Goal: Task Accomplishment & Management: Manage account settings

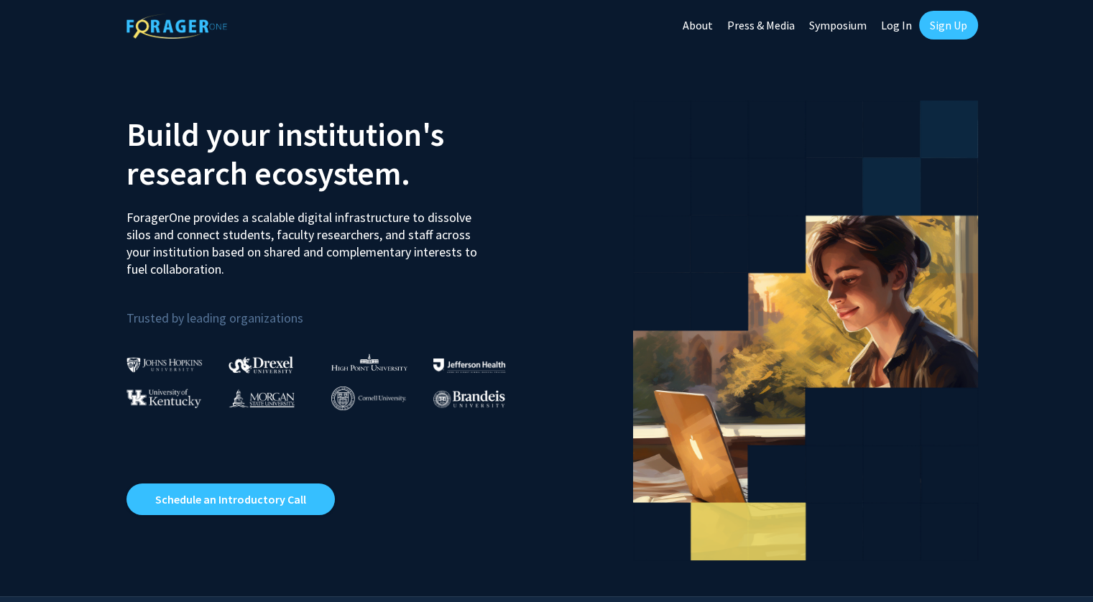
click at [891, 26] on link "Log In" at bounding box center [896, 25] width 45 height 50
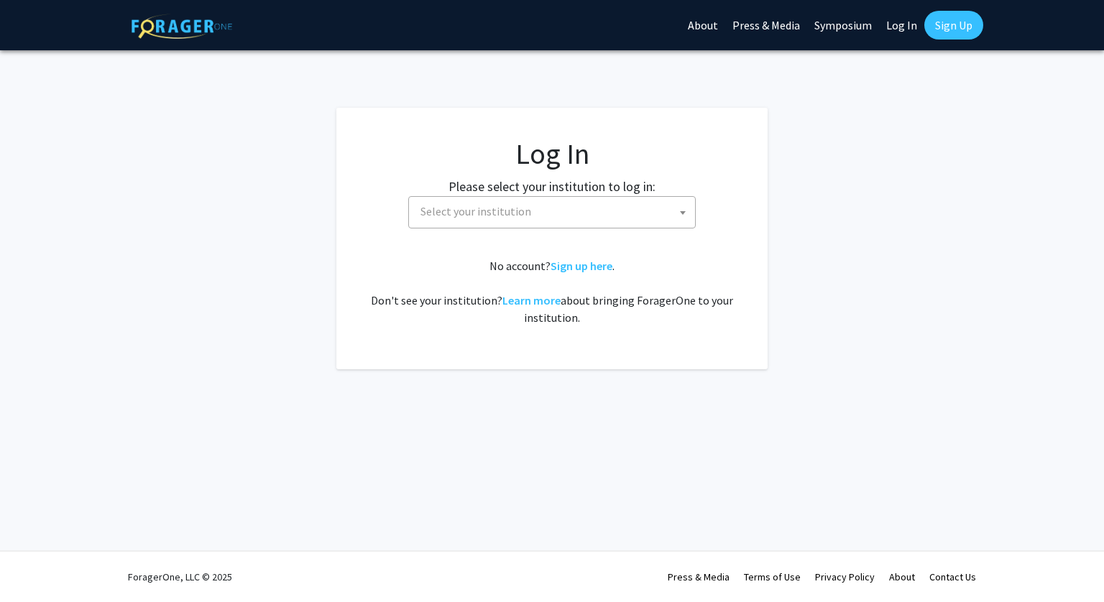
click at [535, 222] on span "Select your institution" at bounding box center [555, 211] width 280 height 29
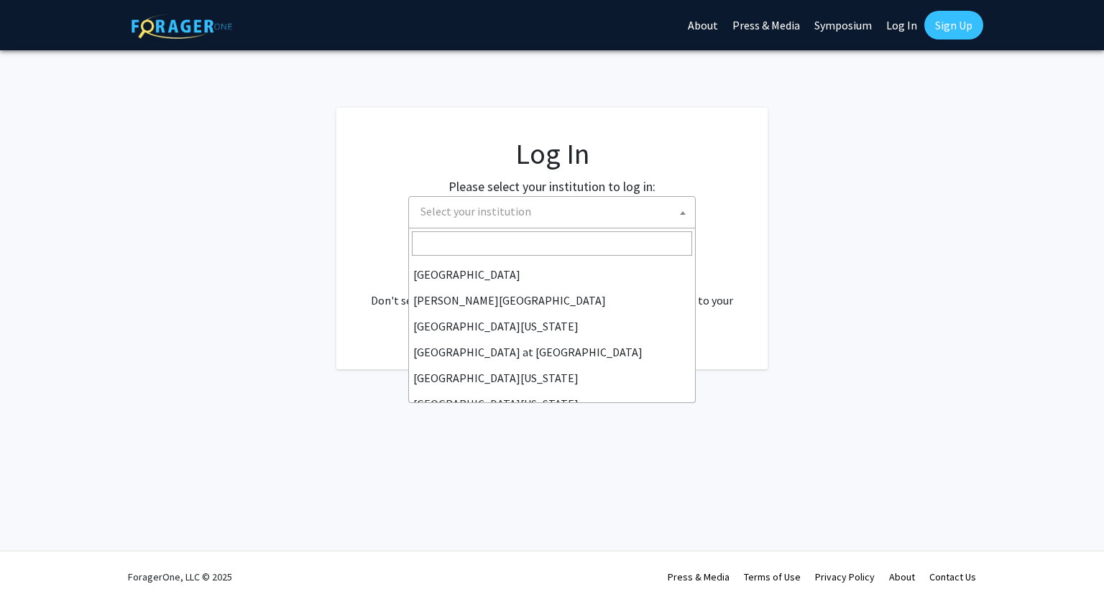
scroll to position [503, 0]
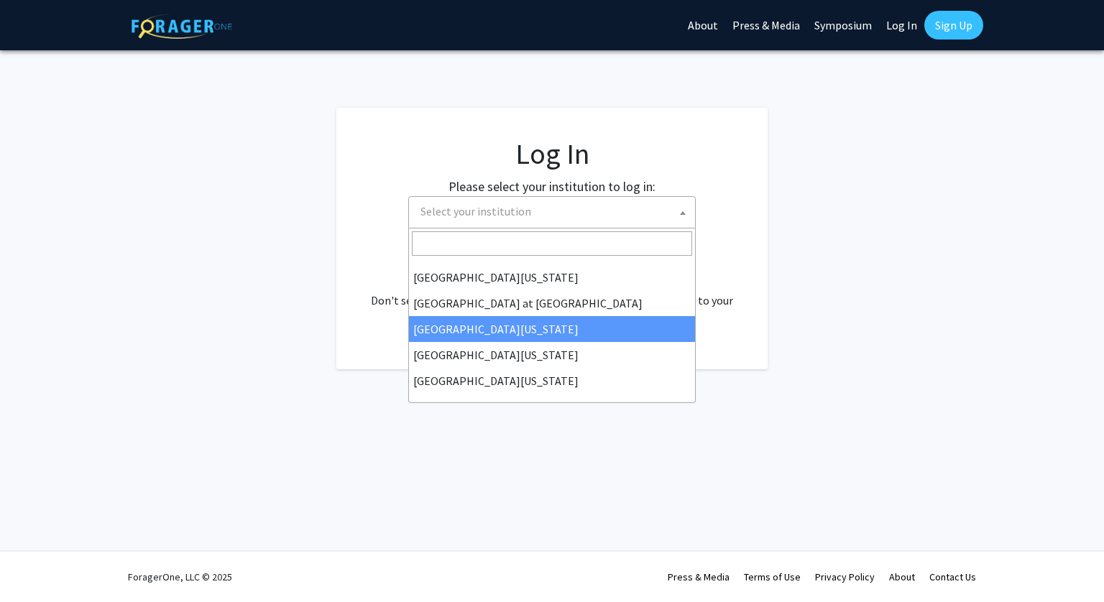
select select "13"
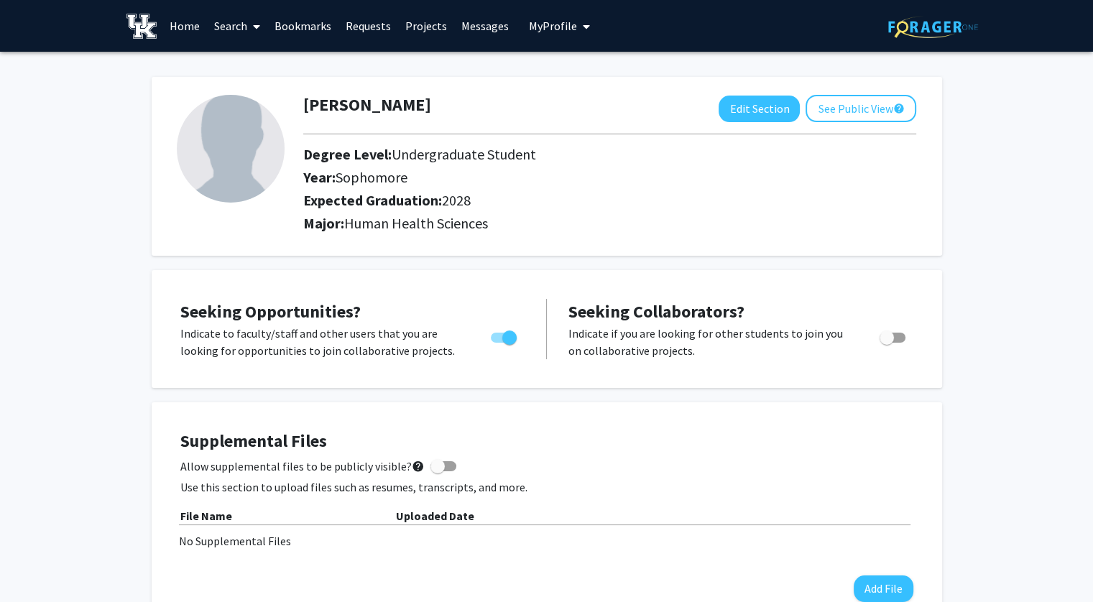
click at [239, 27] on link "Search" at bounding box center [237, 26] width 60 height 50
click at [264, 99] on span "Students" at bounding box center [251, 94] width 88 height 29
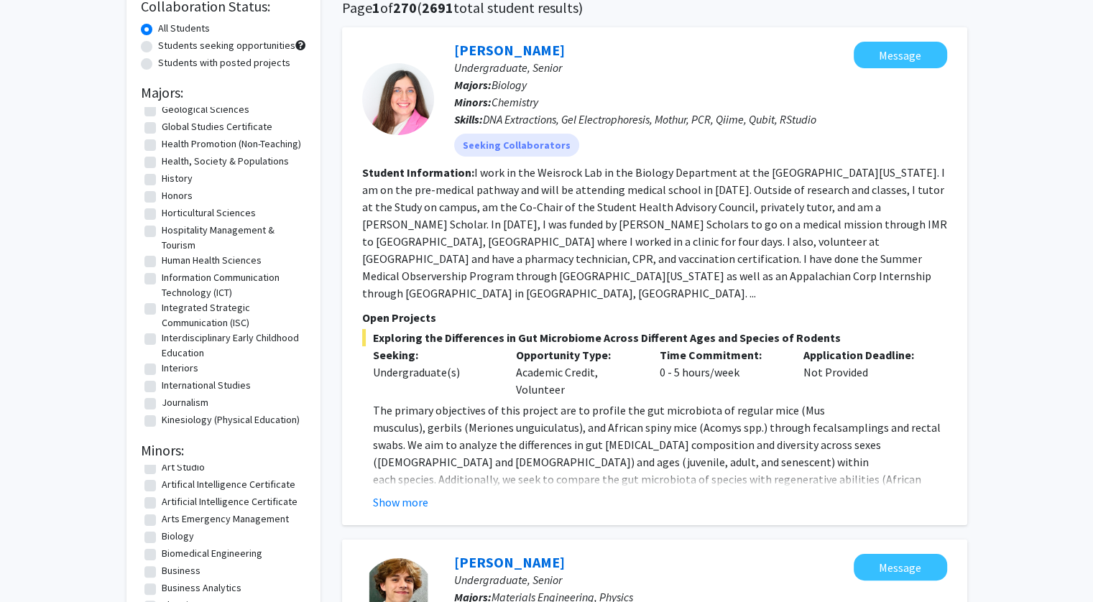
scroll to position [1054, 0]
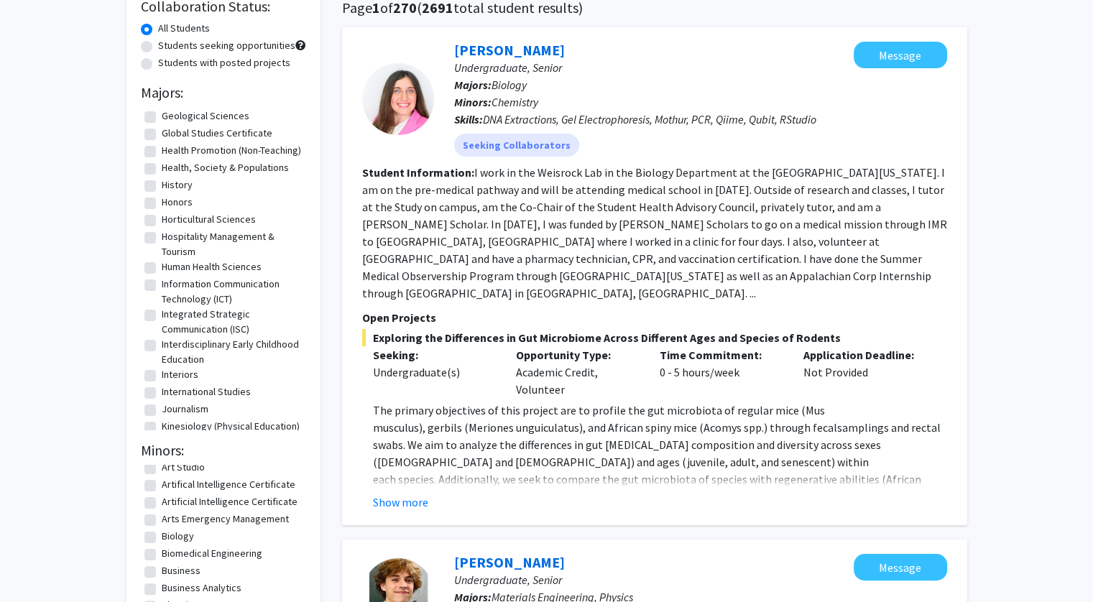
click at [182, 264] on label "Human Health Sciences" at bounding box center [212, 266] width 100 height 15
click at [171, 264] on input "Human Health Sciences" at bounding box center [166, 263] width 9 height 9
checkbox input "true"
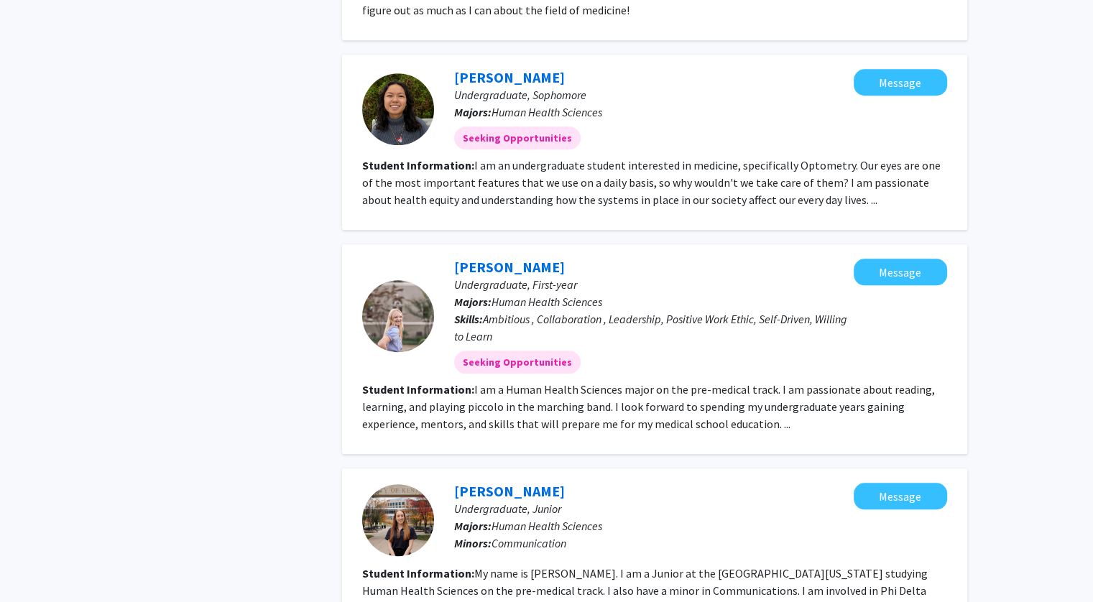
scroll to position [1226, 0]
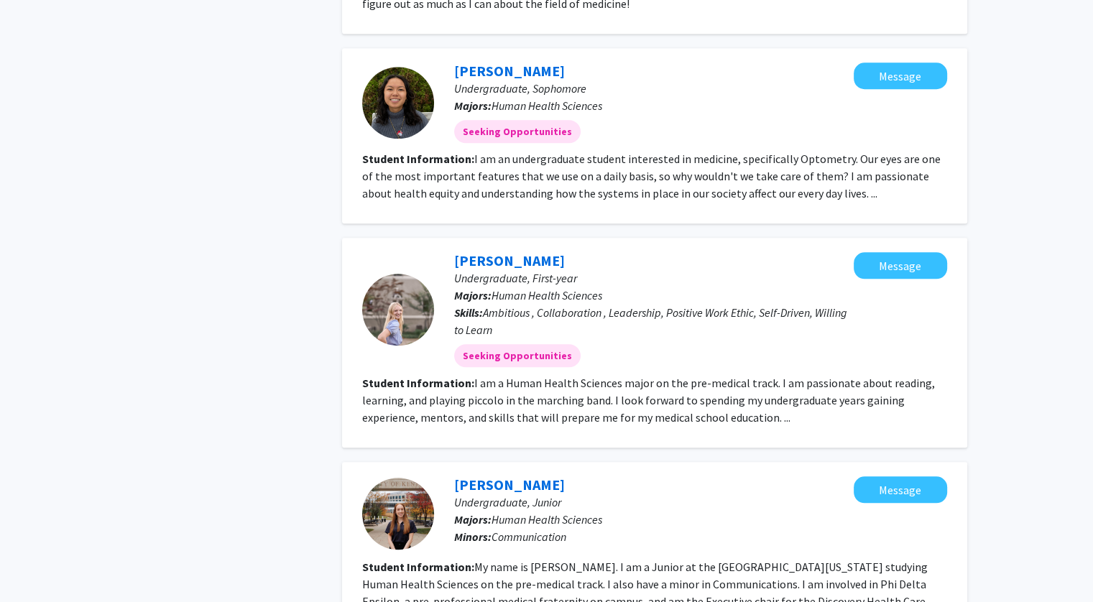
click at [769, 418] on fg-read-more "I am a Human Health Sciences major on the pre-medical track. I am passionate ab…" at bounding box center [648, 400] width 573 height 49
click at [517, 261] on link "Audrey Hammond" at bounding box center [509, 260] width 111 height 18
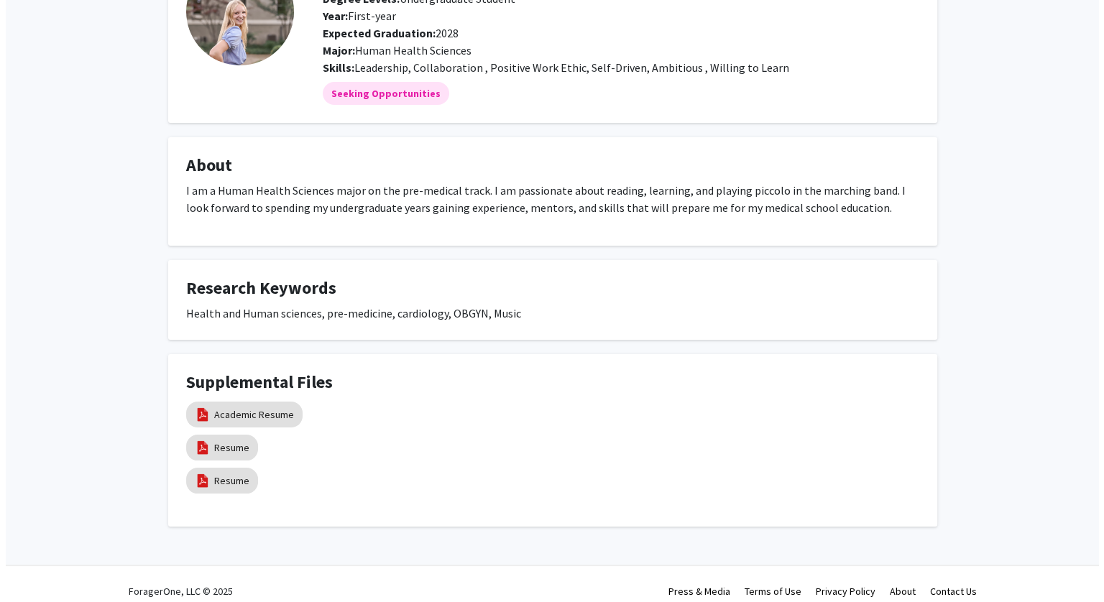
scroll to position [138, 0]
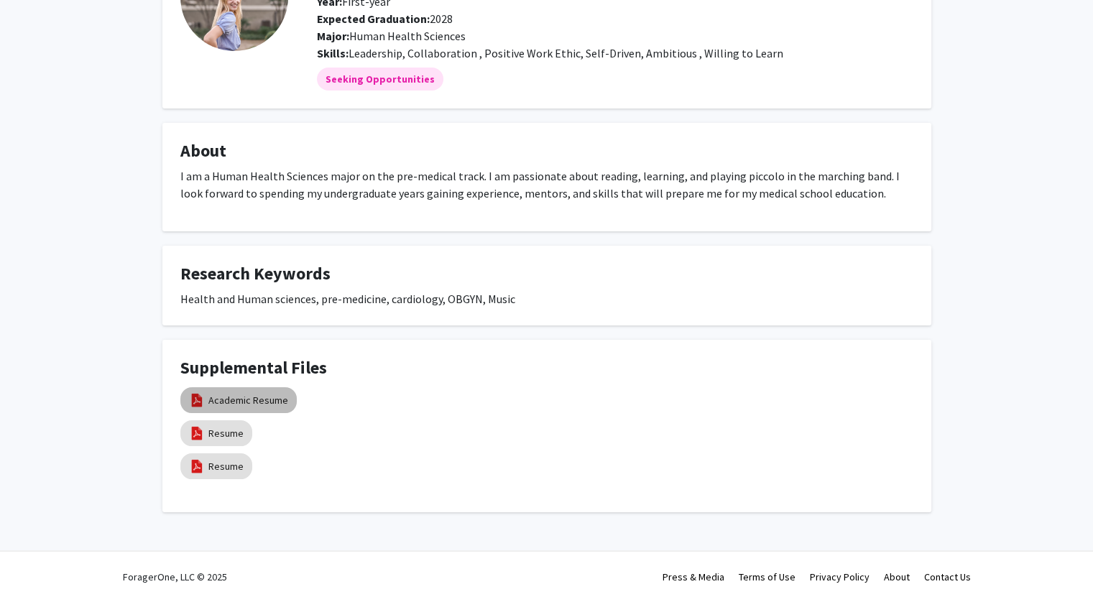
click at [239, 399] on link "Academic Resume" at bounding box center [248, 400] width 80 height 15
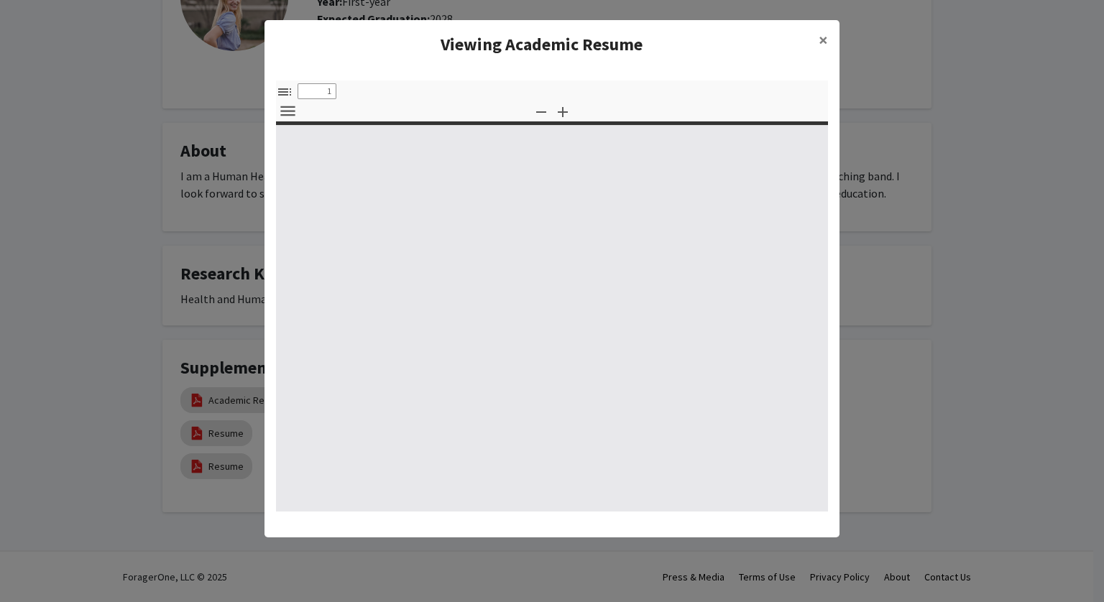
select select "custom"
type input "0"
select select "custom"
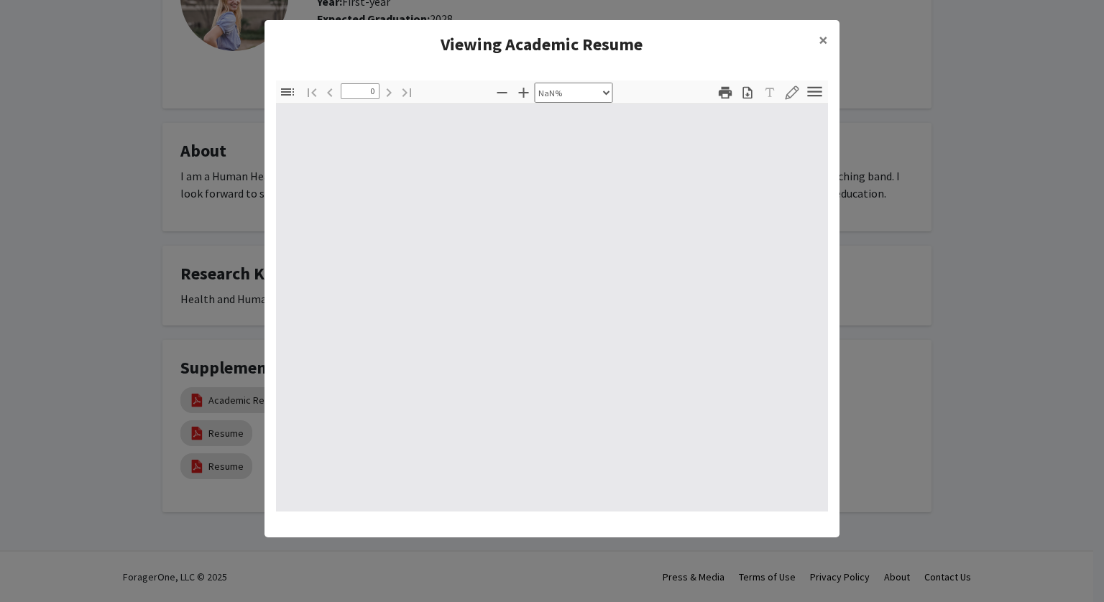
type input "1"
select select "auto"
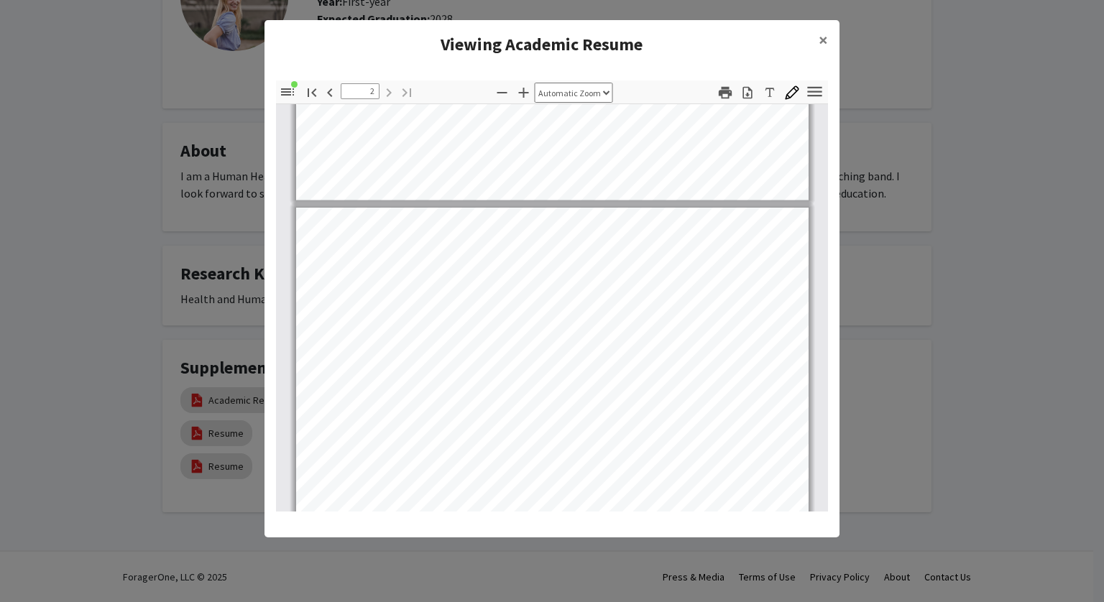
scroll to position [575, 0]
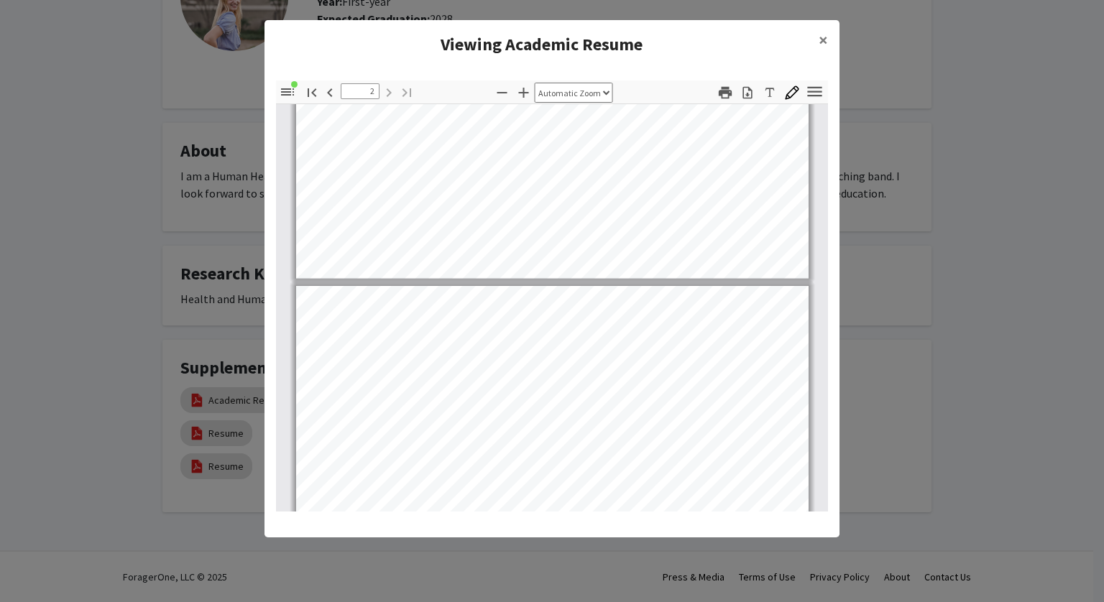
type input "1"
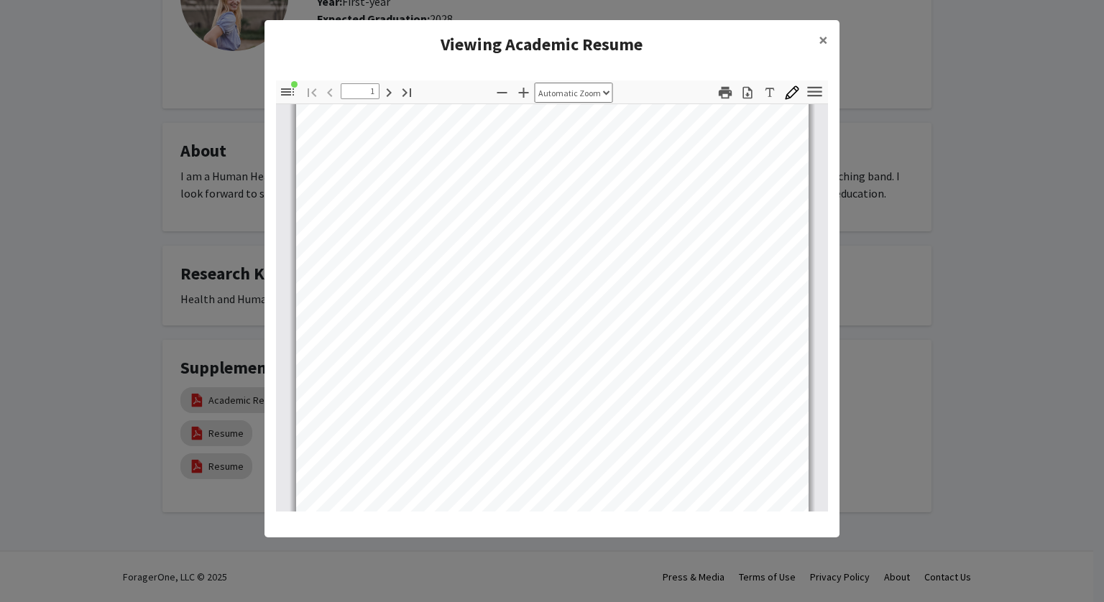
scroll to position [52, 0]
click at [821, 42] on span "×" at bounding box center [822, 40] width 9 height 22
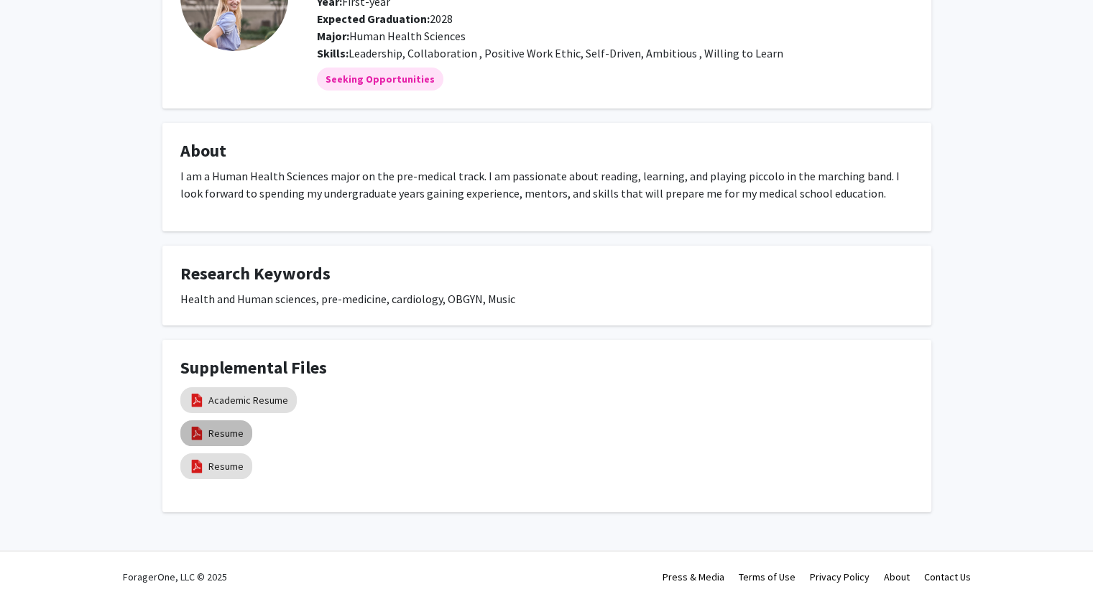
click at [226, 432] on link "Resume" at bounding box center [225, 433] width 35 height 15
select select "custom"
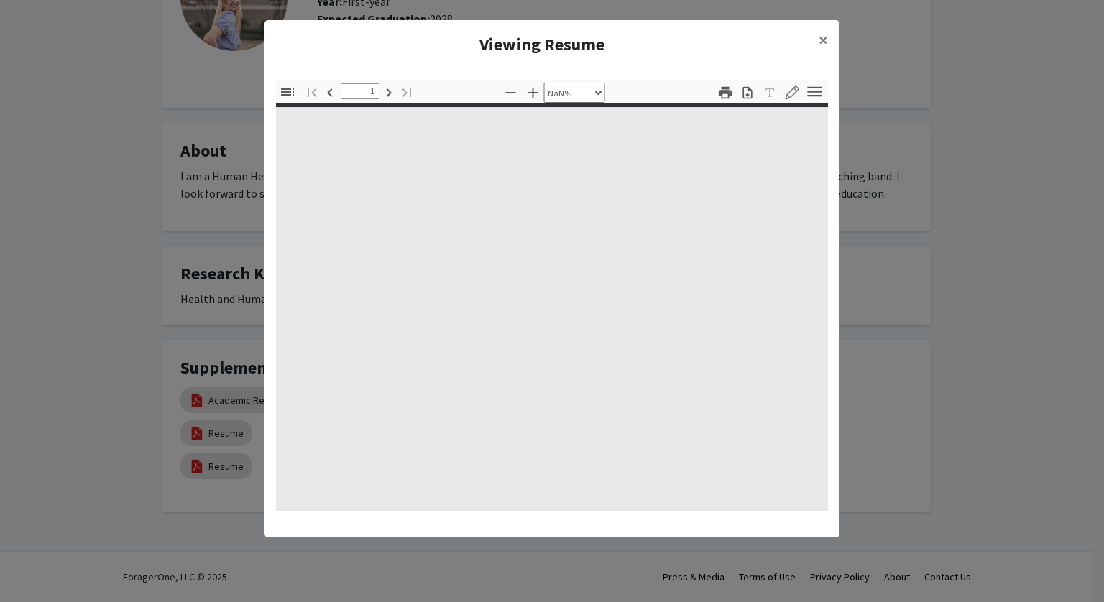
type input "0"
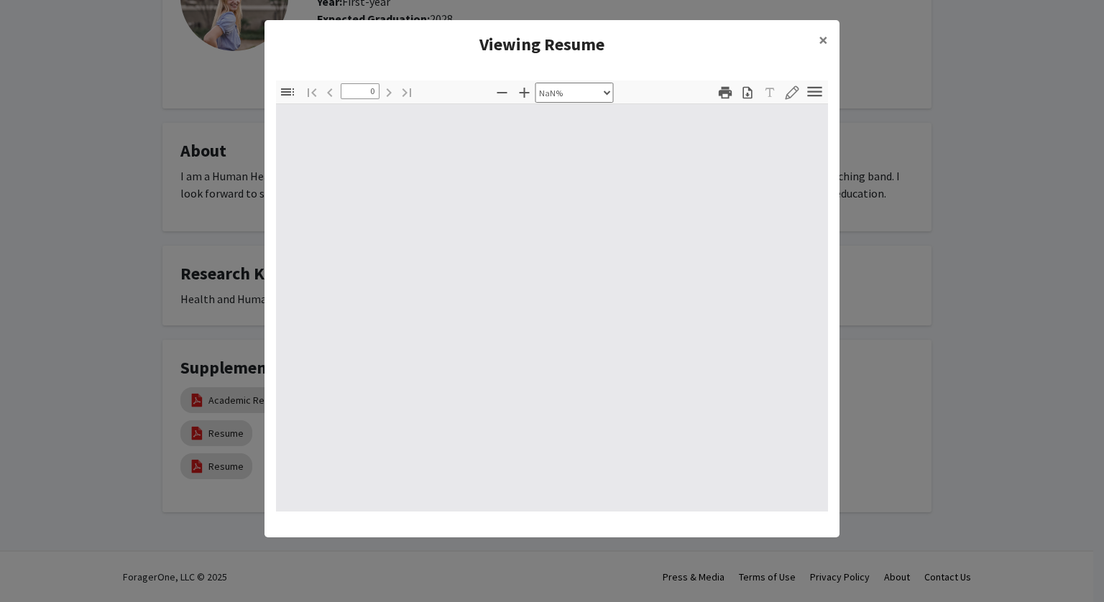
select select "auto"
type input "1"
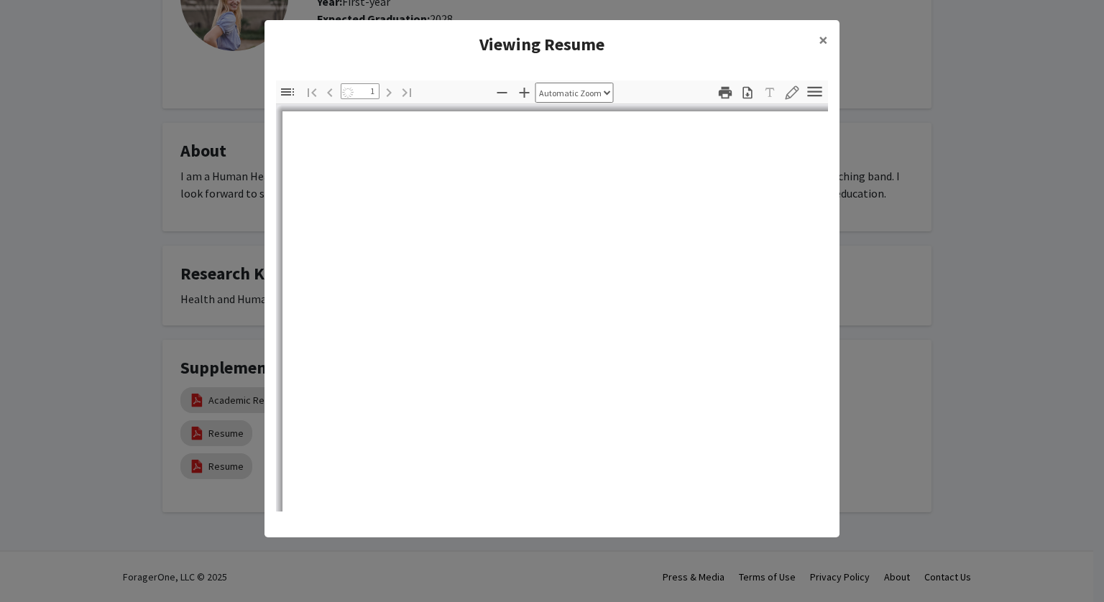
select select "auto"
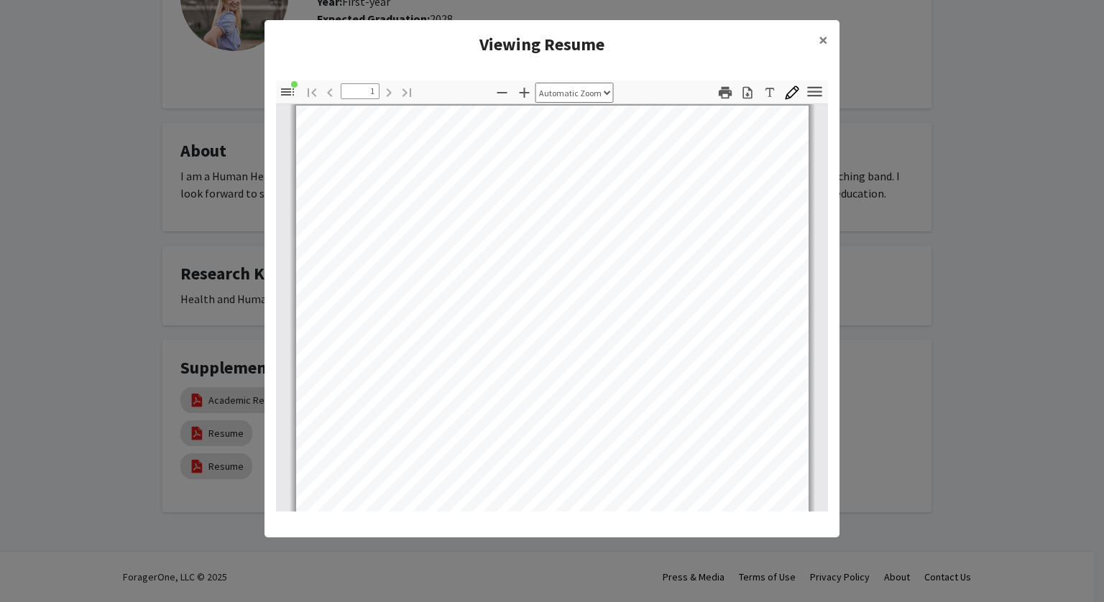
scroll to position [269, 0]
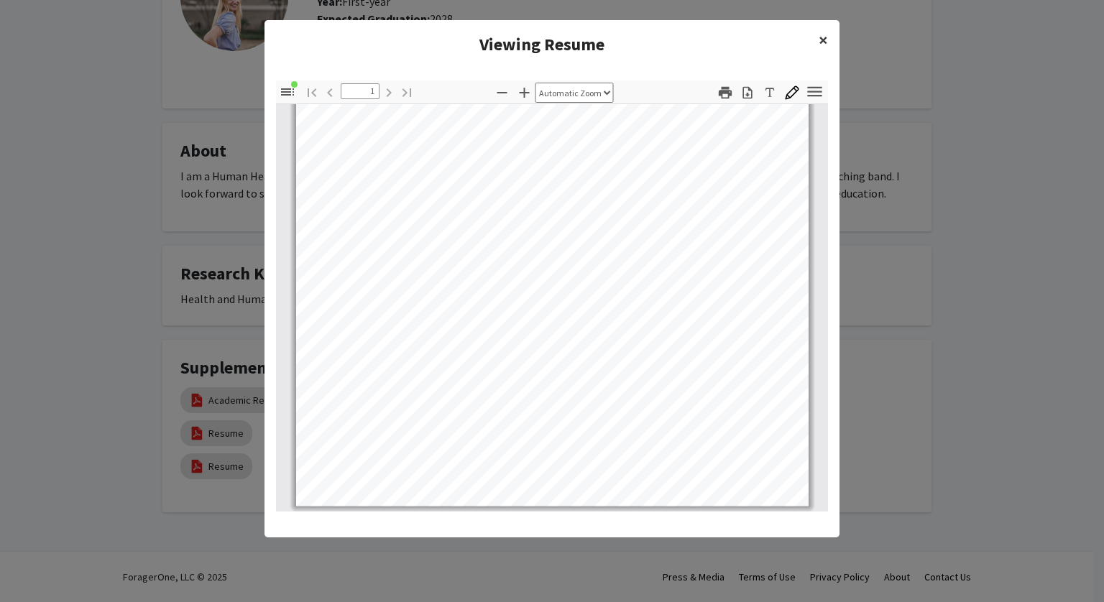
click at [818, 42] on span "×" at bounding box center [822, 40] width 9 height 22
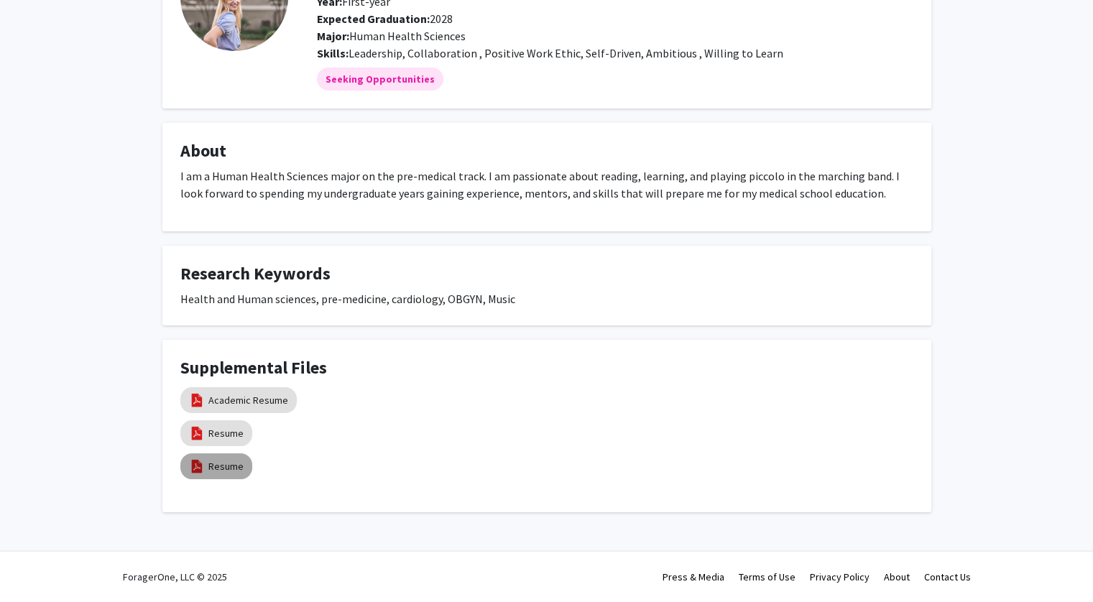
click at [218, 464] on link "Resume" at bounding box center [225, 466] width 35 height 15
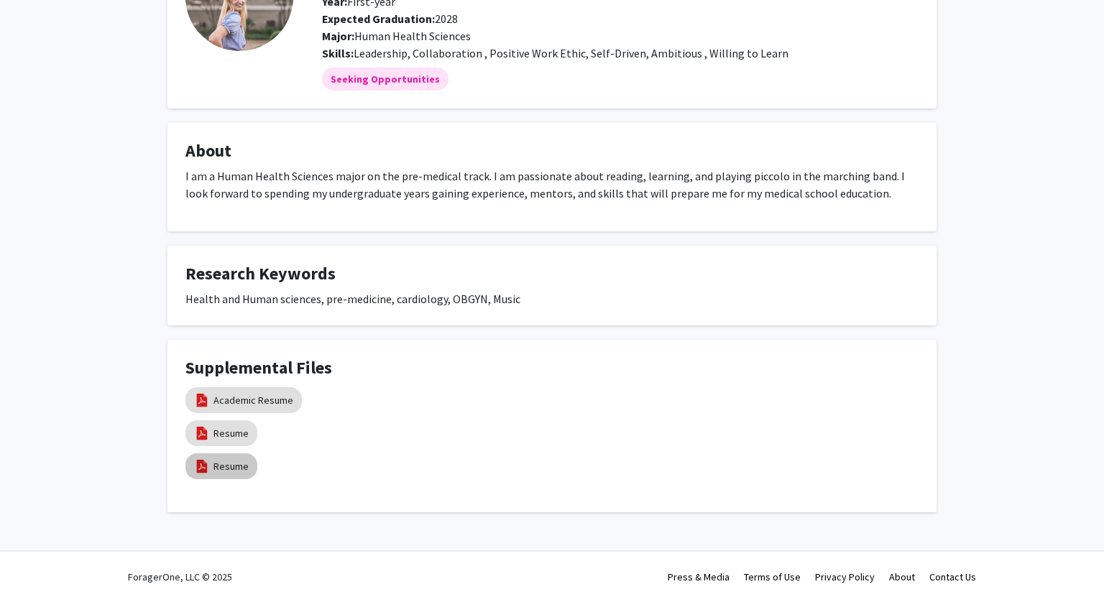
select select "custom"
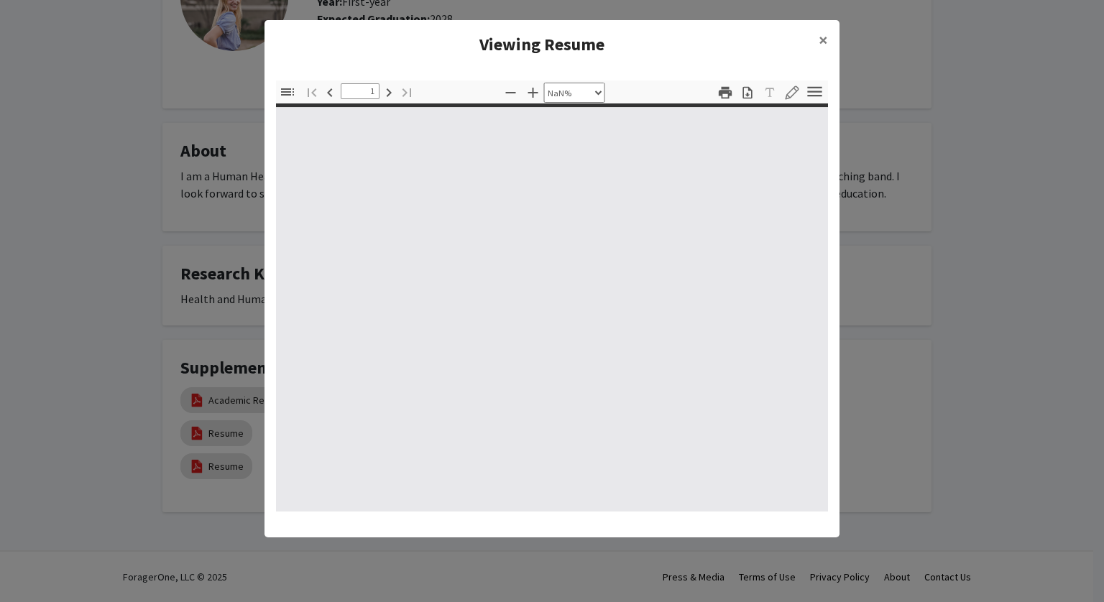
type input "0"
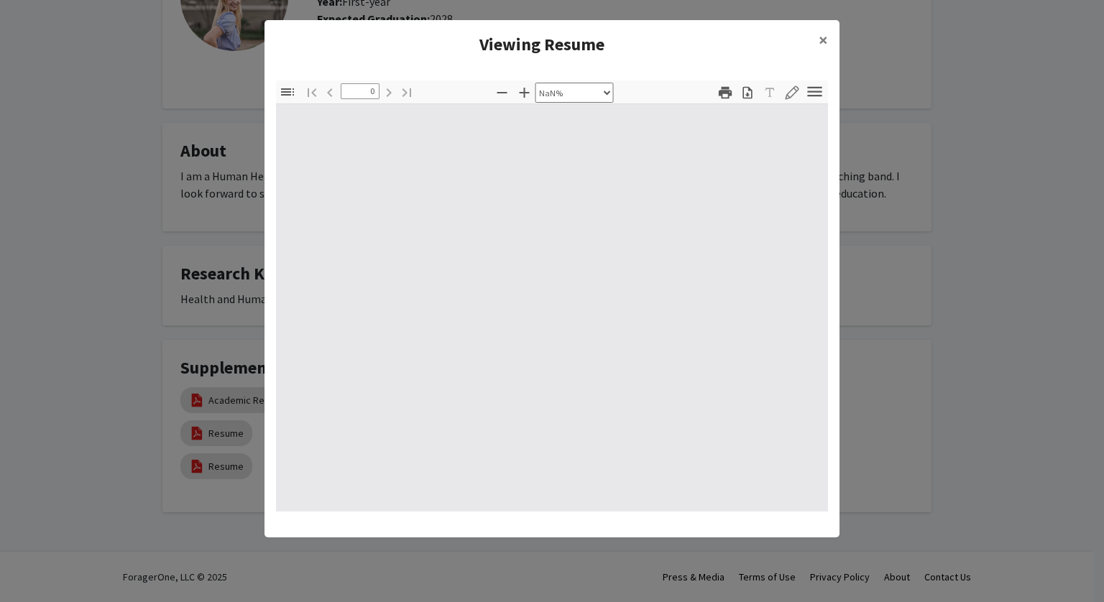
select select "auto"
type input "1"
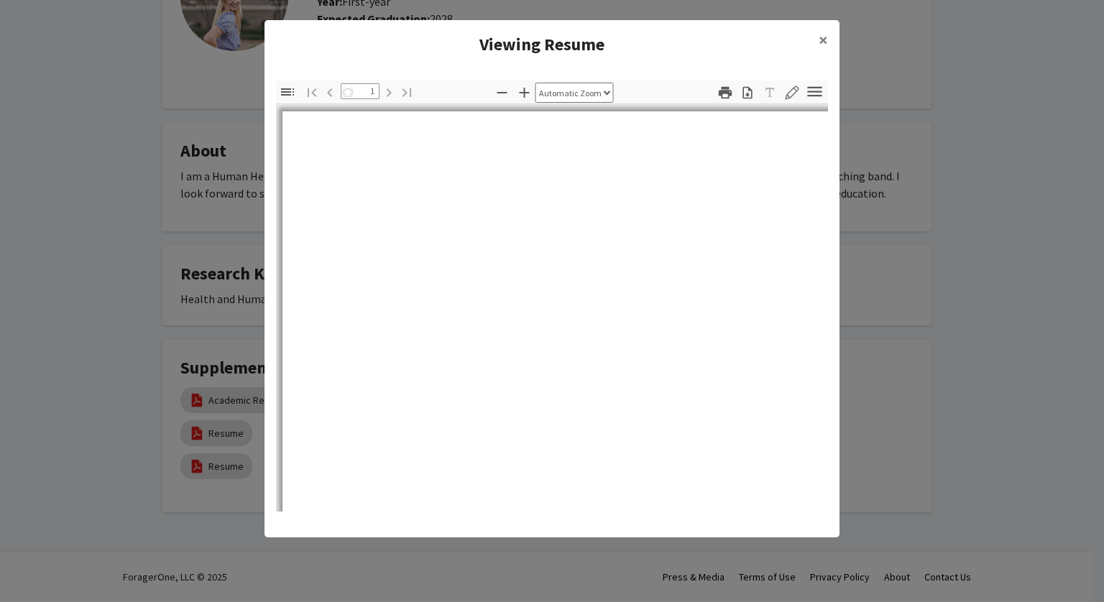
select select "auto"
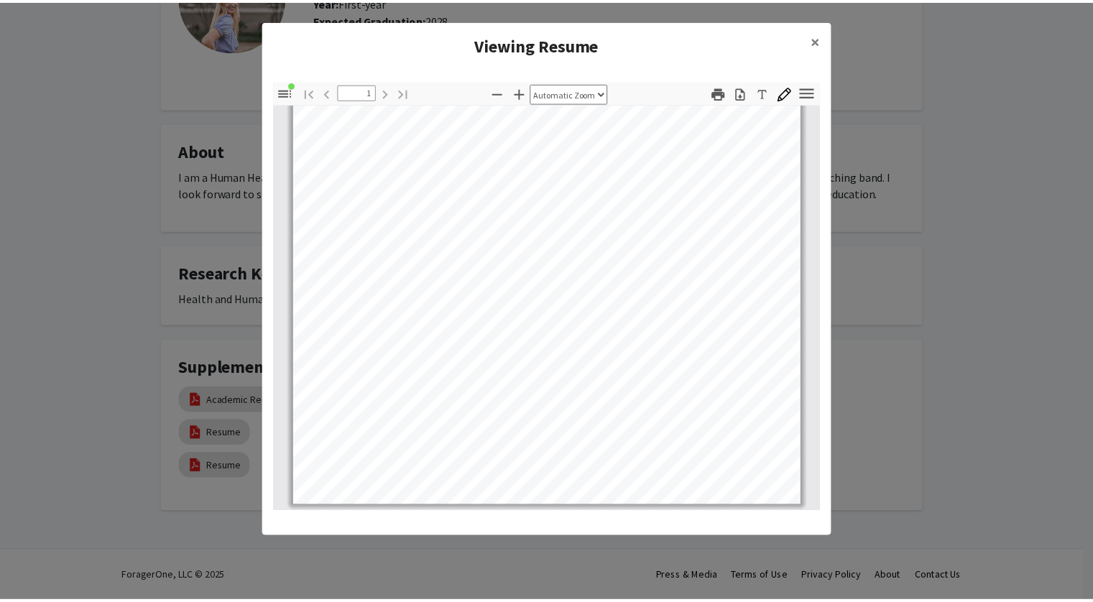
scroll to position [0, 0]
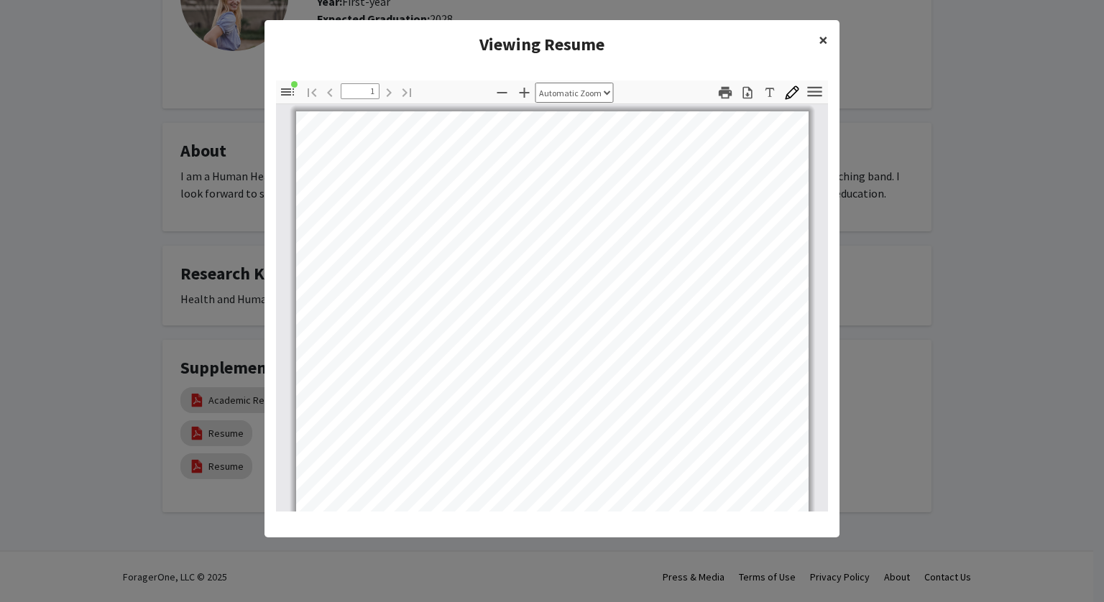
click at [817, 47] on button "×" at bounding box center [823, 40] width 32 height 40
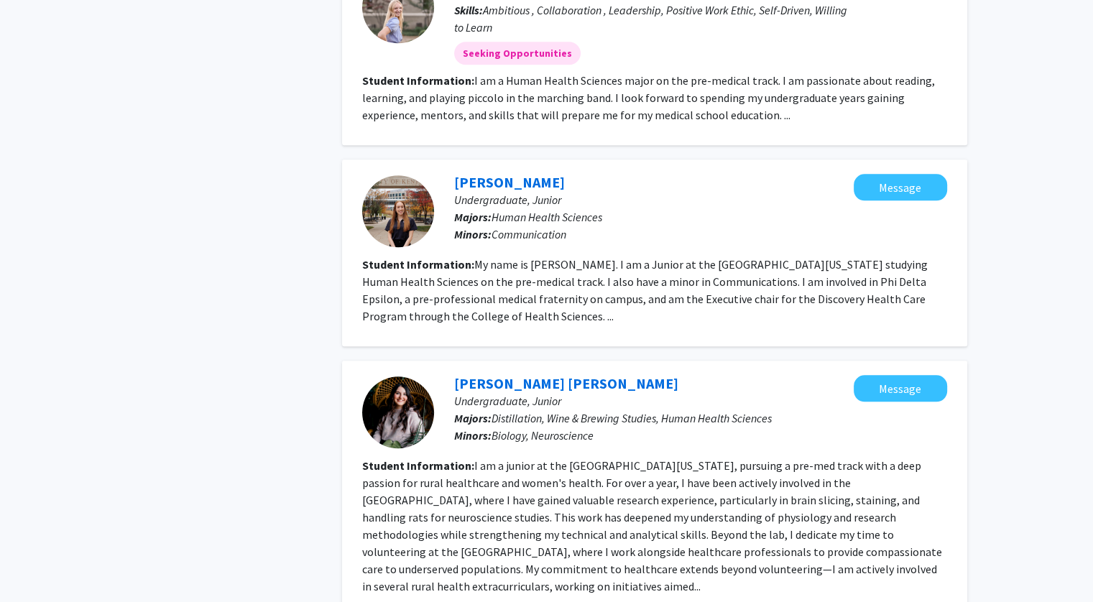
scroll to position [1685, 0]
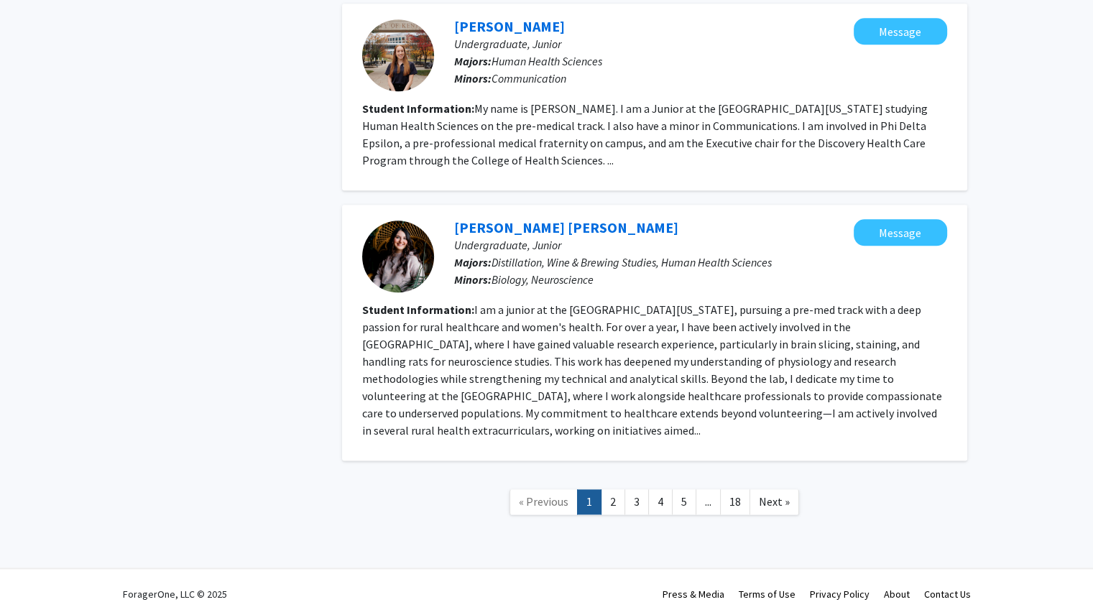
click at [623, 489] on link "2" at bounding box center [613, 501] width 24 height 25
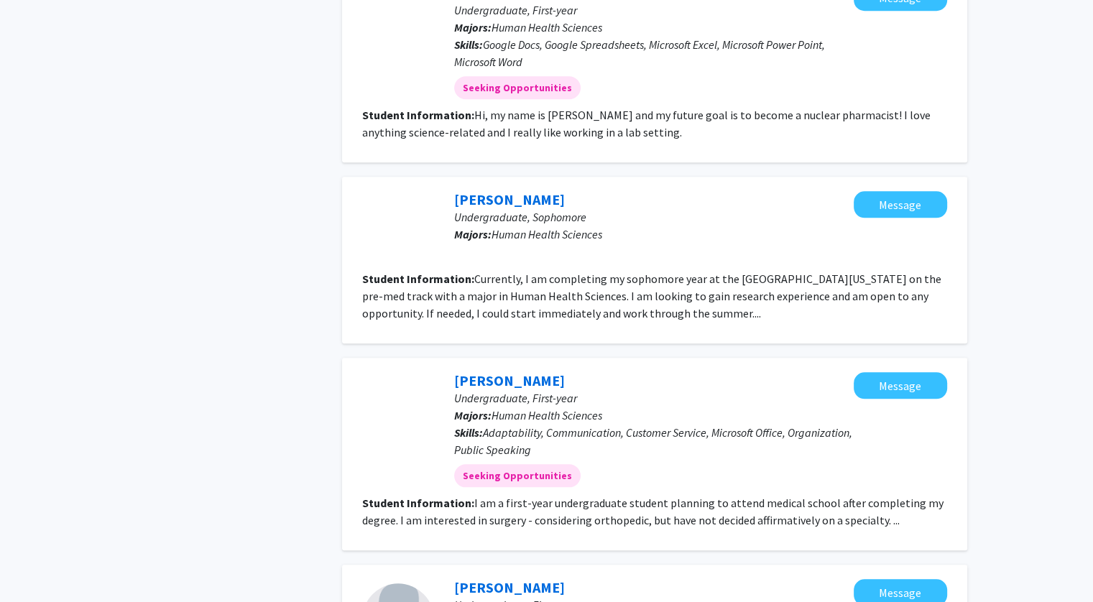
scroll to position [1431, 0]
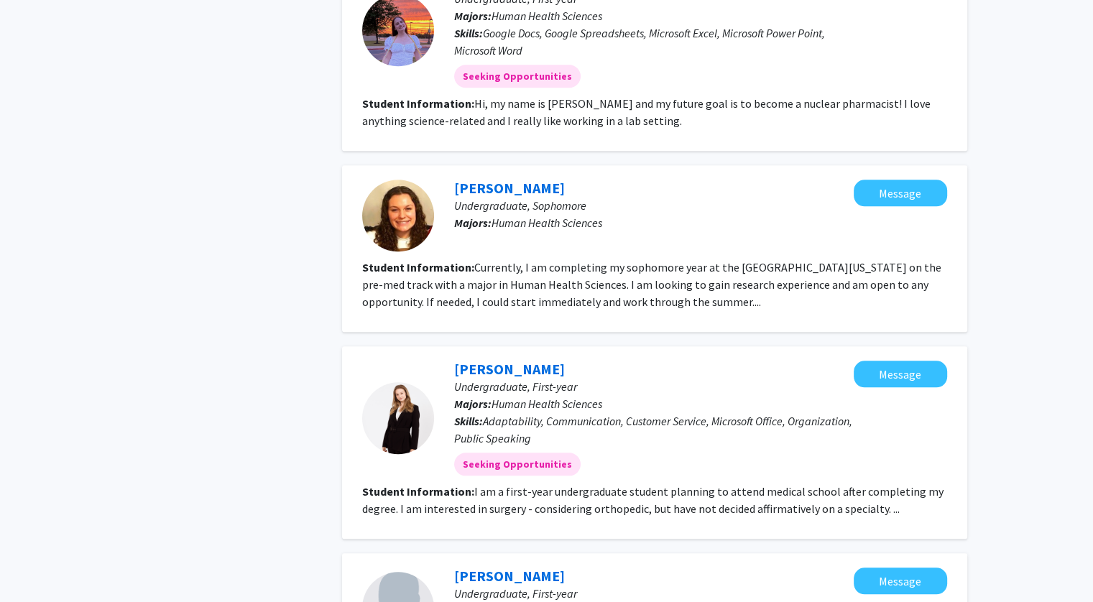
click at [476, 360] on link "Mia Arrington" at bounding box center [509, 369] width 111 height 18
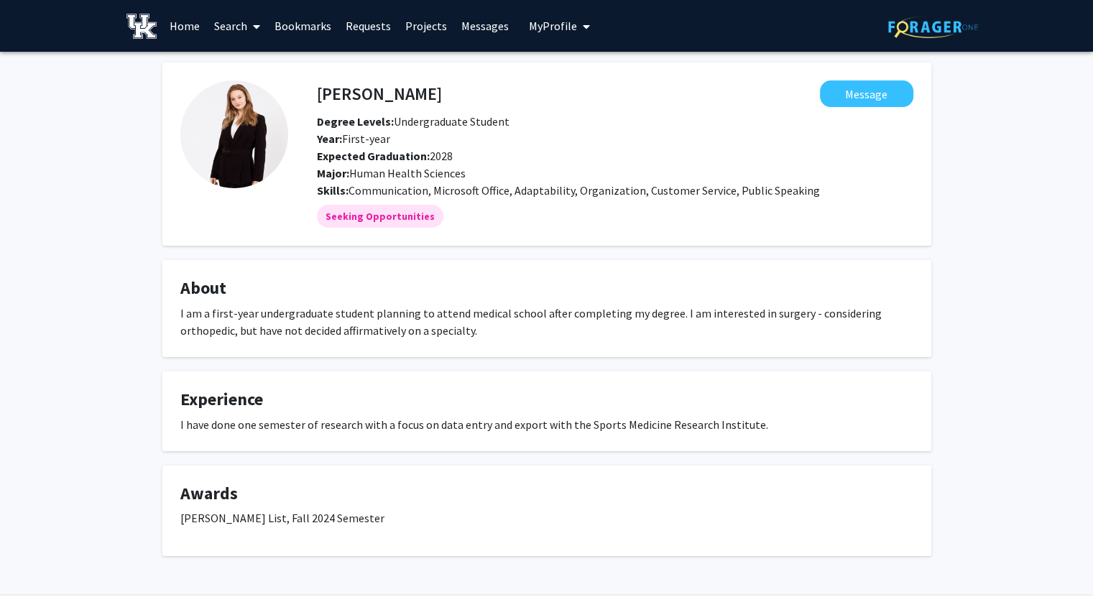
click at [524, 17] on button "My Profile" at bounding box center [559, 26] width 70 height 52
click at [581, 62] on span "Carson Lewis" at bounding box center [618, 67] width 87 height 16
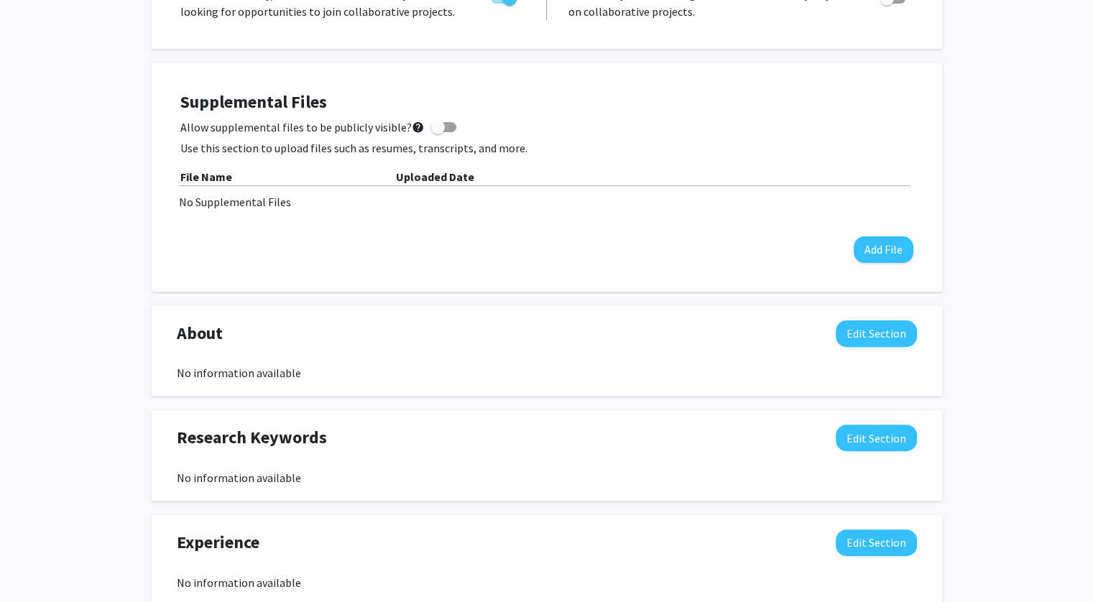
scroll to position [348, 0]
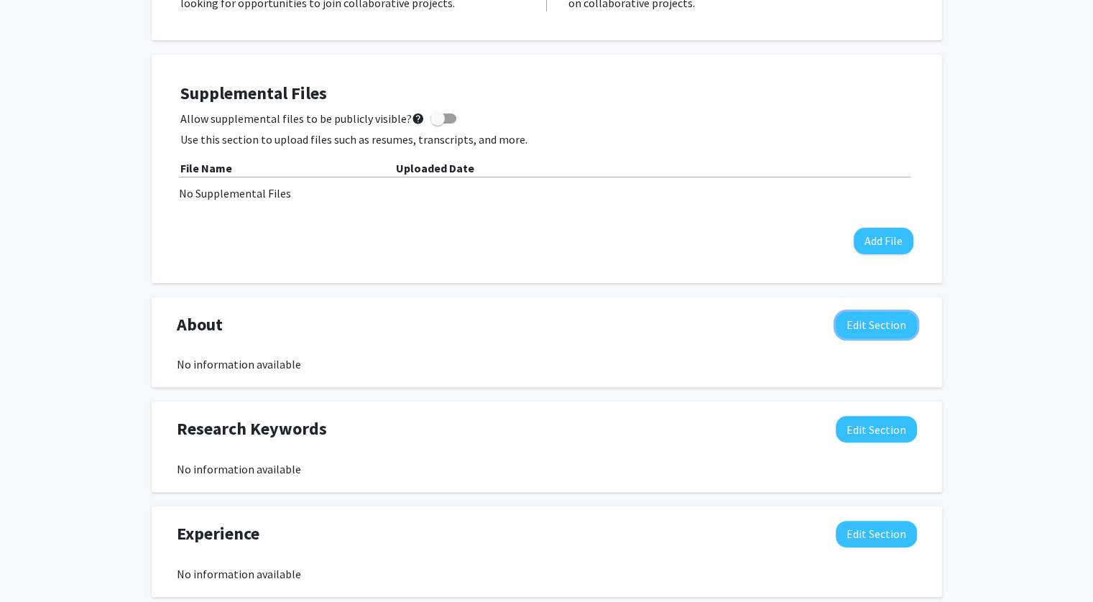
click at [895, 326] on button "Edit Section" at bounding box center [876, 325] width 81 height 27
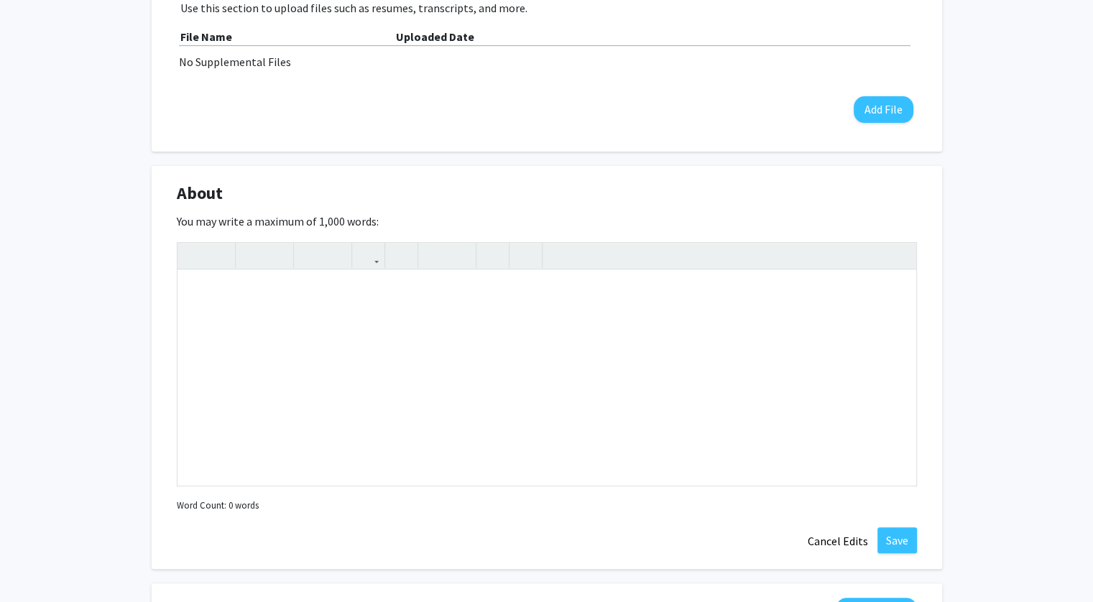
scroll to position [481, 0]
click at [501, 313] on div "Note to users with screen readers: Please deactivate our accessibility plugin f…" at bounding box center [546, 376] width 739 height 216
paste div "Note to users with screen readers: Please deactivate our accessibility plugin f…"
type textarea "<p>I’m a Human Health Sciences major on the pre-dental track with a strong inte…"
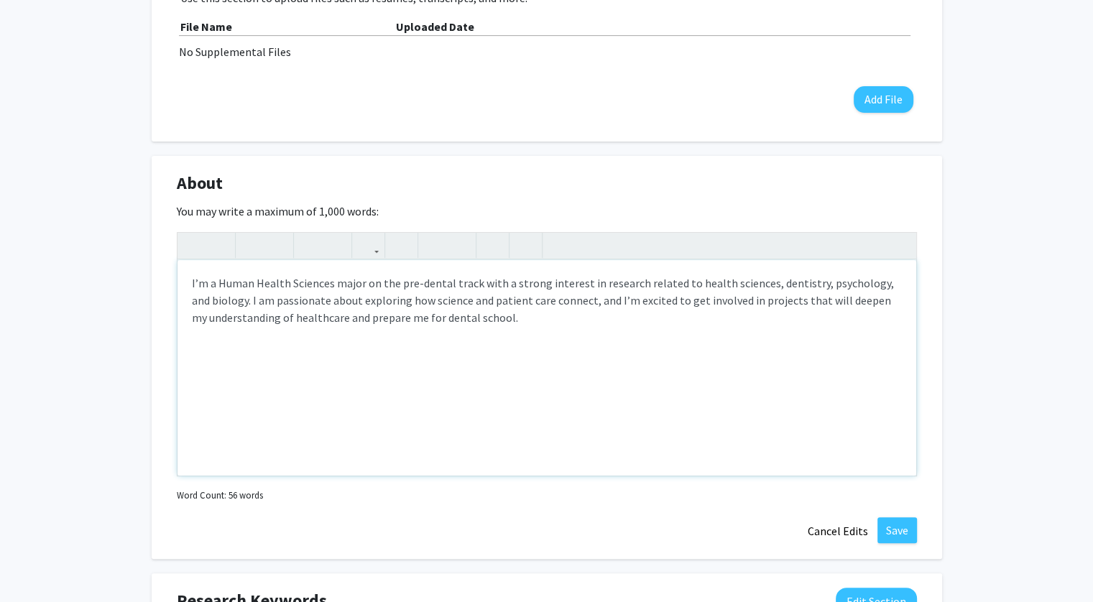
scroll to position [490, 0]
click at [804, 287] on p "I’m a Human Health Sciences major on the pre-dental track with a strong interes…" at bounding box center [547, 300] width 710 height 52
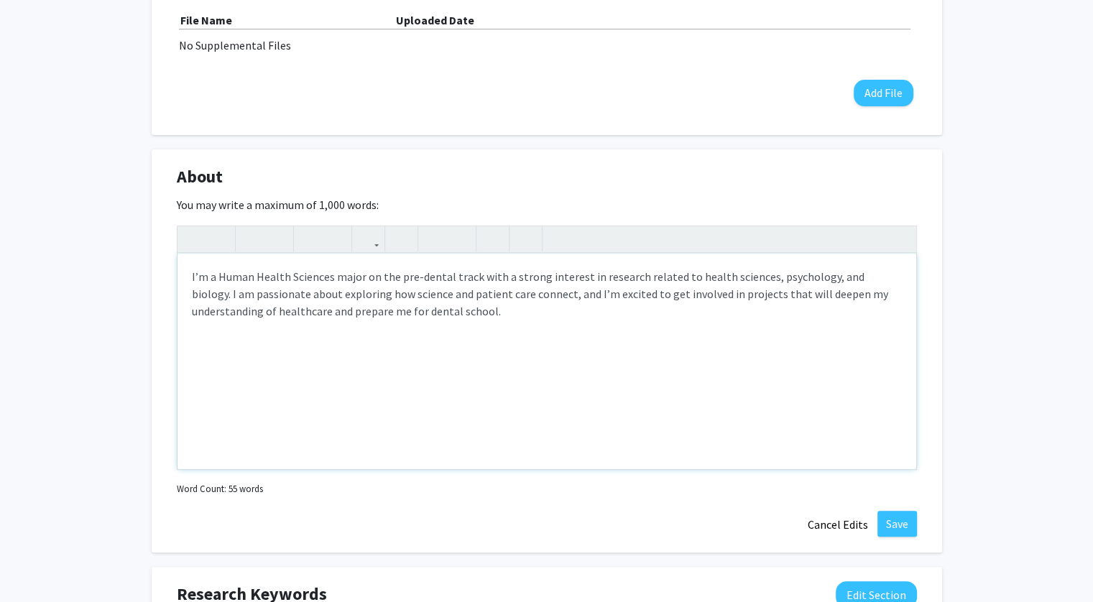
click at [565, 295] on p "I’m a Human Health Sciences major on the pre-dental track with a strong interes…" at bounding box center [547, 294] width 710 height 52
click at [601, 297] on p "I’m a Human Health Sciences major on the pre-dental track with a strong interes…" at bounding box center [547, 294] width 710 height 52
type textarea "<p>I’m a Human Health Sciences major on the pre-dental track with a strong inte…"
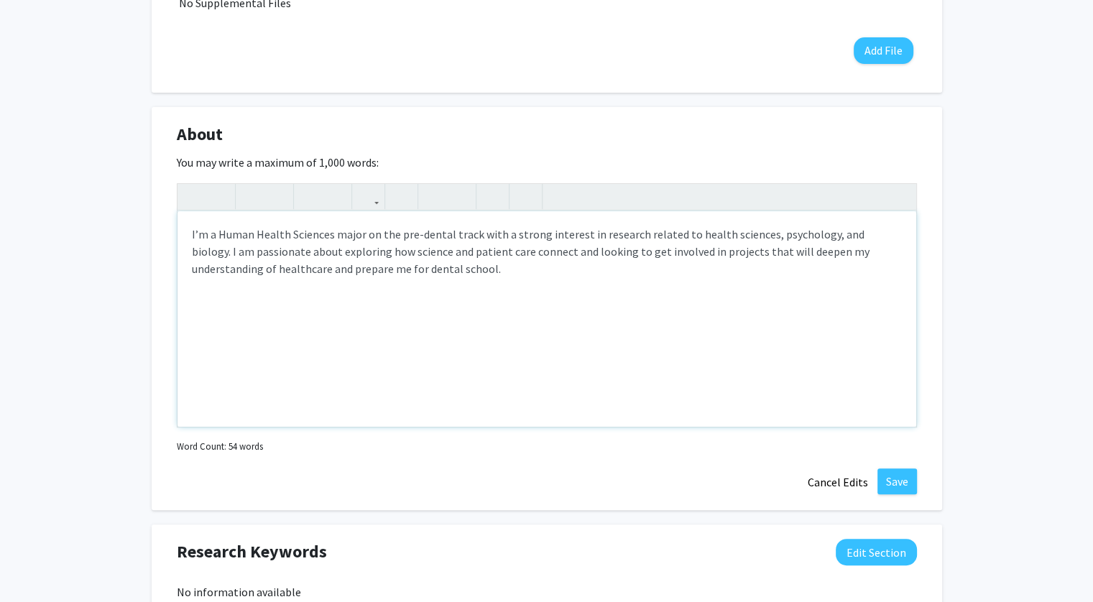
scroll to position [542, 0]
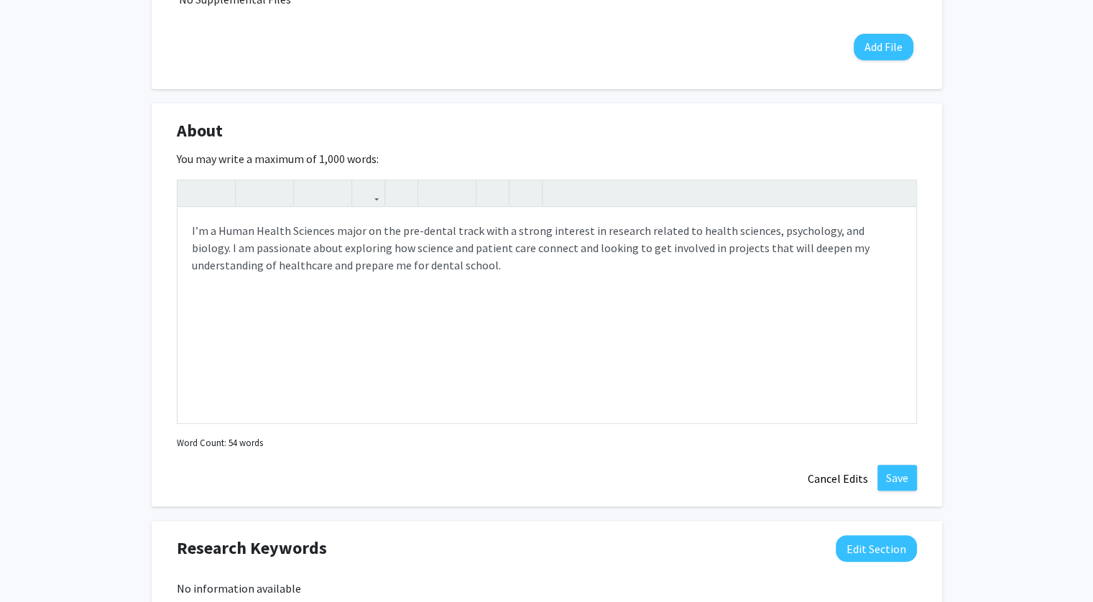
click at [917, 485] on div "About Edit Section You may write a maximum of 1,000 words: <p>I’m a Human Healt…" at bounding box center [547, 305] width 790 height 404
click at [902, 478] on button "Save" at bounding box center [897, 478] width 40 height 26
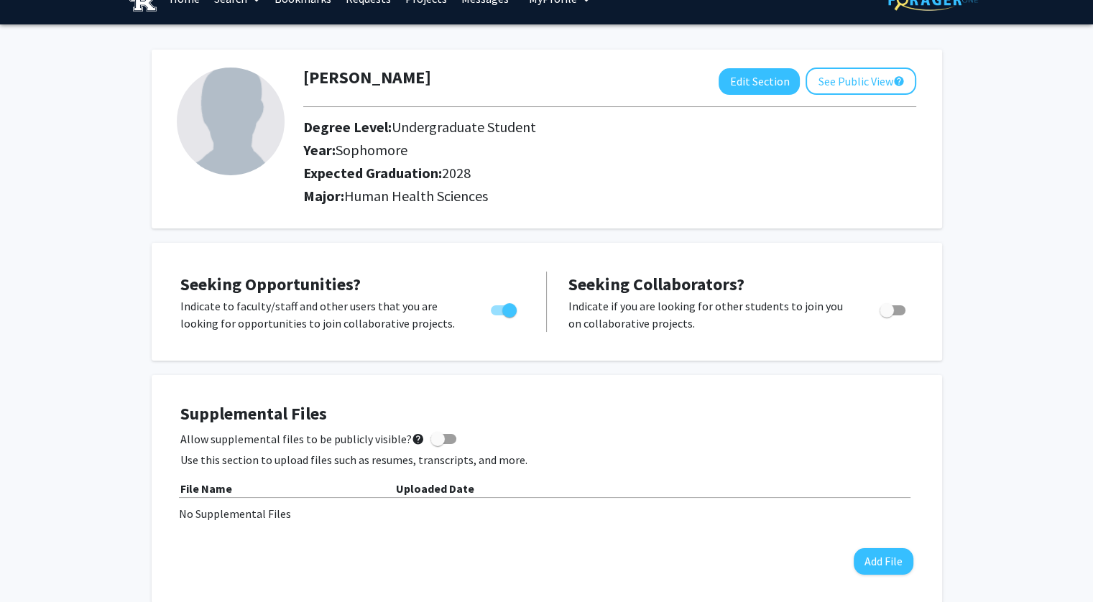
scroll to position [6, 0]
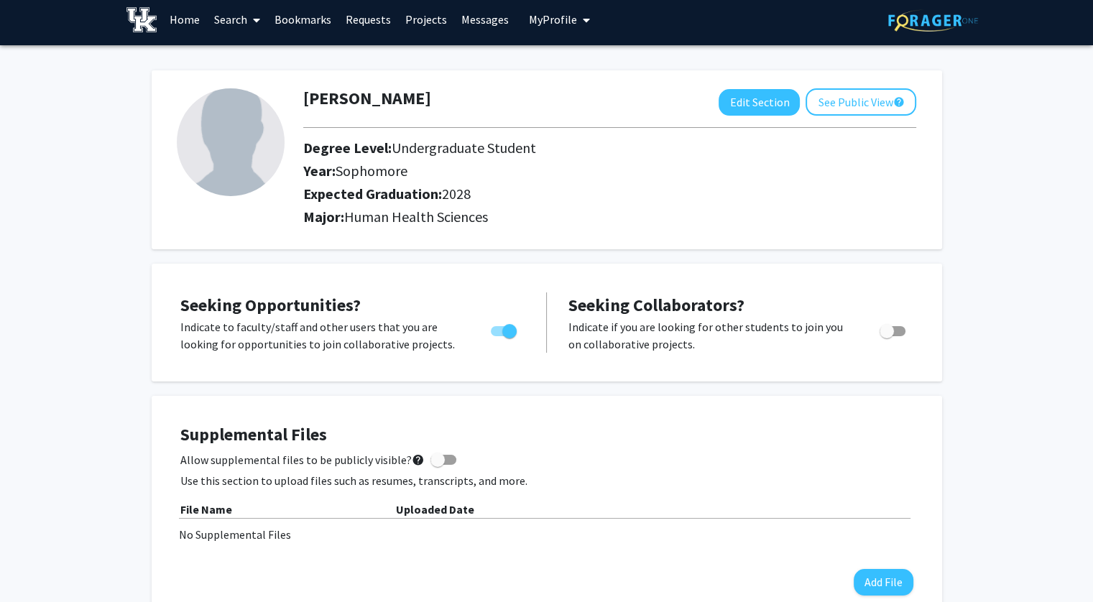
click at [724, 86] on div "Carson Lewis Edit Section See Public View help Degree Level: Undergraduate Stud…" at bounding box center [547, 159] width 790 height 179
click at [731, 96] on button "Edit Section" at bounding box center [758, 102] width 81 height 27
select select "sophomore"
select select "2028"
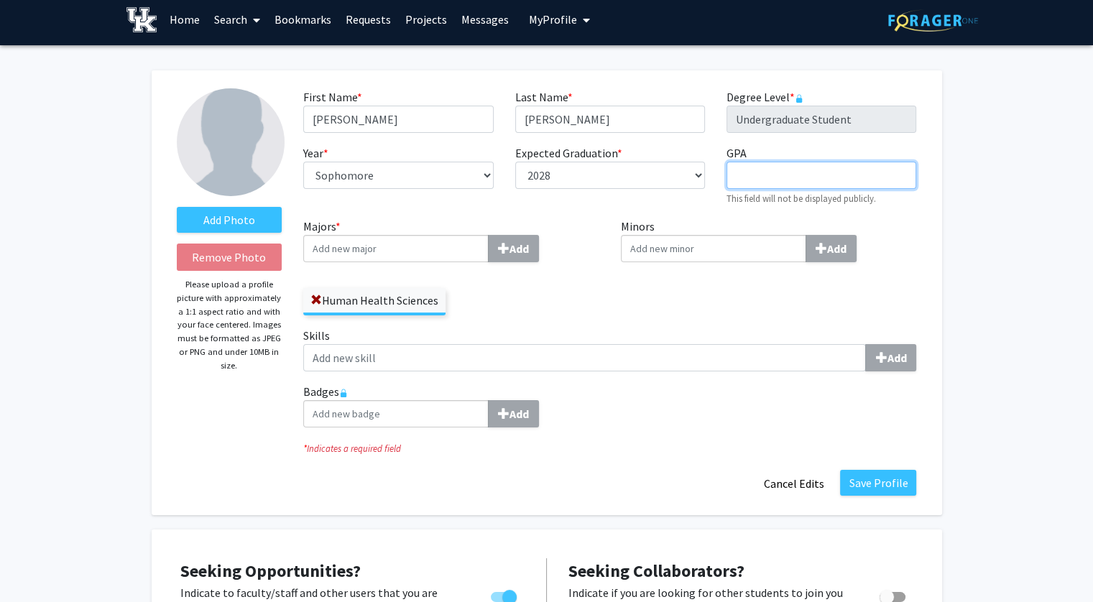
click at [773, 173] on input "GPA required" at bounding box center [821, 175] width 190 height 27
click at [662, 320] on div "Minors Add" at bounding box center [769, 272] width 318 height 109
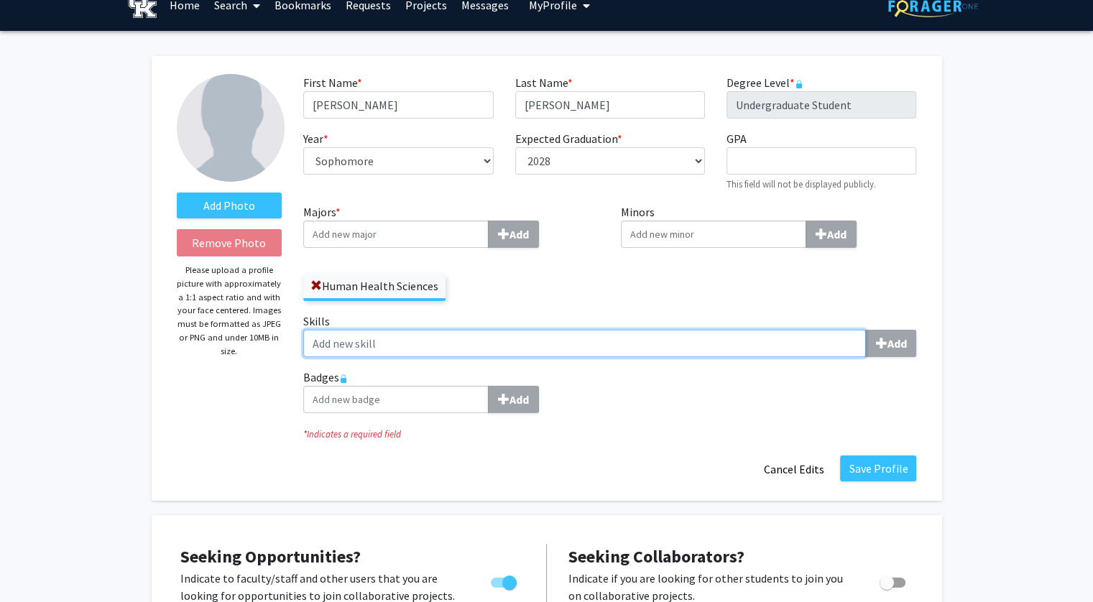
click at [566, 343] on input "Skills Add" at bounding box center [584, 343] width 563 height 27
type input "Laboratory techniques"
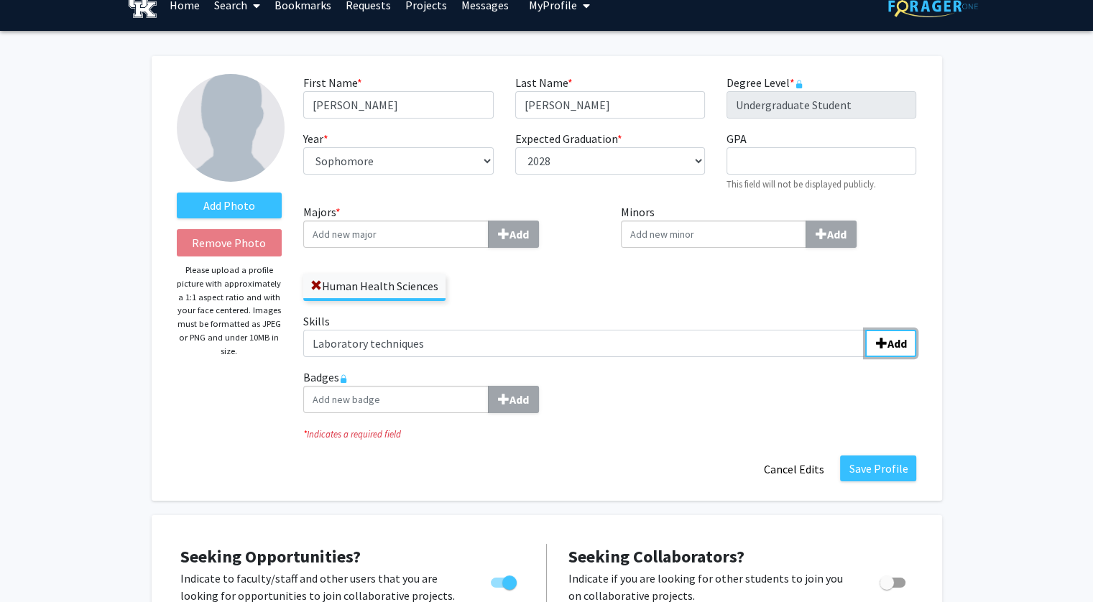
click at [902, 344] on b "Add" at bounding box center [896, 343] width 19 height 14
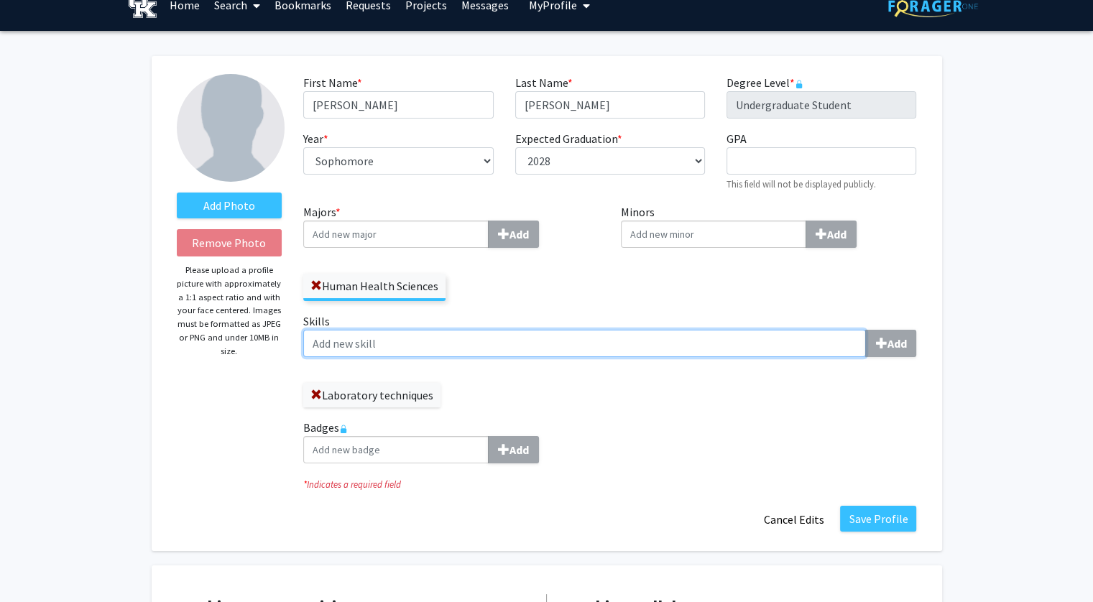
click at [608, 341] on input "Skills Add" at bounding box center [584, 343] width 563 height 27
type input "Data collection and analysis"
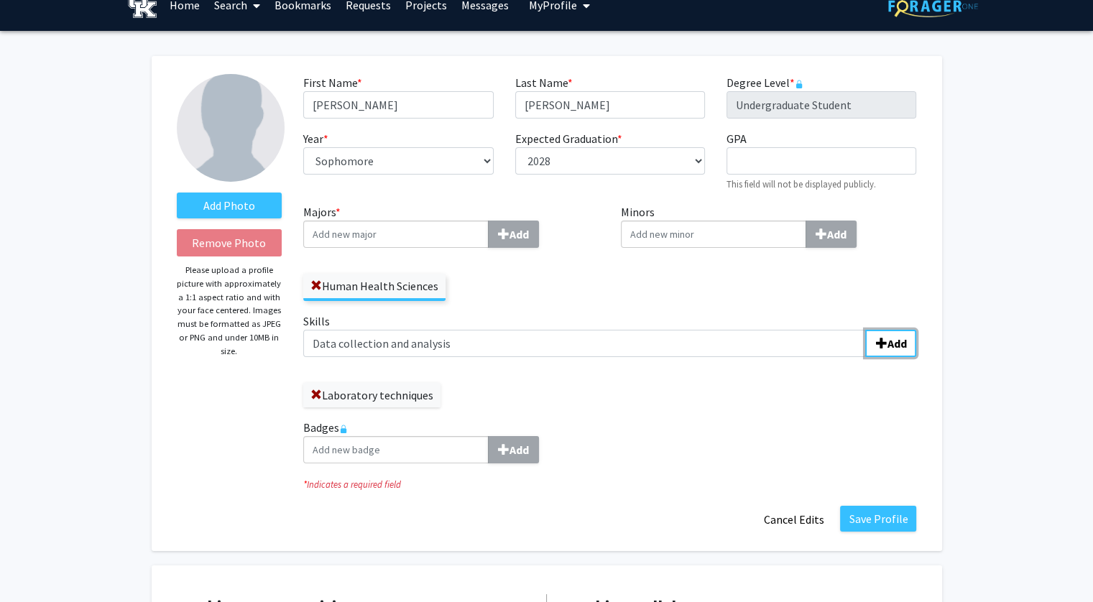
click at [895, 341] on b "Add" at bounding box center [896, 343] width 19 height 14
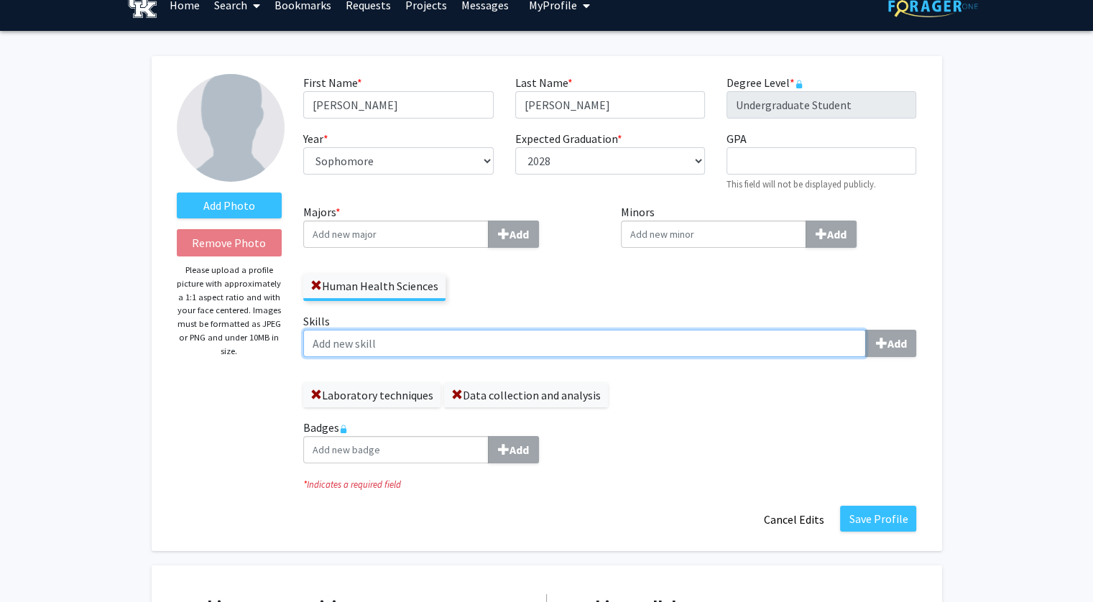
click at [601, 347] on input "Skills Add" at bounding box center [584, 343] width 563 height 27
type input "Communication"
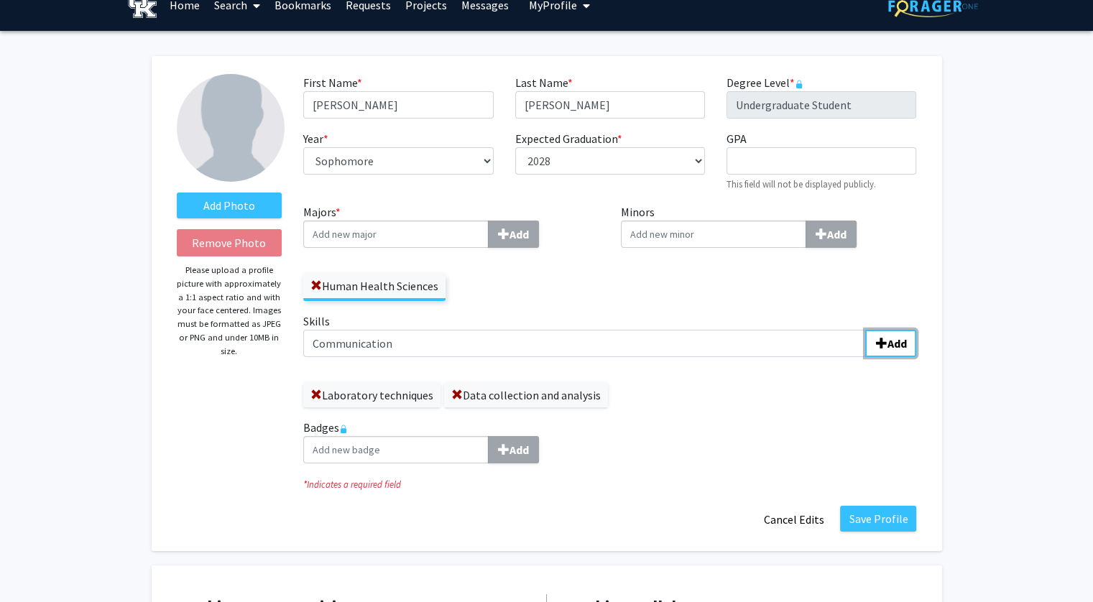
click at [878, 348] on span "submit" at bounding box center [880, 343] width 11 height 11
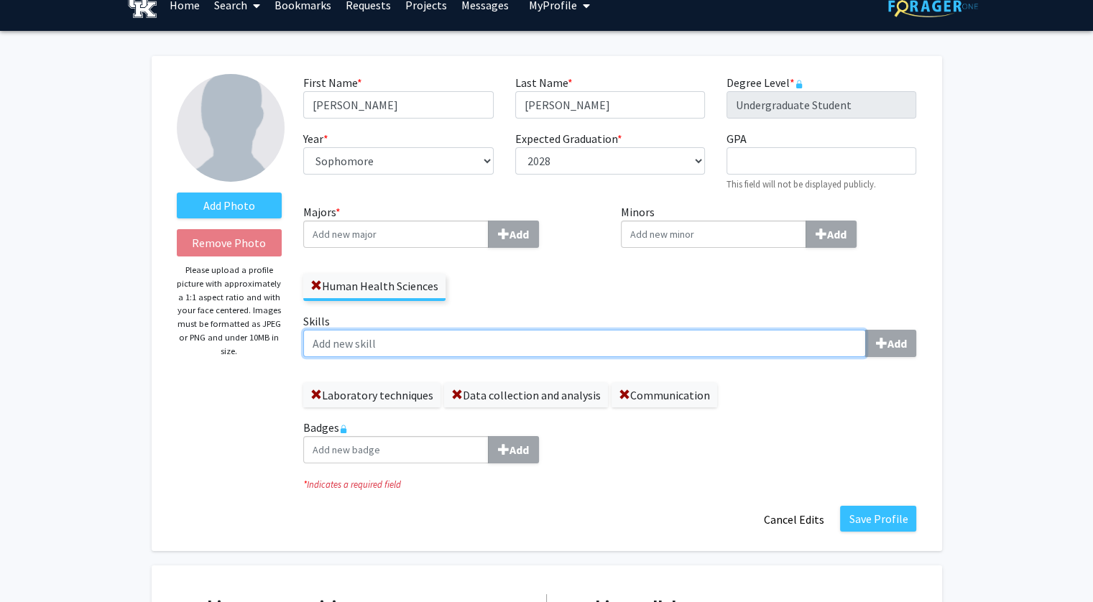
click at [626, 338] on input "Skills Add" at bounding box center [584, 343] width 563 height 27
type input "Teamwork"
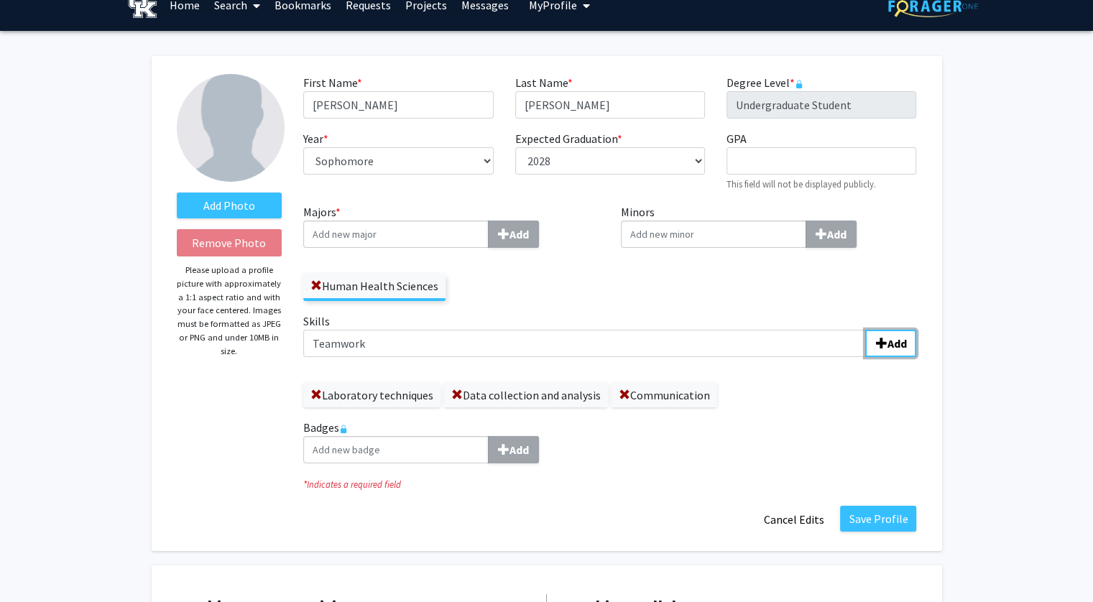
click at [899, 344] on b "Add" at bounding box center [896, 343] width 19 height 14
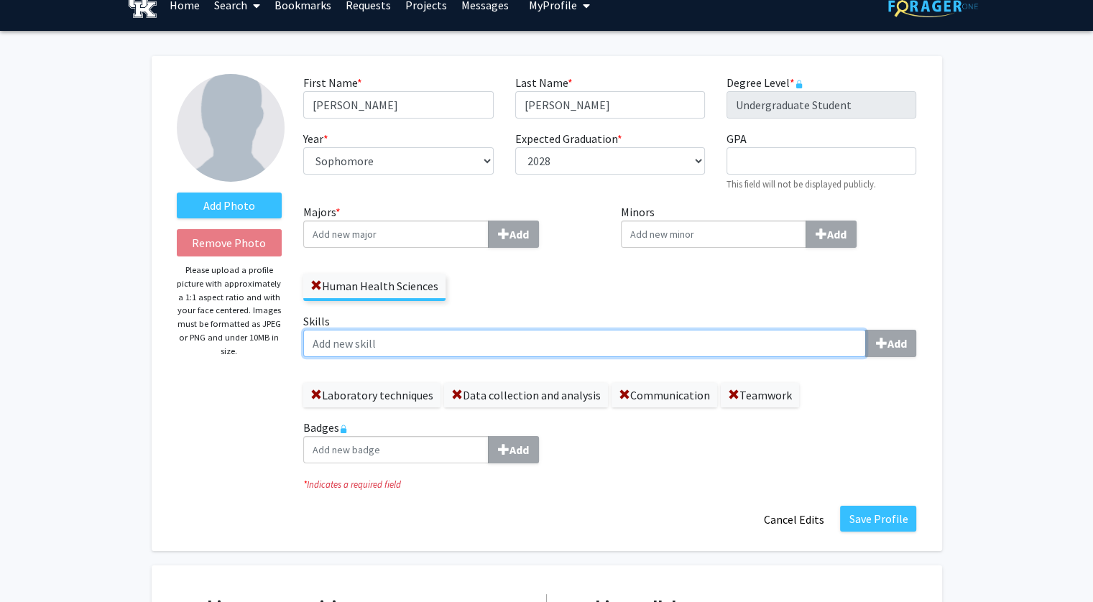
click at [567, 337] on input "Skills Add" at bounding box center [584, 343] width 563 height 27
click at [344, 343] on input "Time Management" at bounding box center [584, 343] width 563 height 27
type input "Time management"
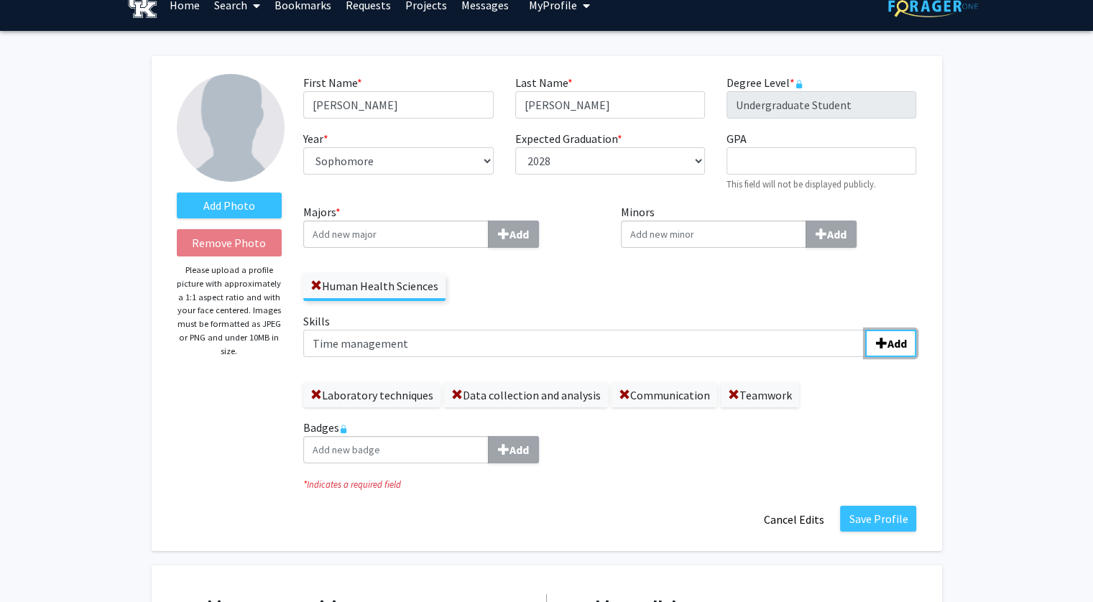
click at [879, 343] on span "submit" at bounding box center [880, 343] width 11 height 11
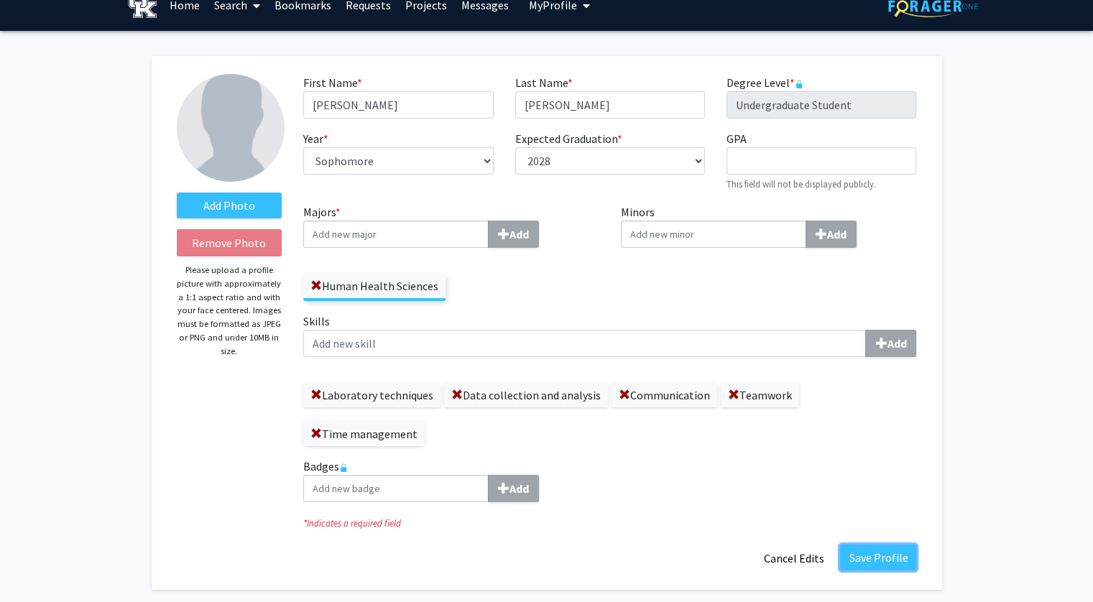
click at [862, 555] on button "Save Profile" at bounding box center [878, 558] width 76 height 26
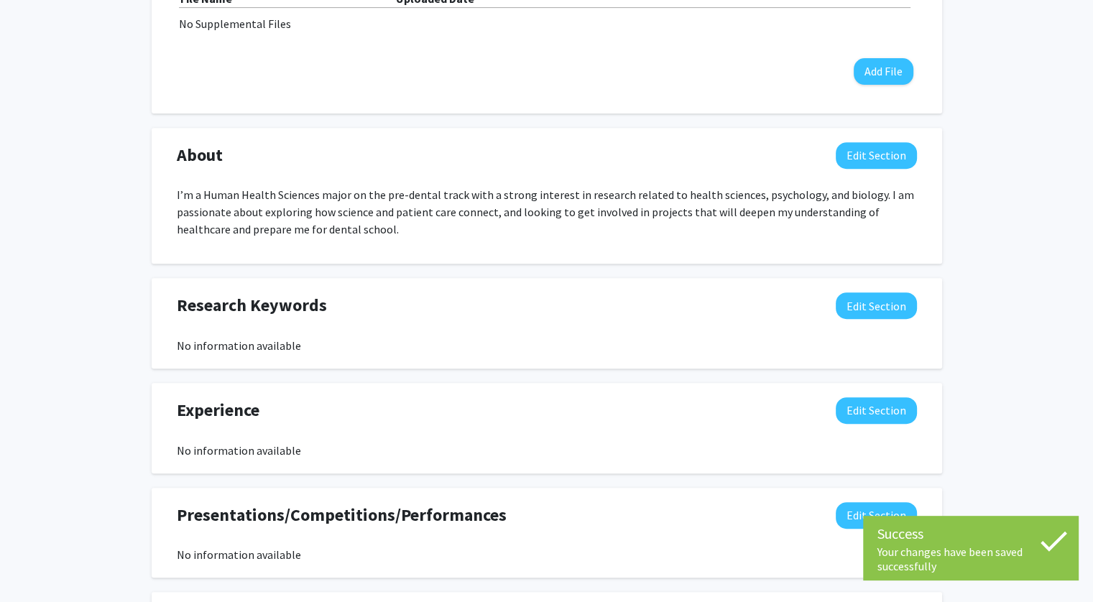
scroll to position [559, 0]
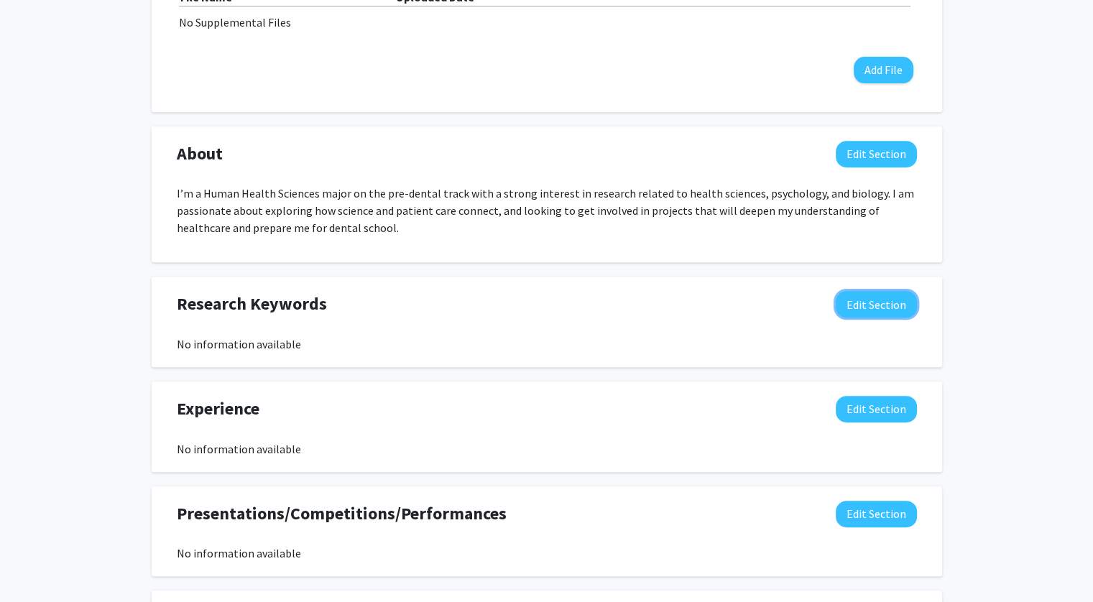
click at [861, 311] on button "Edit Section" at bounding box center [876, 304] width 81 height 27
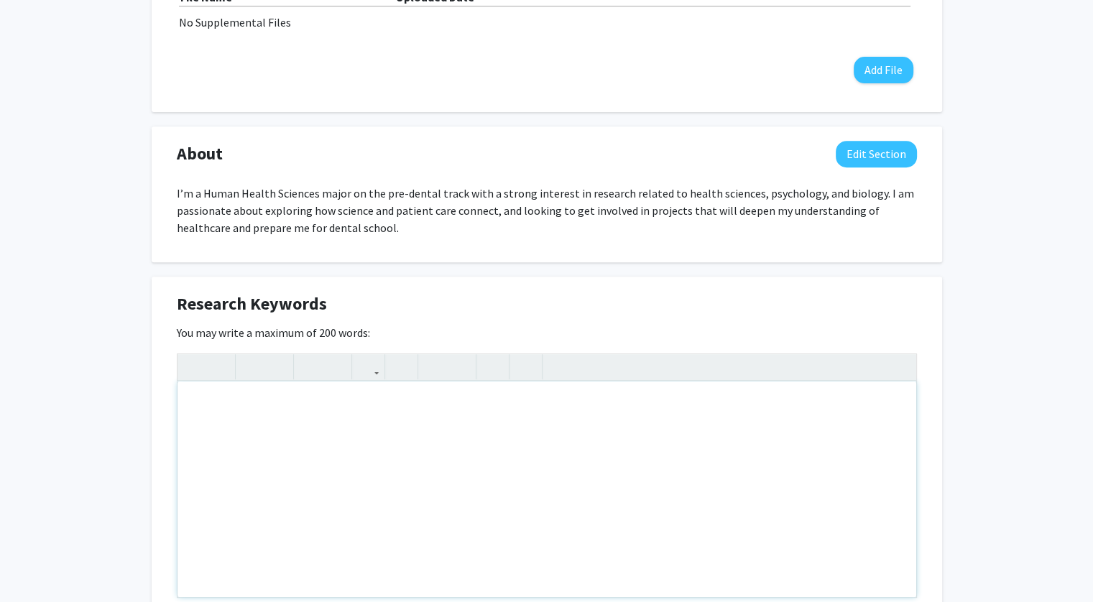
click at [526, 422] on div "Note to users with screen readers: Please deactivate our accessibility plugin f…" at bounding box center [546, 490] width 739 height 216
type textarea "Pre-dental,&nbsp;"
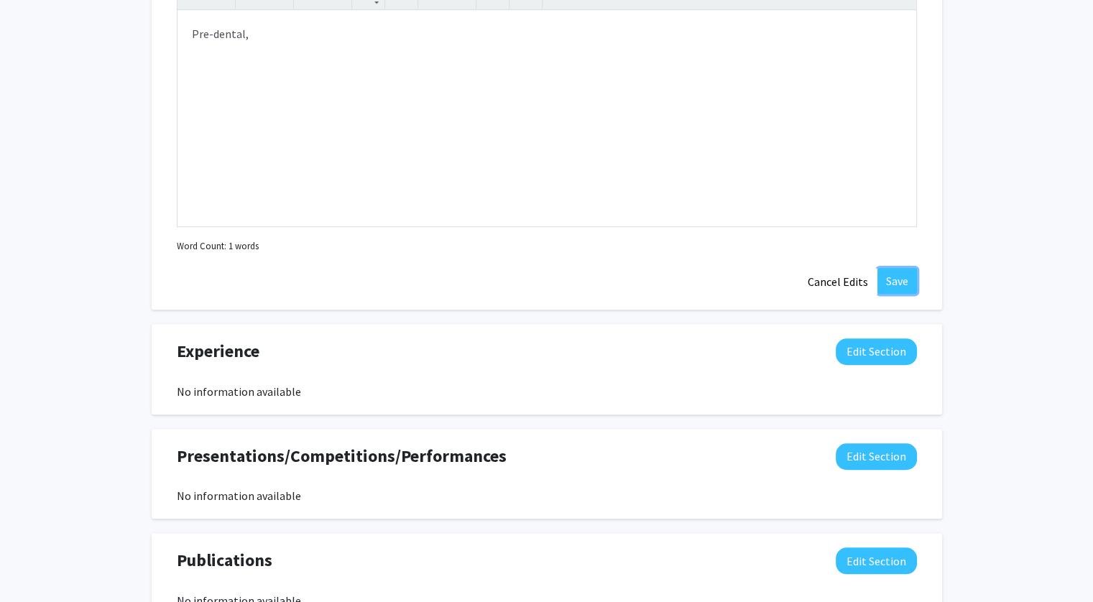
click at [896, 278] on button "Save" at bounding box center [897, 281] width 40 height 26
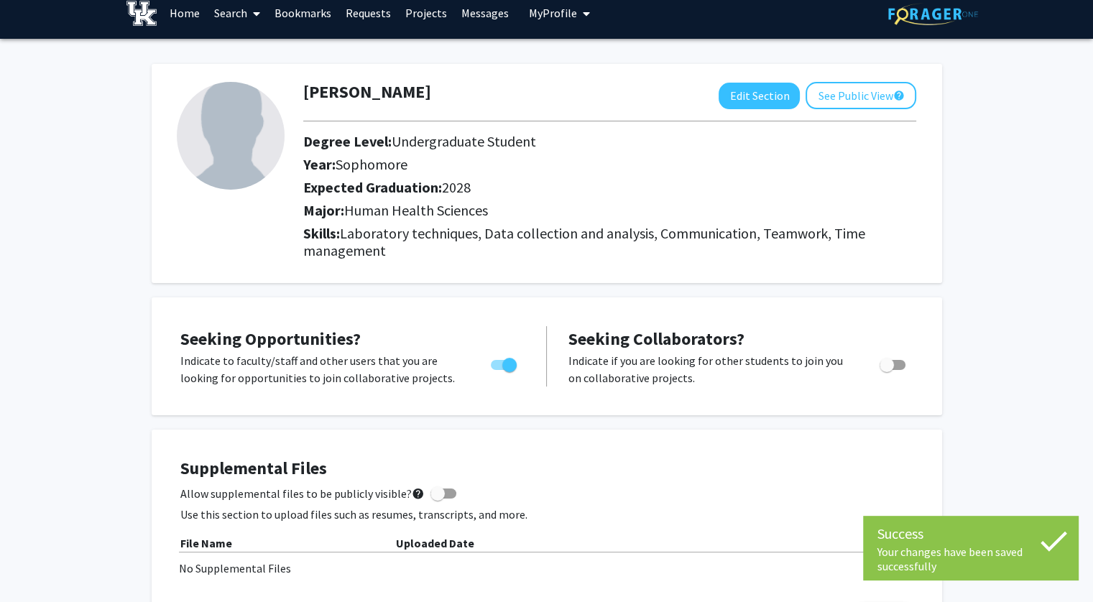
scroll to position [0, 0]
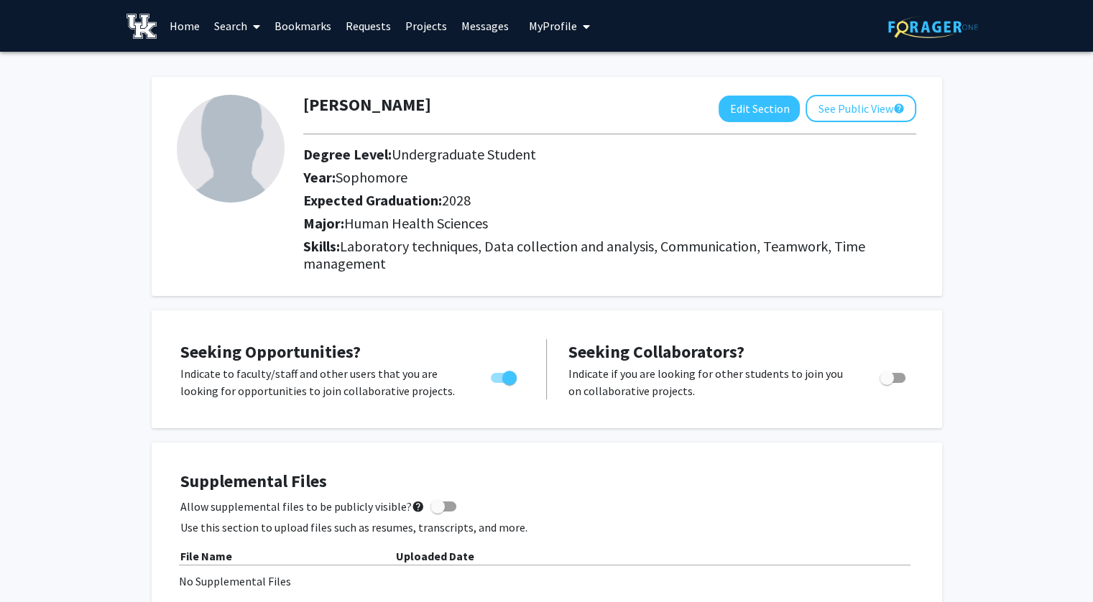
click at [234, 25] on link "Search" at bounding box center [237, 26] width 60 height 50
click at [265, 92] on span "Students" at bounding box center [251, 94] width 88 height 29
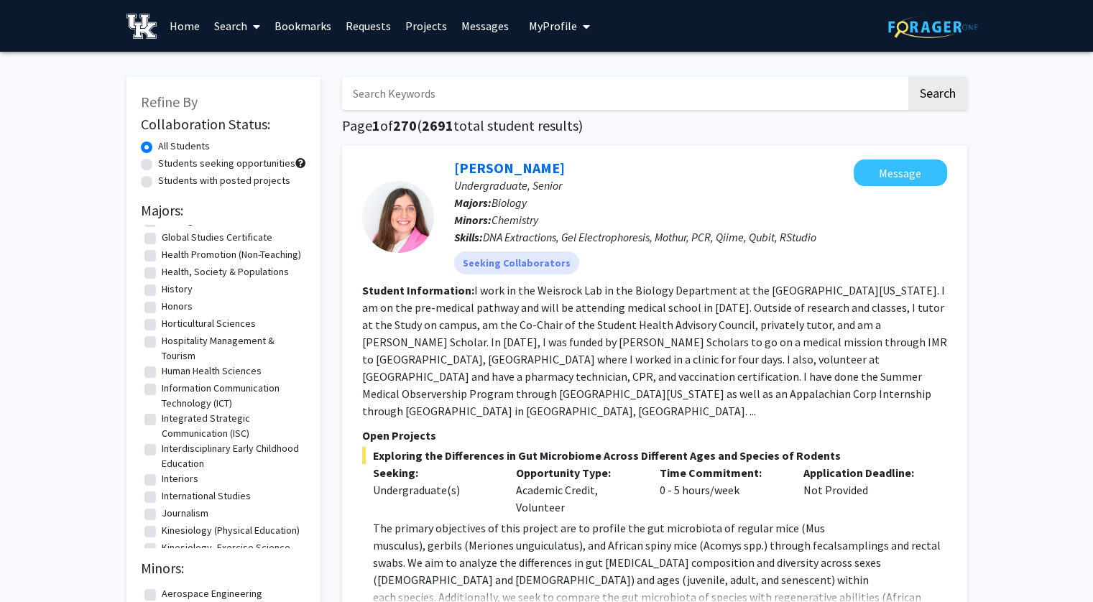
scroll to position [1066, 0]
click at [195, 374] on label "Human Health Sciences" at bounding box center [212, 372] width 100 height 15
click at [171, 374] on input "Human Health Sciences" at bounding box center [166, 369] width 9 height 9
checkbox input "true"
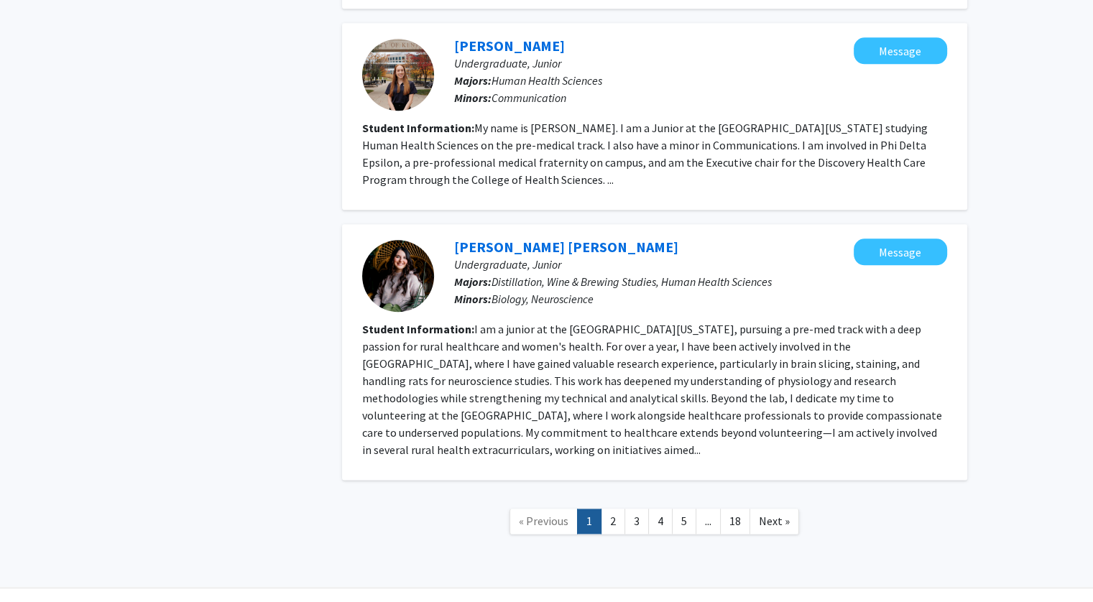
scroll to position [1667, 0]
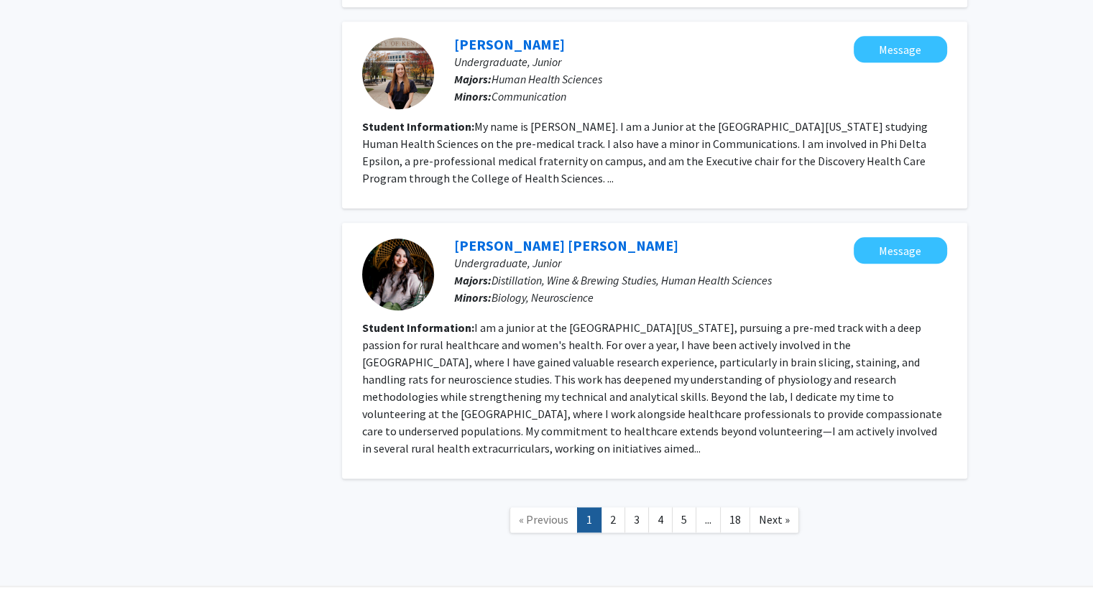
click at [617, 507] on link "2" at bounding box center [613, 519] width 24 height 25
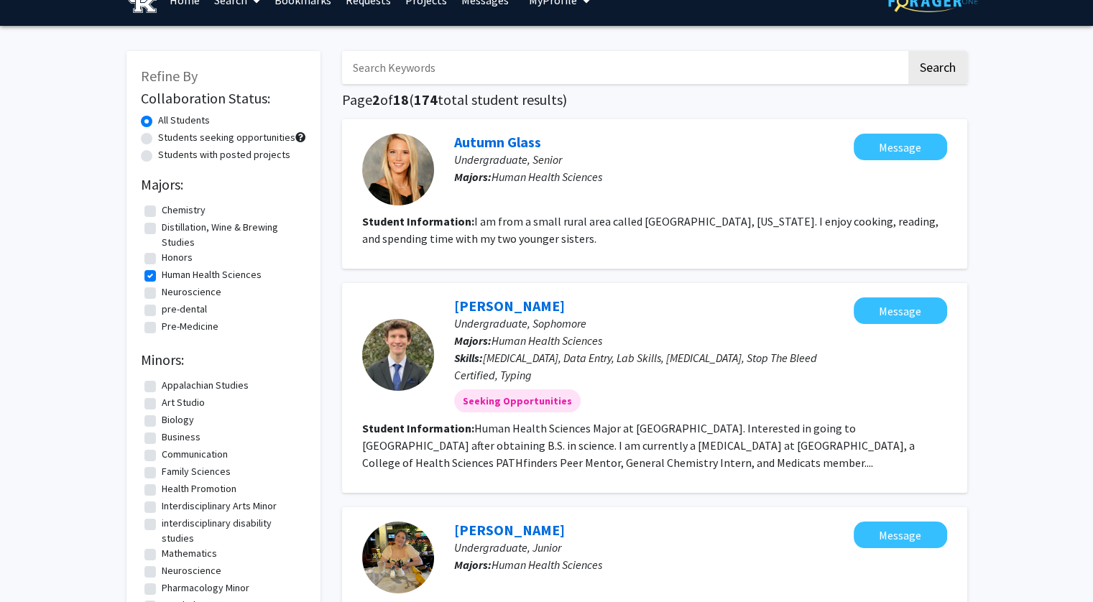
scroll to position [27, 0]
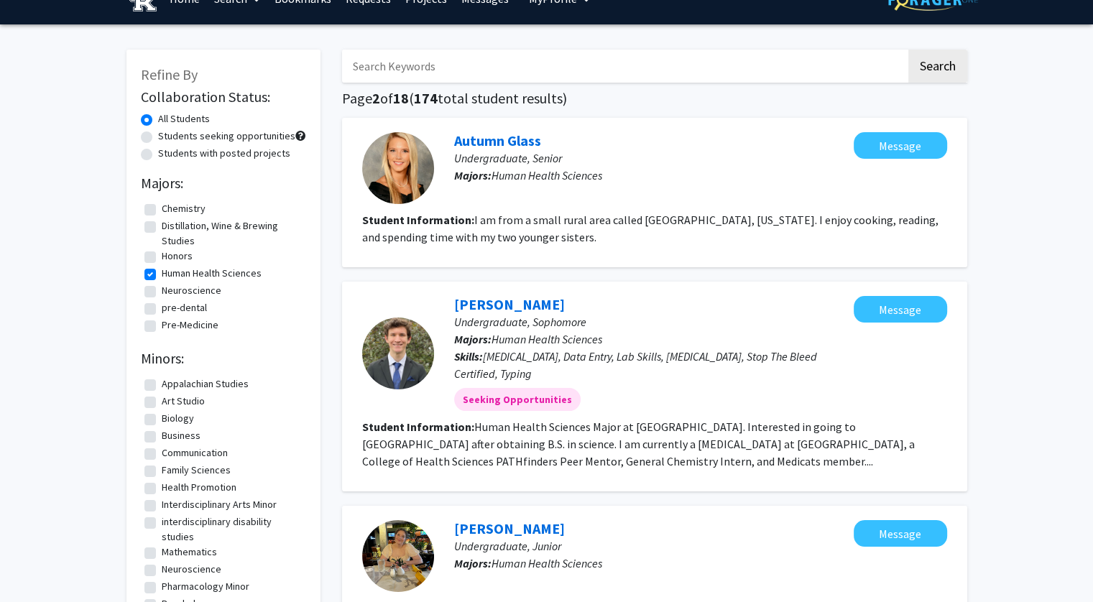
click at [511, 145] on link "Autumn Glass" at bounding box center [497, 140] width 87 height 18
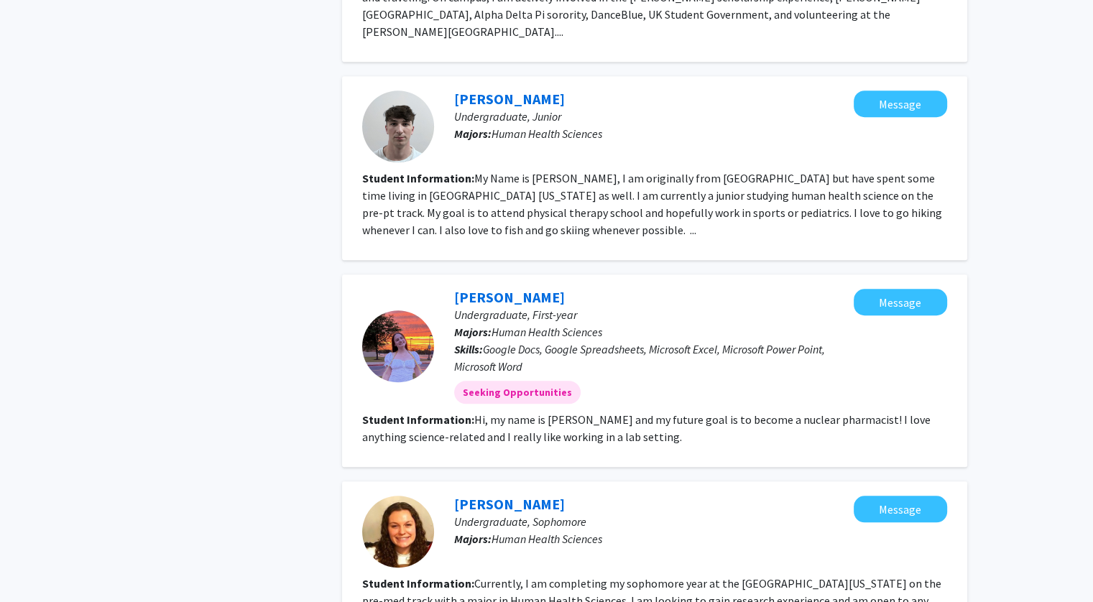
scroll to position [1117, 0]
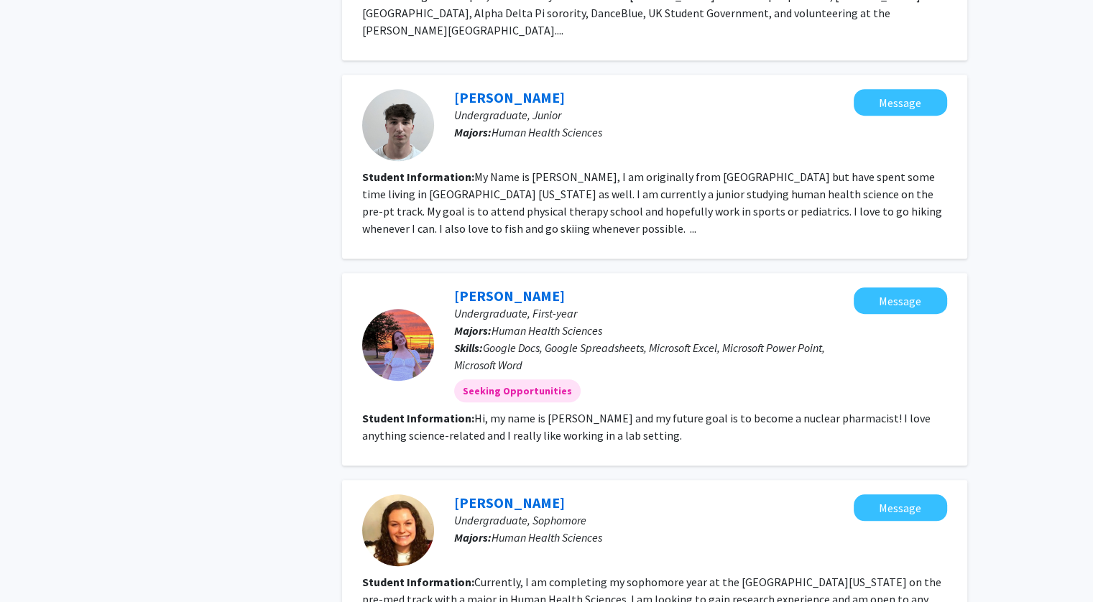
click at [503, 88] on link "Nick Metzger" at bounding box center [509, 97] width 111 height 18
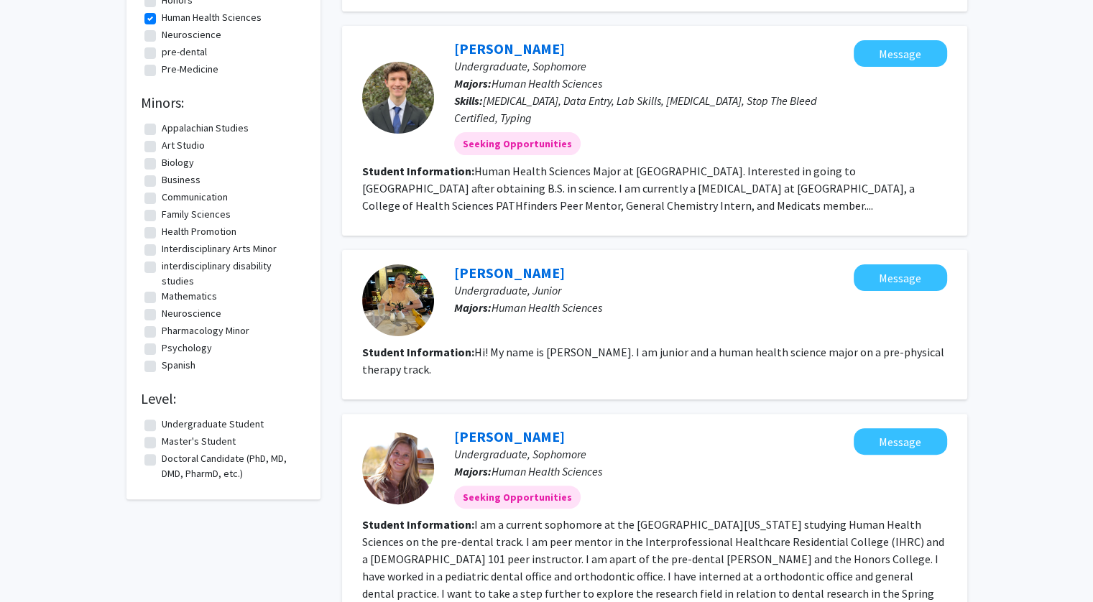
scroll to position [282, 0]
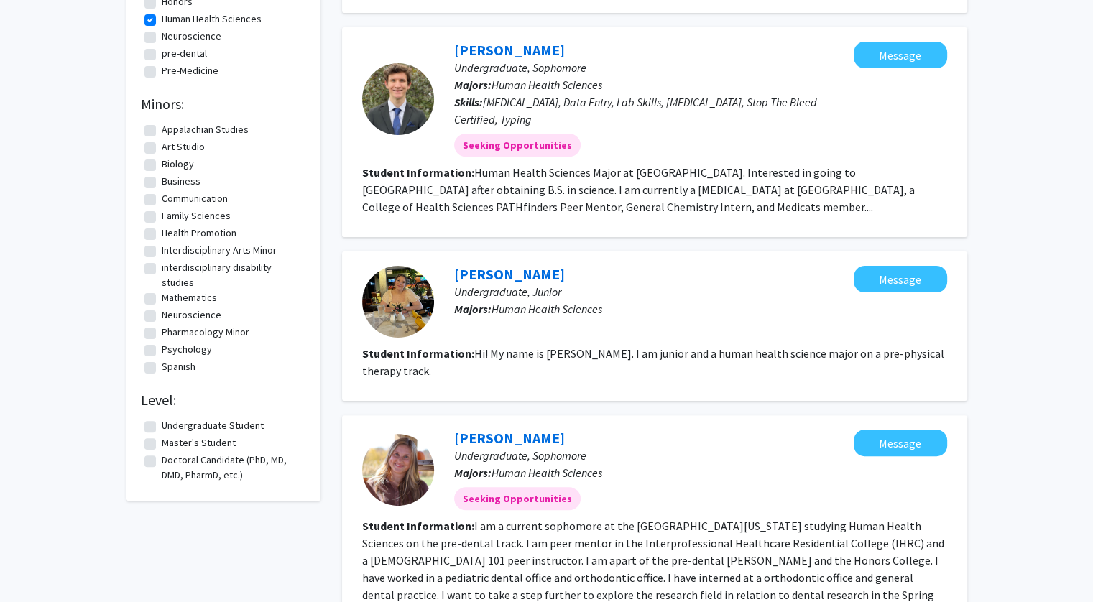
click at [494, 55] on link "Jacob Nugent" at bounding box center [509, 50] width 111 height 18
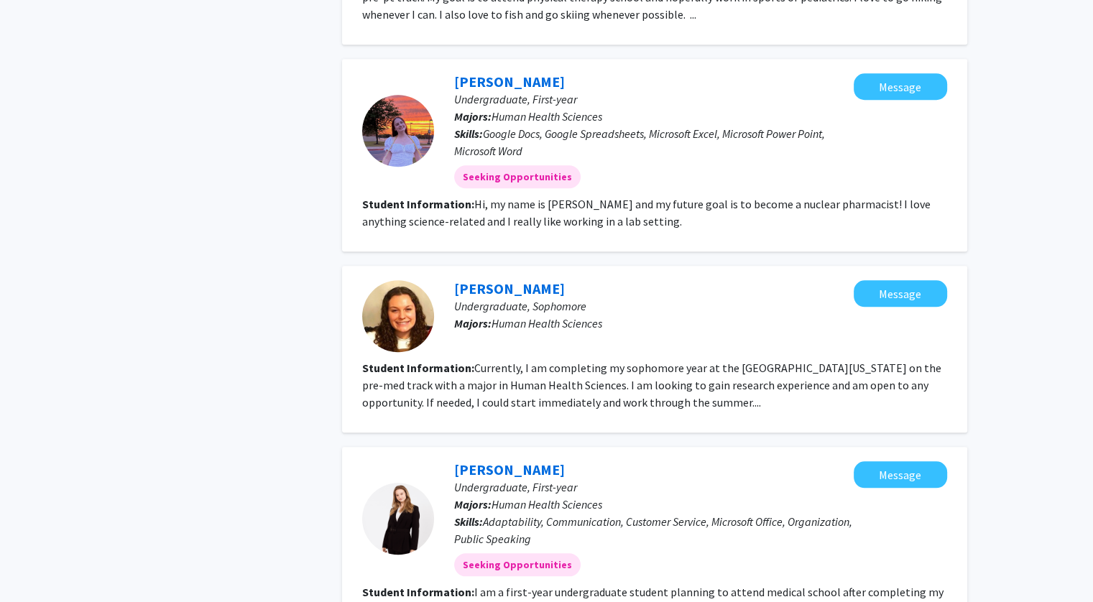
scroll to position [1537, 0]
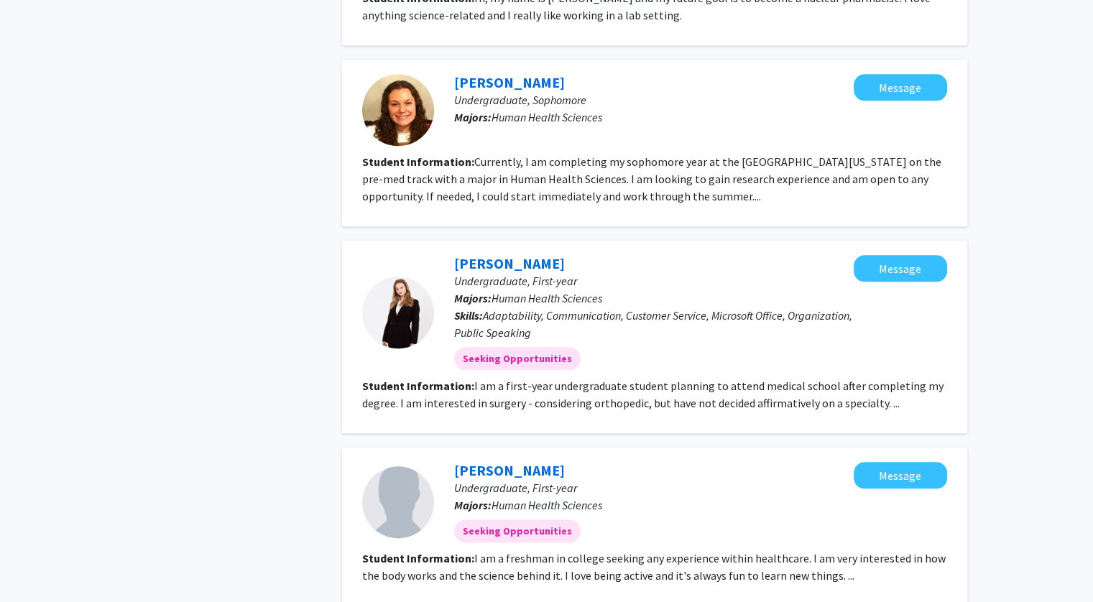
click at [507, 241] on div "Mia Arrington Undergraduate, First-year Majors: Human Health Sciences Skills: A…" at bounding box center [654, 337] width 625 height 193
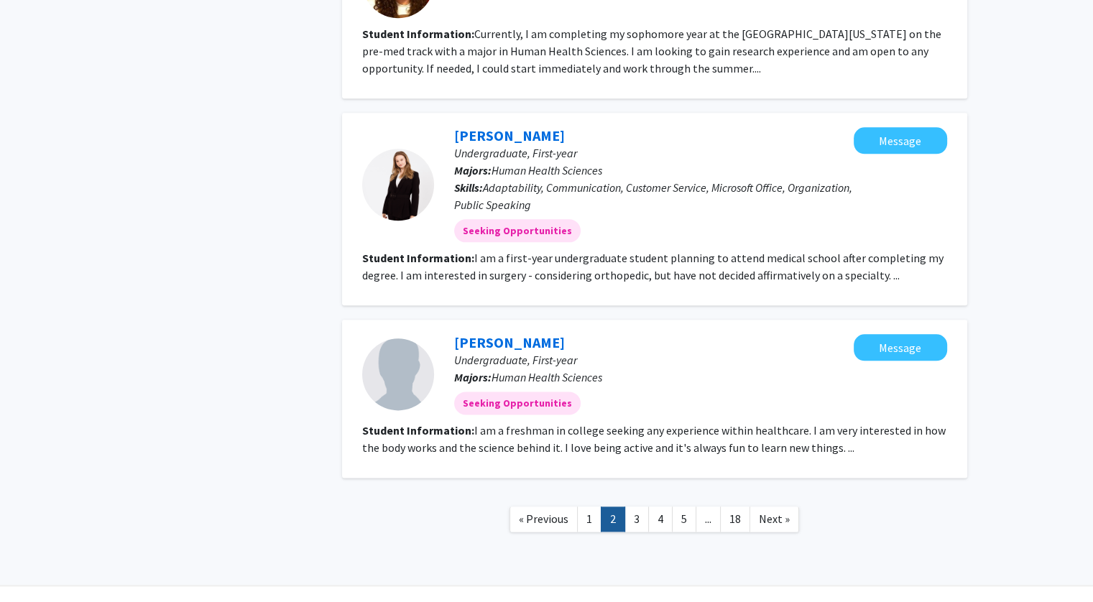
click at [638, 507] on link "3" at bounding box center [636, 519] width 24 height 25
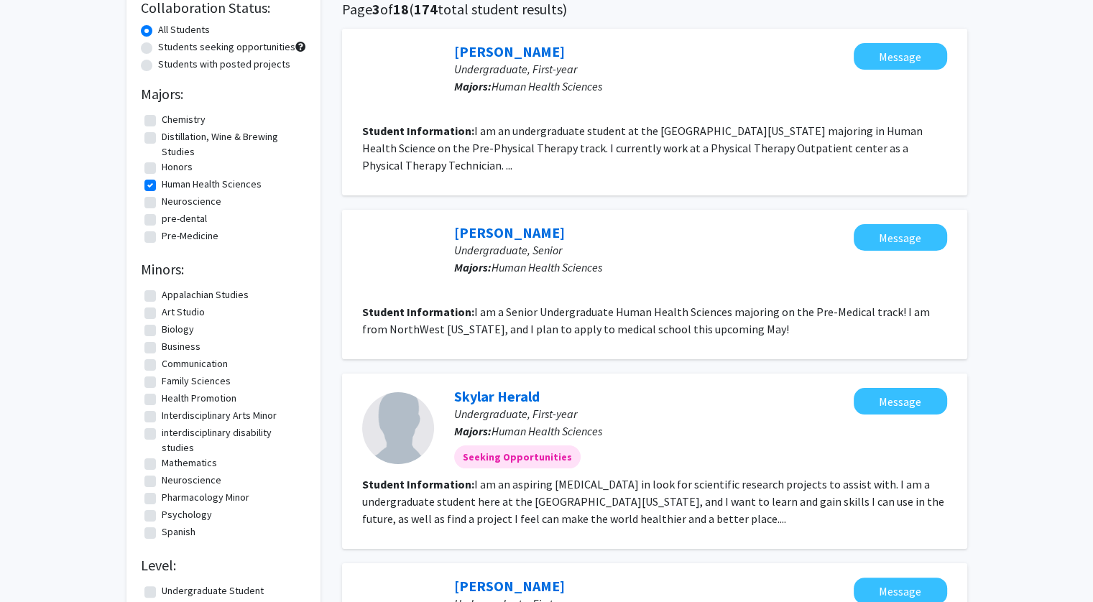
scroll to position [117, 0]
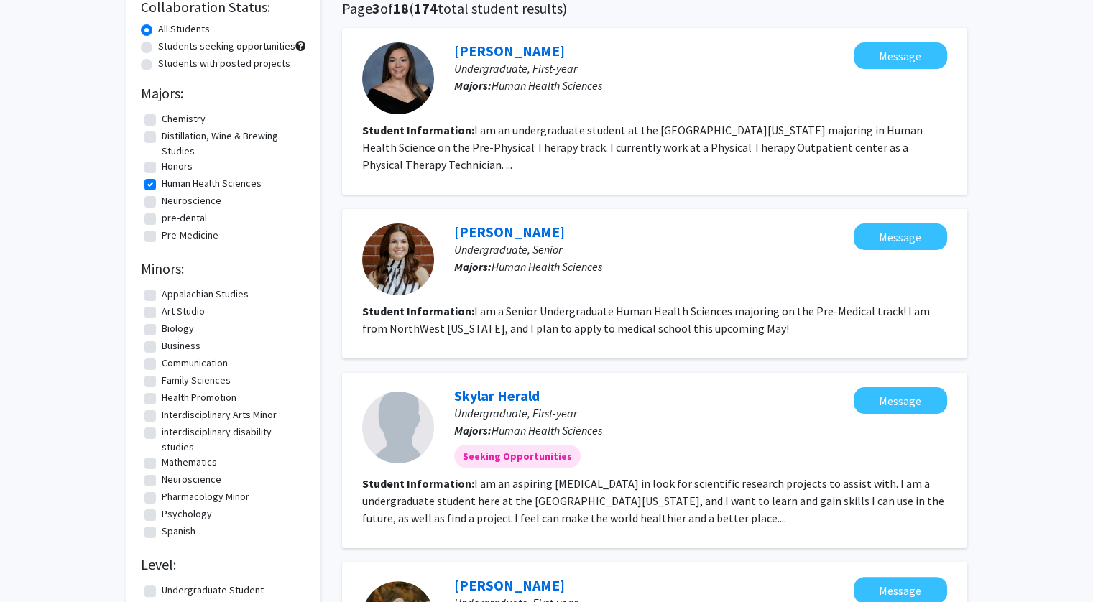
click at [509, 232] on link "Addison Fox" at bounding box center [509, 232] width 111 height 18
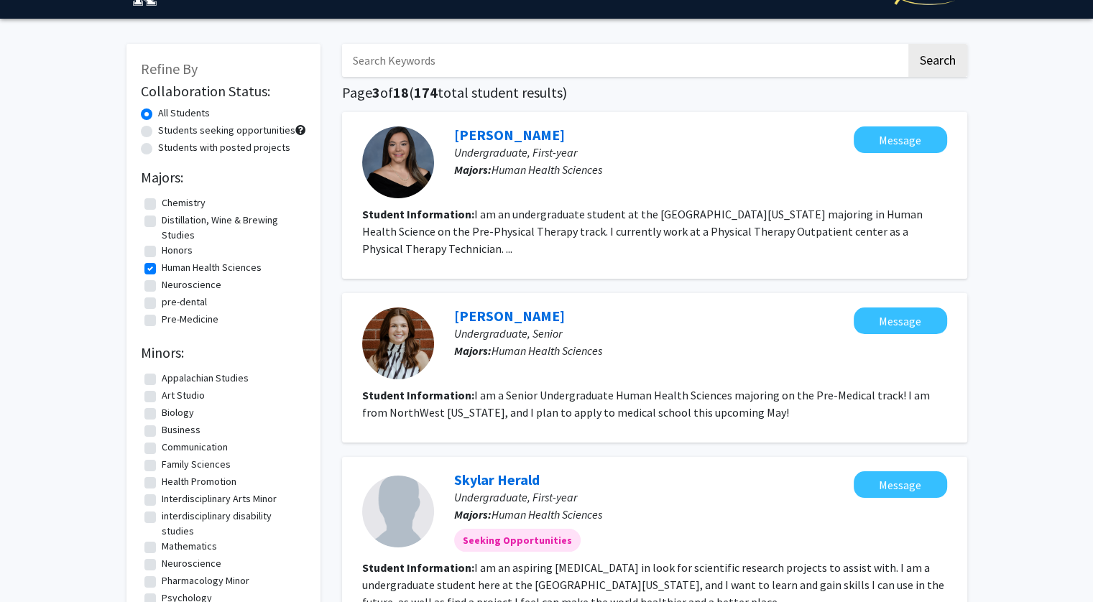
scroll to position [34, 0]
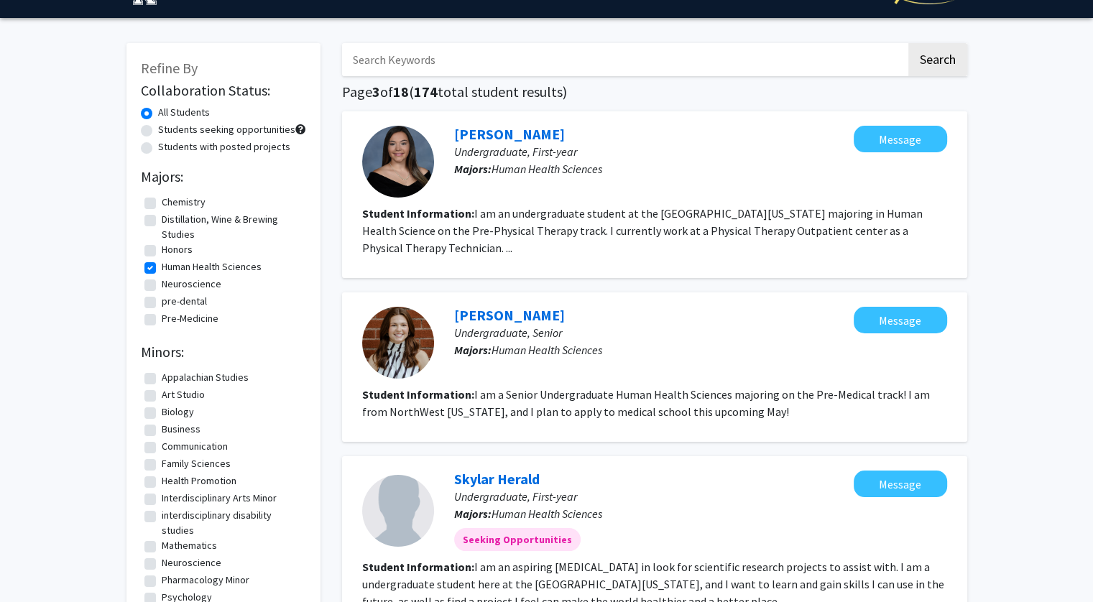
click at [558, 66] on input "Search Keywords" at bounding box center [624, 59] width 564 height 33
type input "pre dental"
click at [918, 60] on button "Search" at bounding box center [937, 59] width 59 height 33
checkbox input "false"
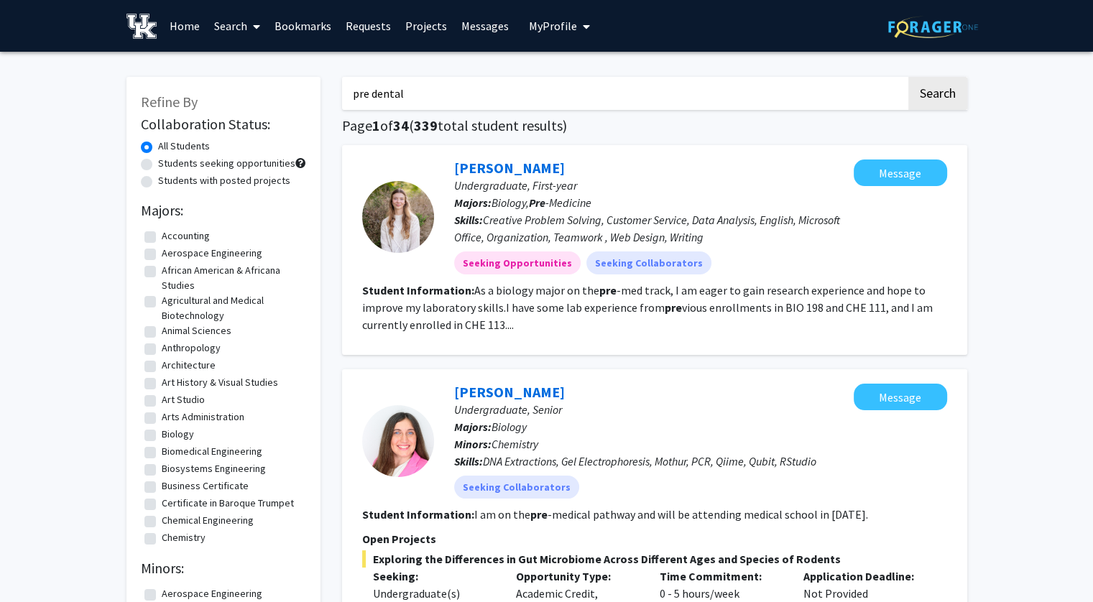
click at [512, 167] on link "Marlee Harris" at bounding box center [509, 168] width 111 height 18
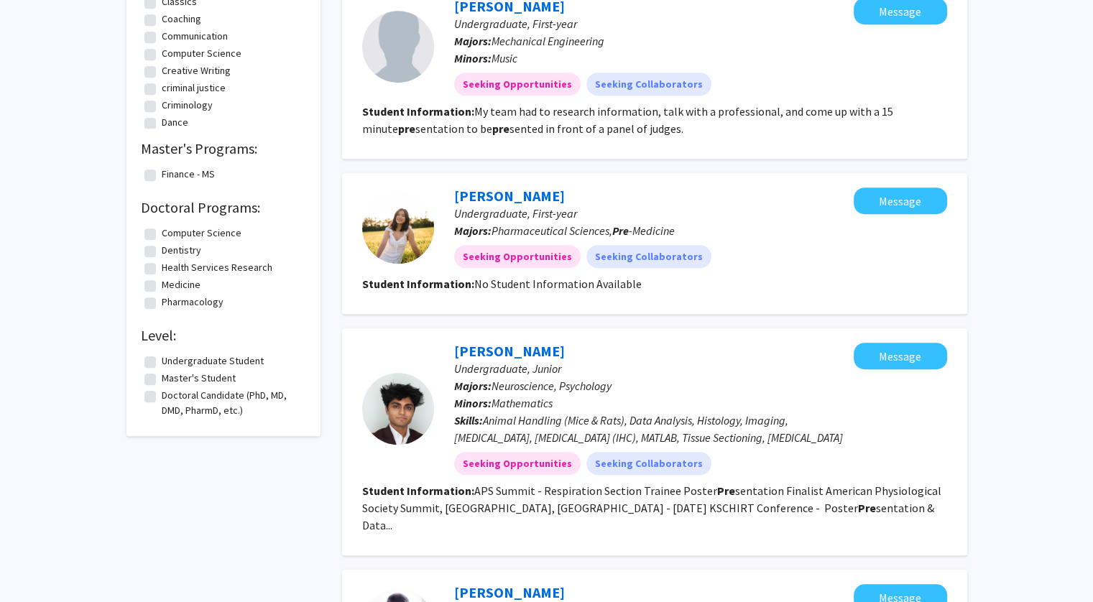
scroll to position [782, 0]
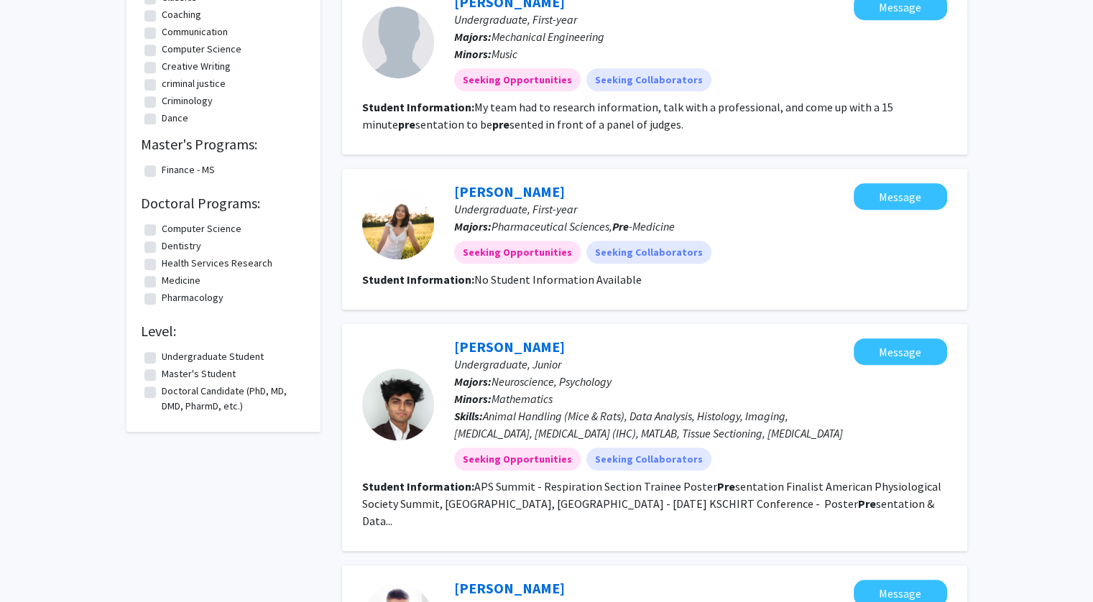
click at [500, 347] on link "Mohit Patel" at bounding box center [509, 347] width 111 height 18
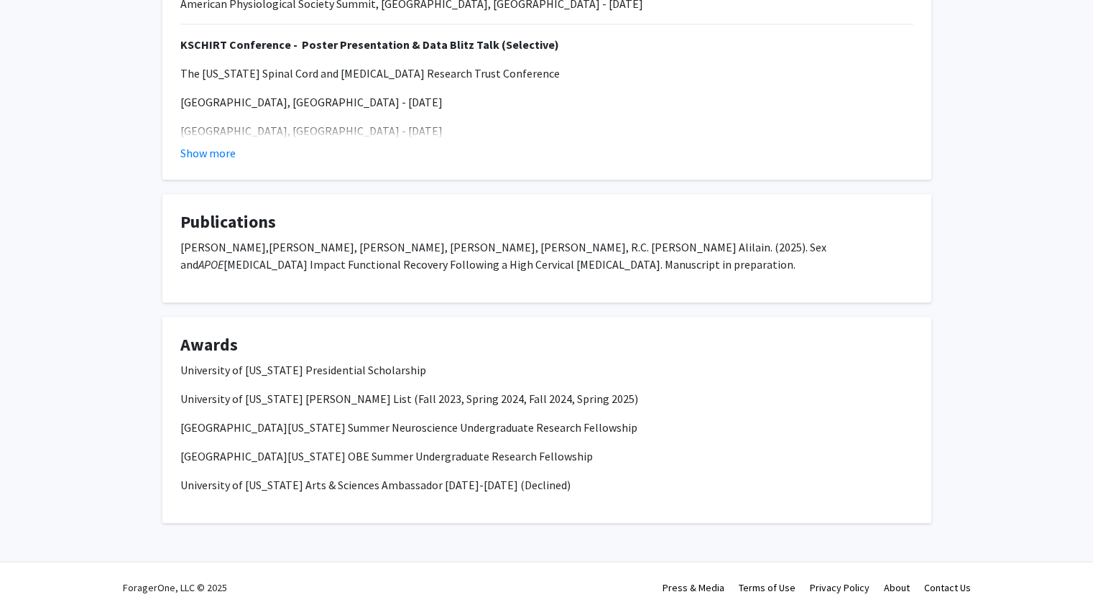
scroll to position [1040, 0]
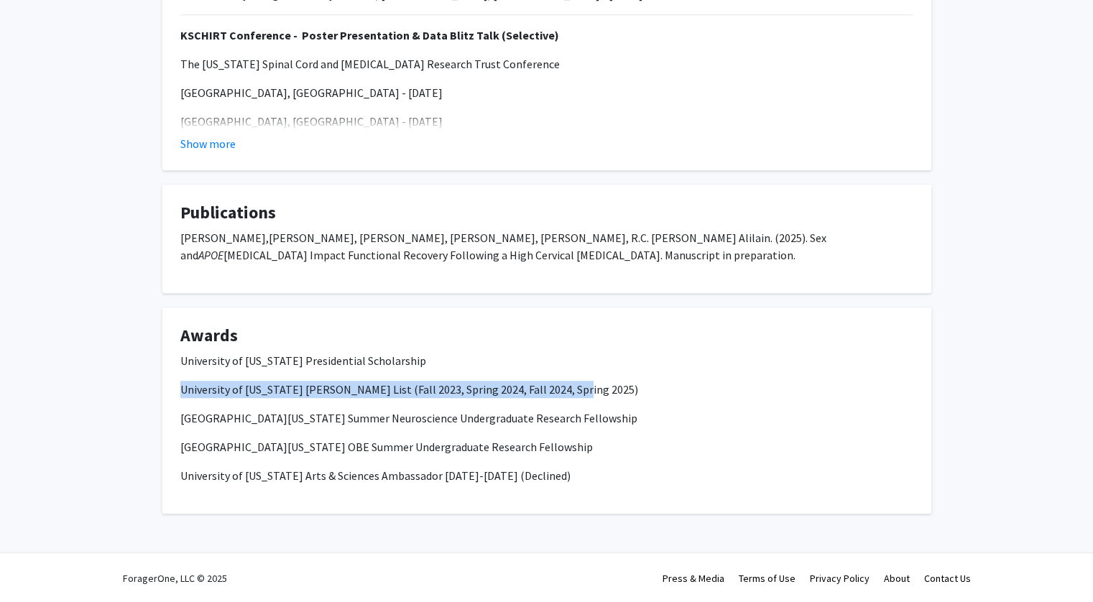
drag, startPoint x: 564, startPoint y: 391, endPoint x: 181, endPoint y: 389, distance: 383.0
click at [181, 389] on p "University of Kentucky Dean’s List (Fall 2023, Spring 2024, Fall 2024, Spring 2…" at bounding box center [546, 389] width 733 height 17
copy span "University of Kentucky Dean’s List (Fall 2023, Spring 2024, Fall 2024, Spring 2…"
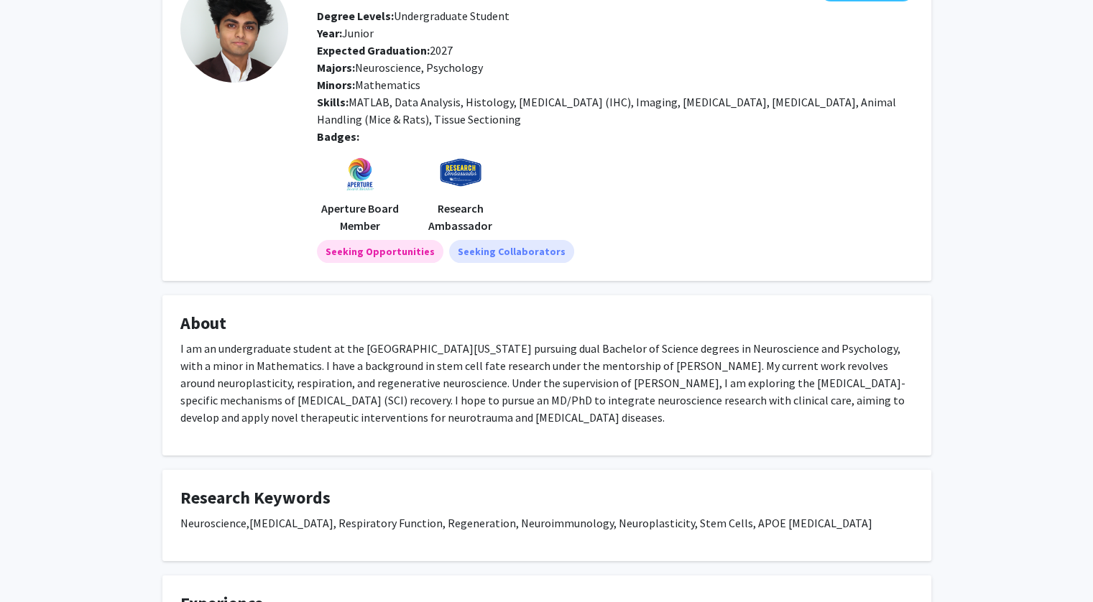
scroll to position [0, 0]
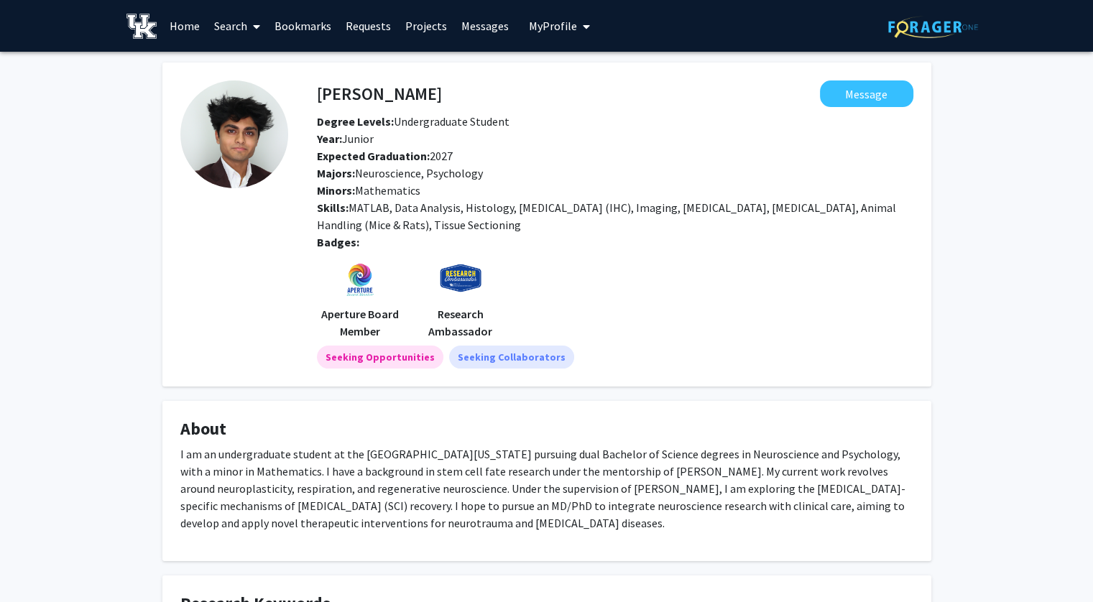
click at [548, 21] on span "My Profile" at bounding box center [553, 26] width 48 height 14
click at [598, 81] on span "View Profile" at bounding box center [618, 83] width 87 height 16
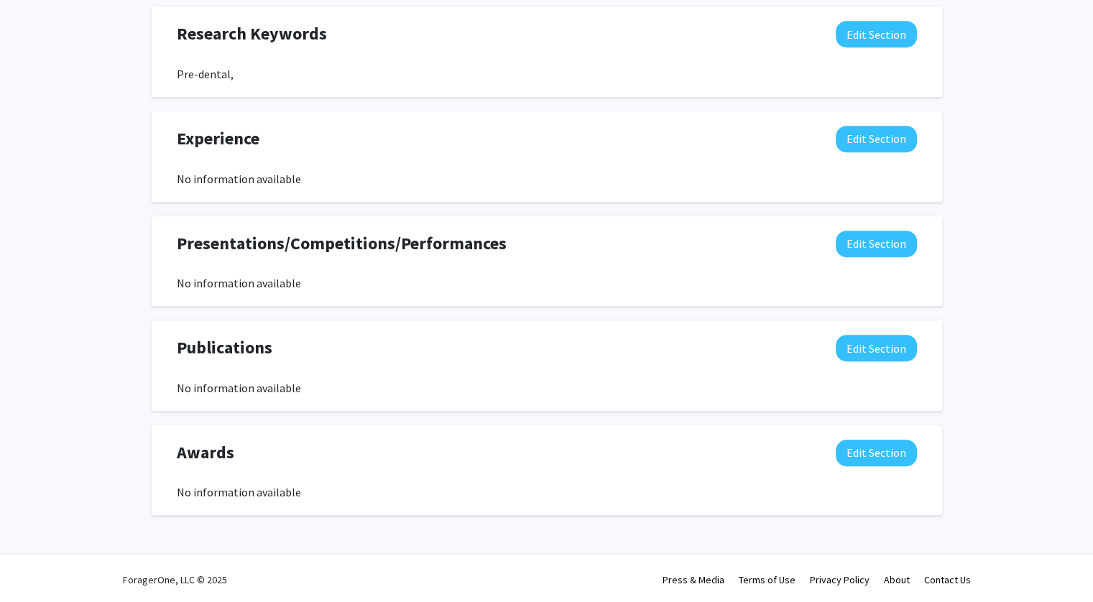
scroll to position [831, 0]
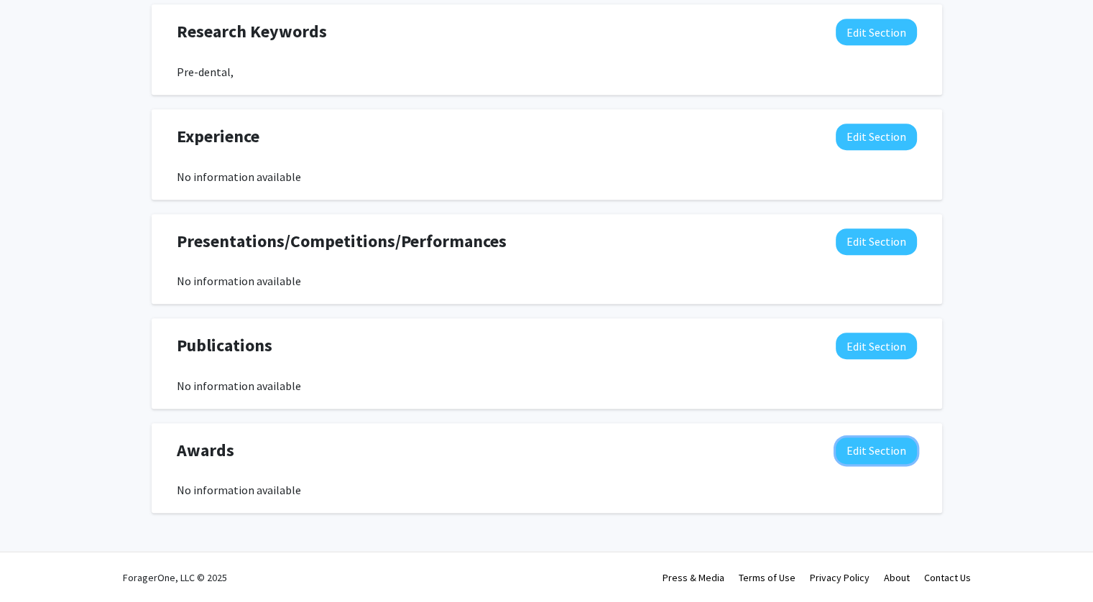
click at [861, 455] on button "Edit Section" at bounding box center [876, 451] width 81 height 27
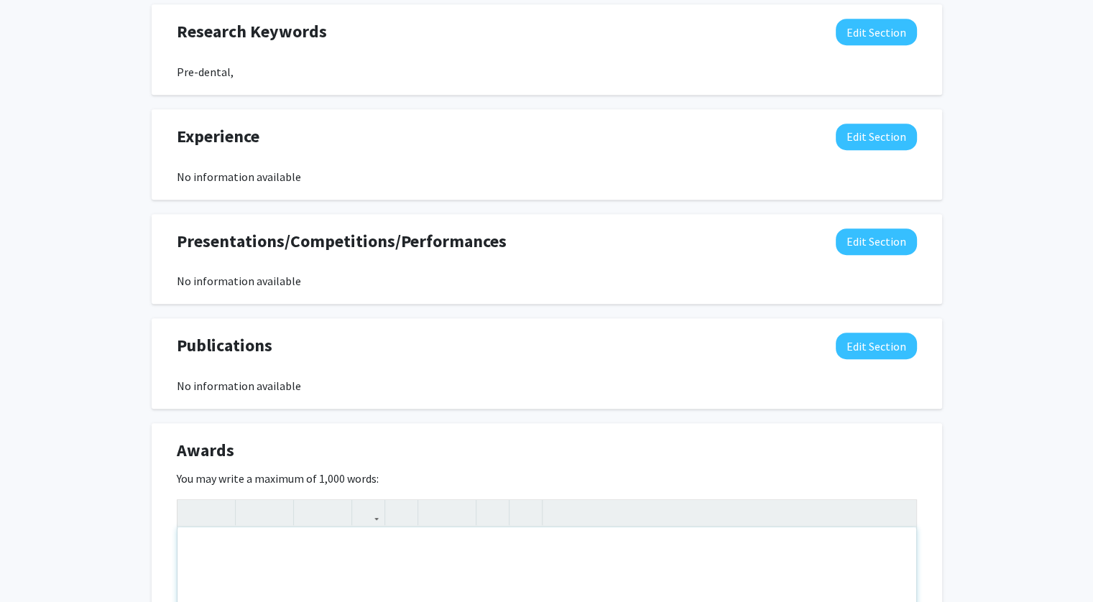
paste div "Note to users with screen readers: Please deactivate our accessibility plugin f…"
type textarea "<p>University of Kentucky Dean’s List (Fall 2023, Spring 2024, Fall 2024, Sprin…"
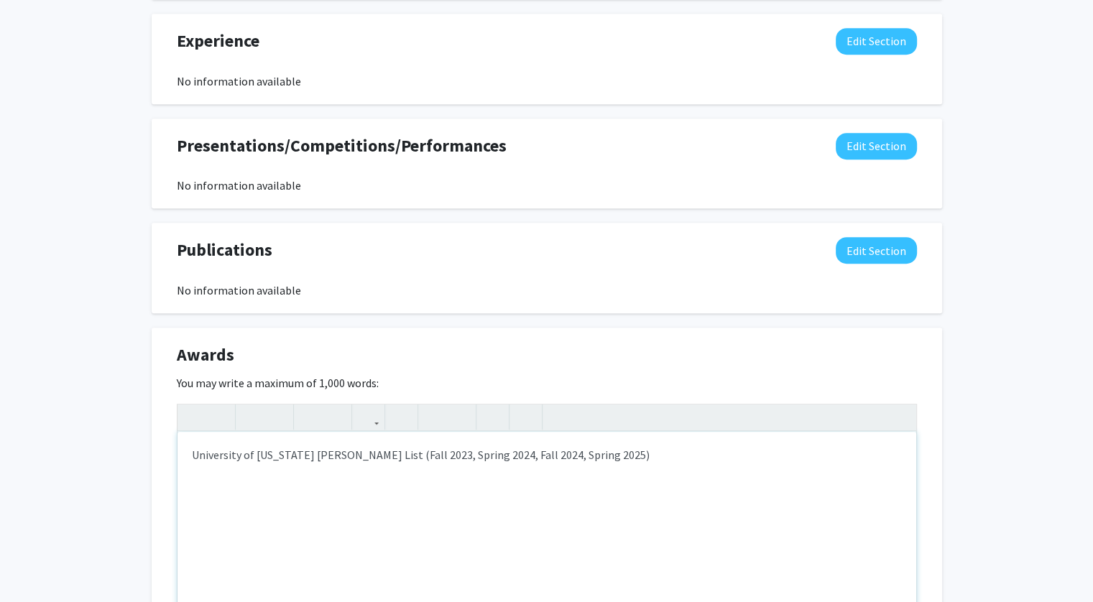
scroll to position [928, 0]
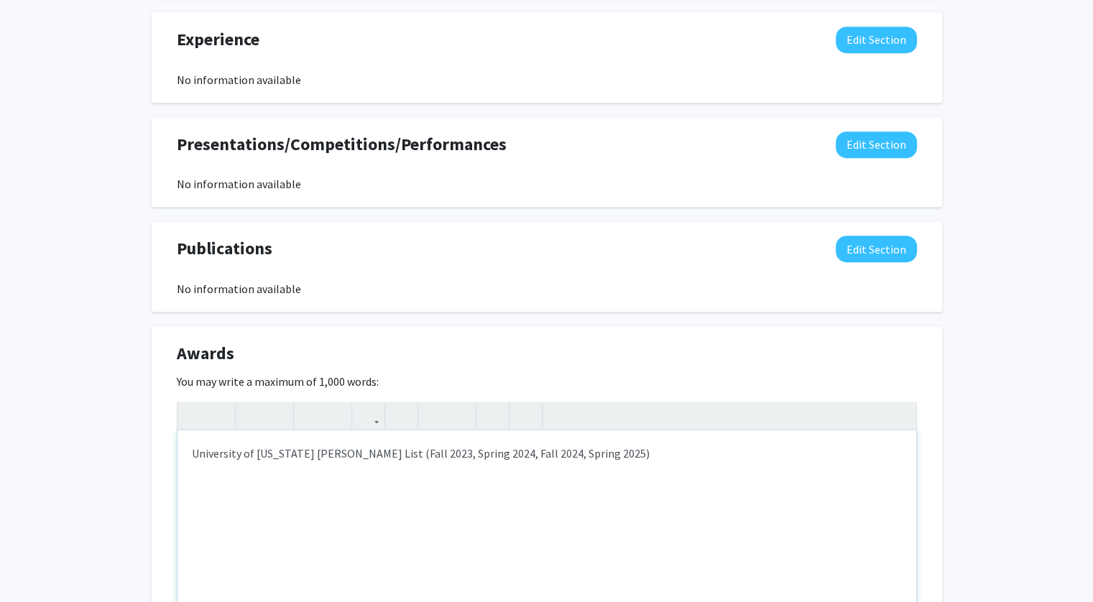
click at [467, 454] on p "University of Kentucky Dean’s List (Fall 2023, Spring 2024, Fall 2024, Spring 2…" at bounding box center [547, 453] width 710 height 17
click at [406, 456] on p "University of Kentucky Dean’s List (Fall 2024, Spring 2025)" at bounding box center [547, 453] width 710 height 17
type textarea "<p>University of Kentucky Dean’s List (Fall 2024 and Spring 2025)</p>"
click at [500, 458] on p "University of Kentucky Dean’s List (Fall 2024 and Spring 2025)" at bounding box center [547, 453] width 710 height 17
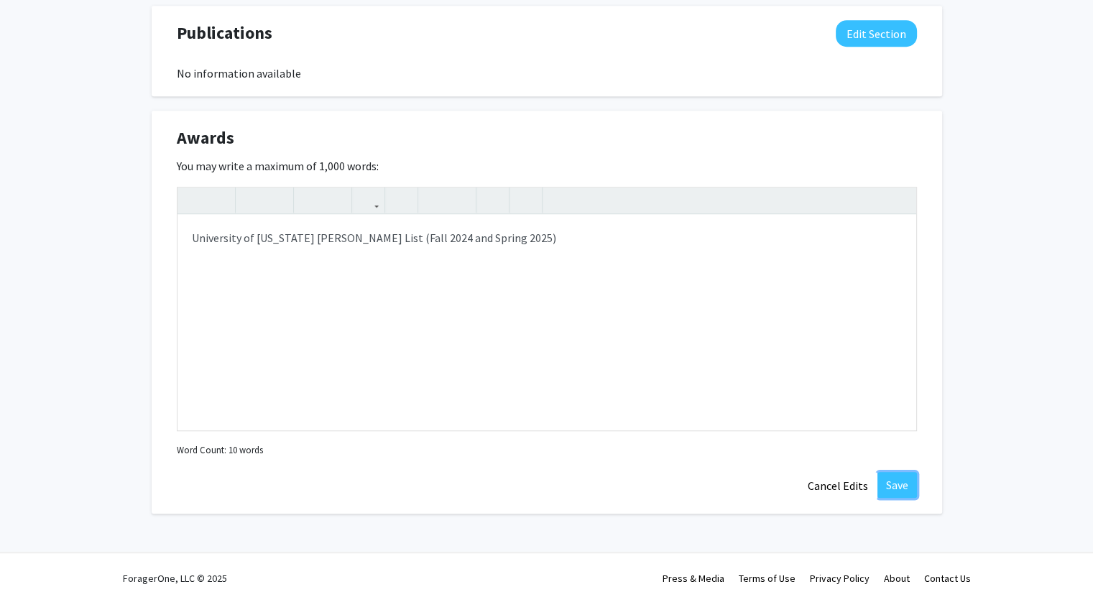
click at [897, 487] on button "Save" at bounding box center [897, 485] width 40 height 26
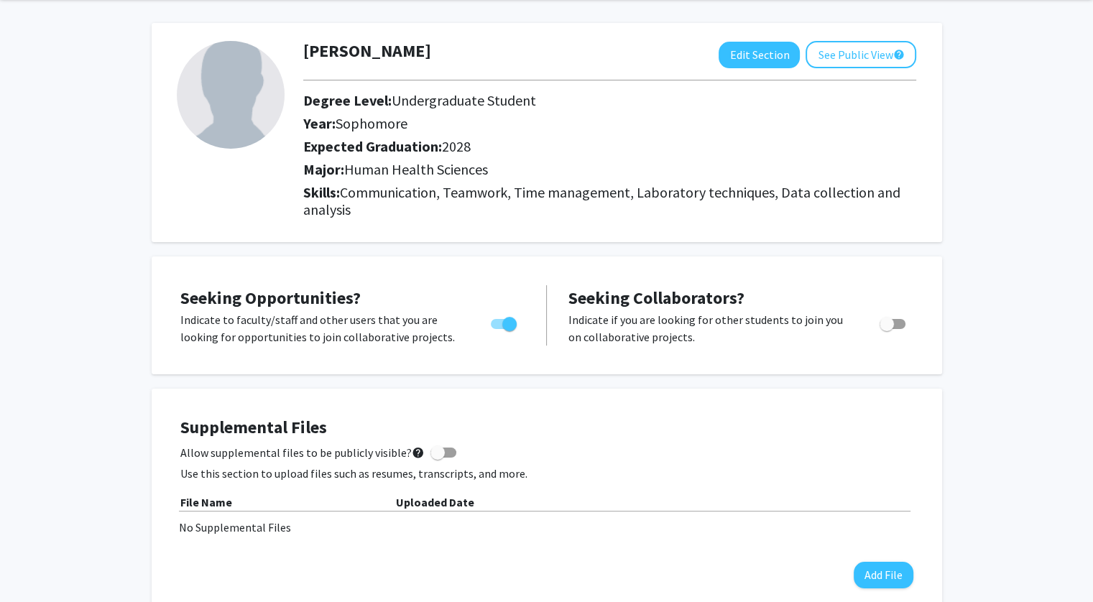
scroll to position [0, 0]
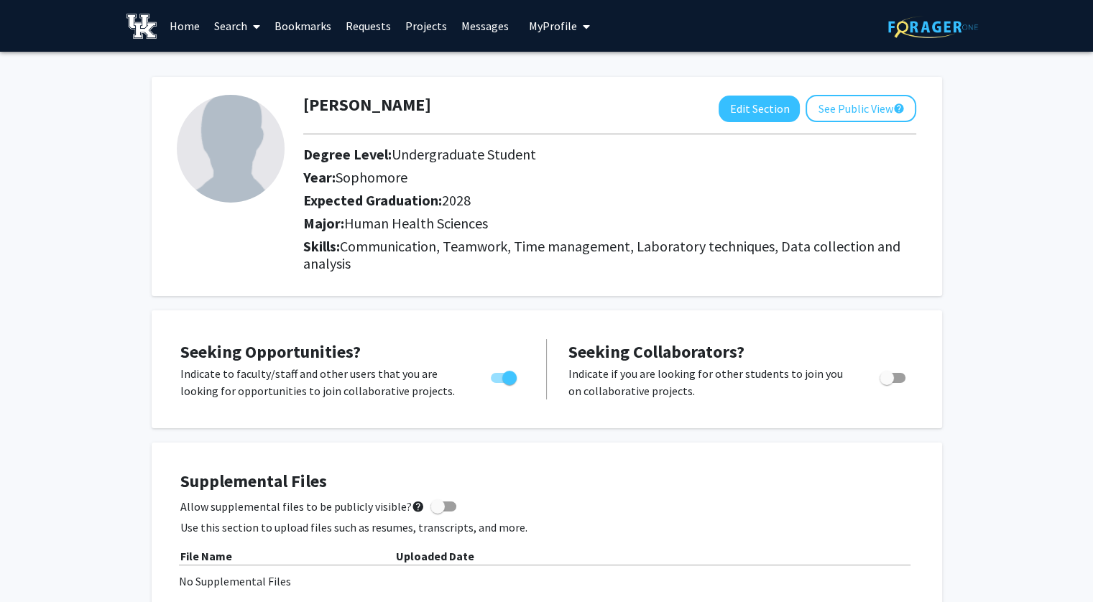
click at [224, 23] on link "Search" at bounding box center [237, 26] width 60 height 50
click at [259, 97] on span "Students" at bounding box center [251, 94] width 88 height 29
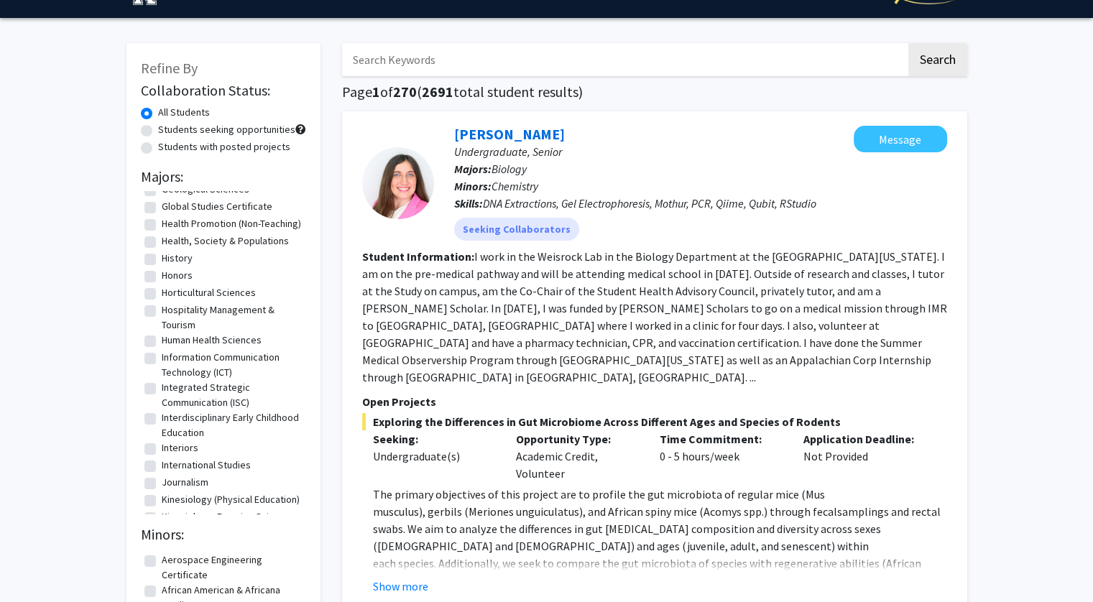
scroll to position [1078, 0]
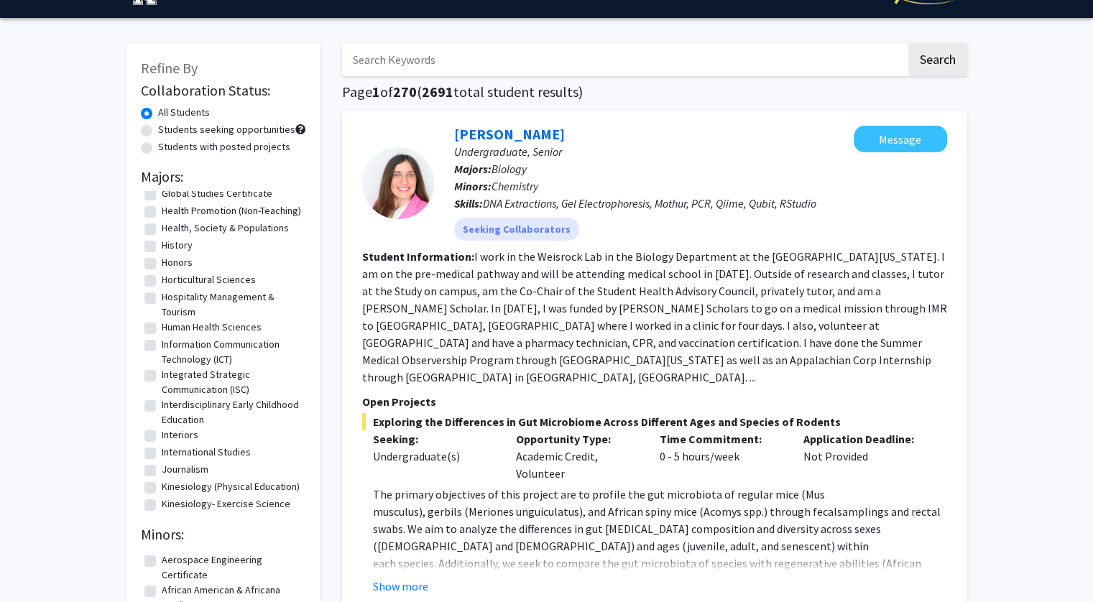
click at [203, 325] on label "Human Health Sciences" at bounding box center [212, 327] width 100 height 15
click at [171, 325] on input "Human Health Sciences" at bounding box center [166, 324] width 9 height 9
checkbox input "true"
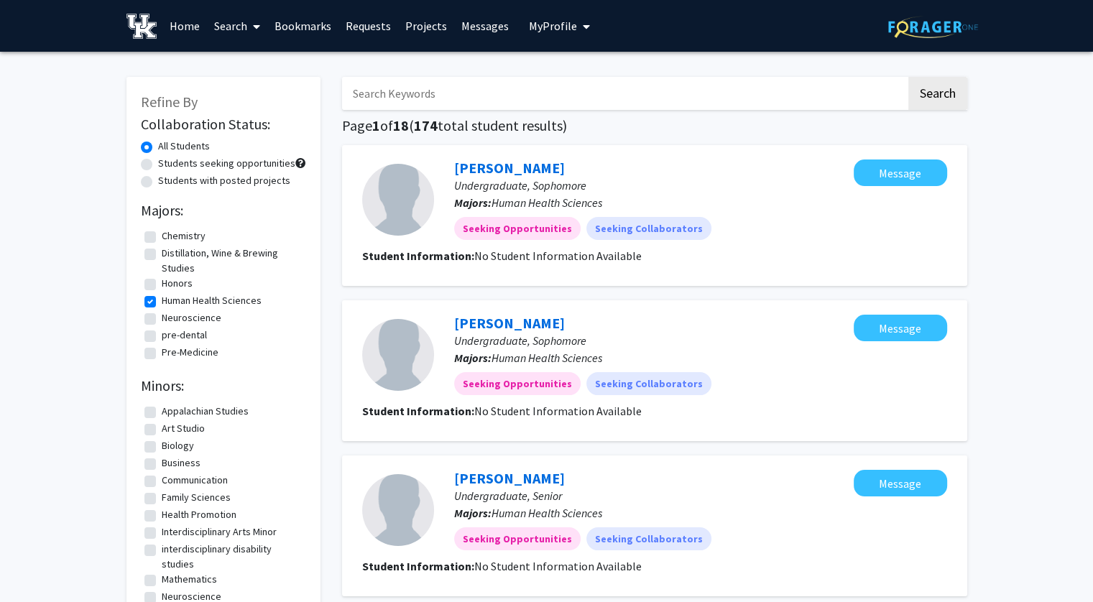
click at [495, 96] on input "Search Keywords" at bounding box center [624, 93] width 564 height 33
type input "pre dental"
click at [943, 90] on button "Search" at bounding box center [937, 93] width 59 height 33
checkbox input "false"
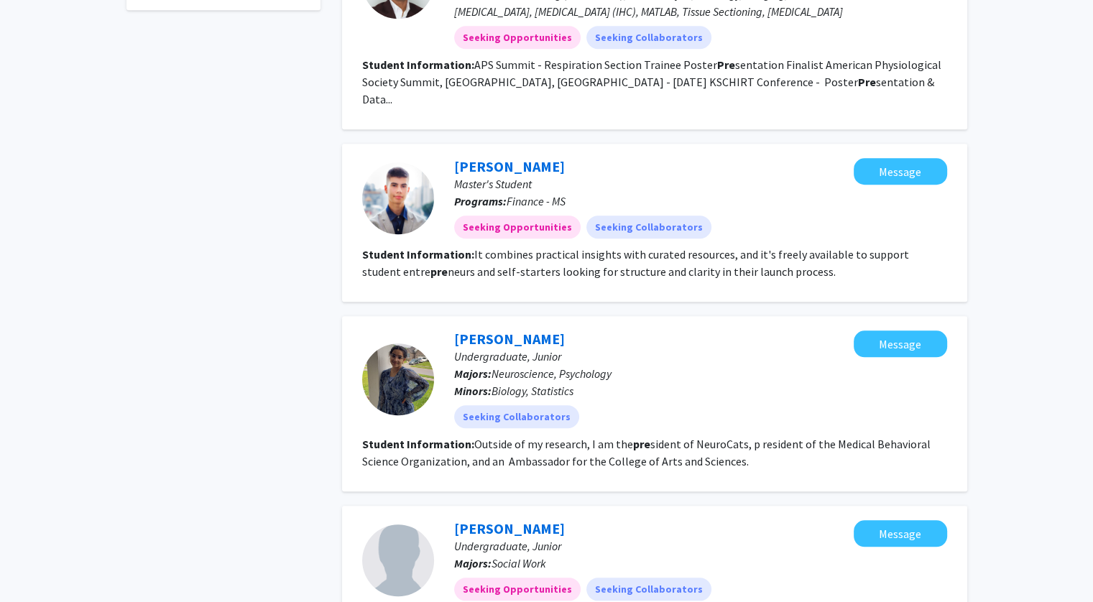
scroll to position [1206, 0]
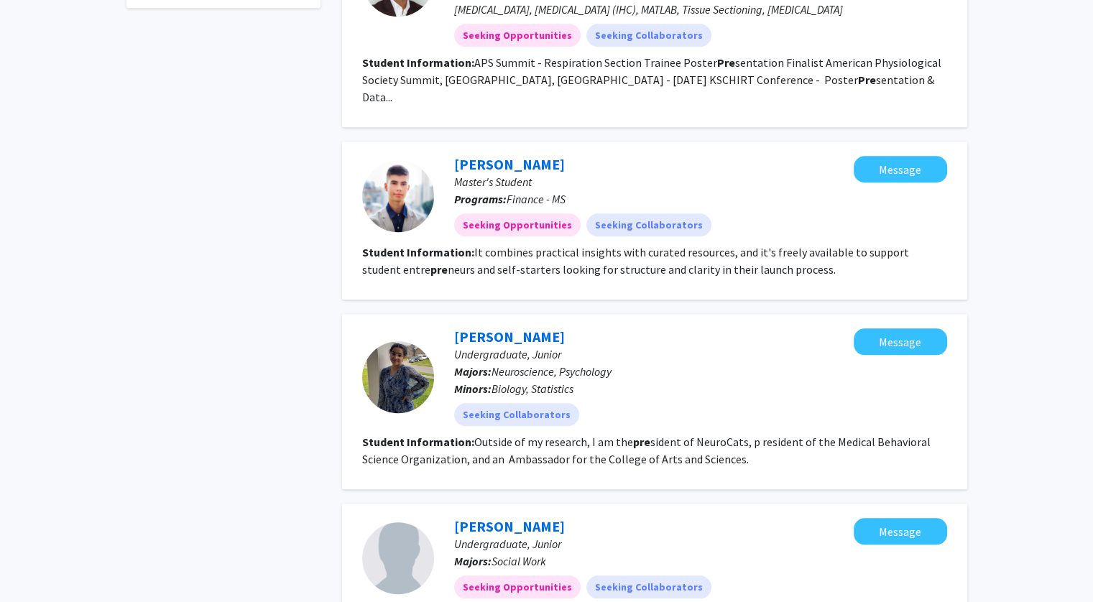
click at [509, 340] on link "Bhavya Vyas" at bounding box center [509, 337] width 111 height 18
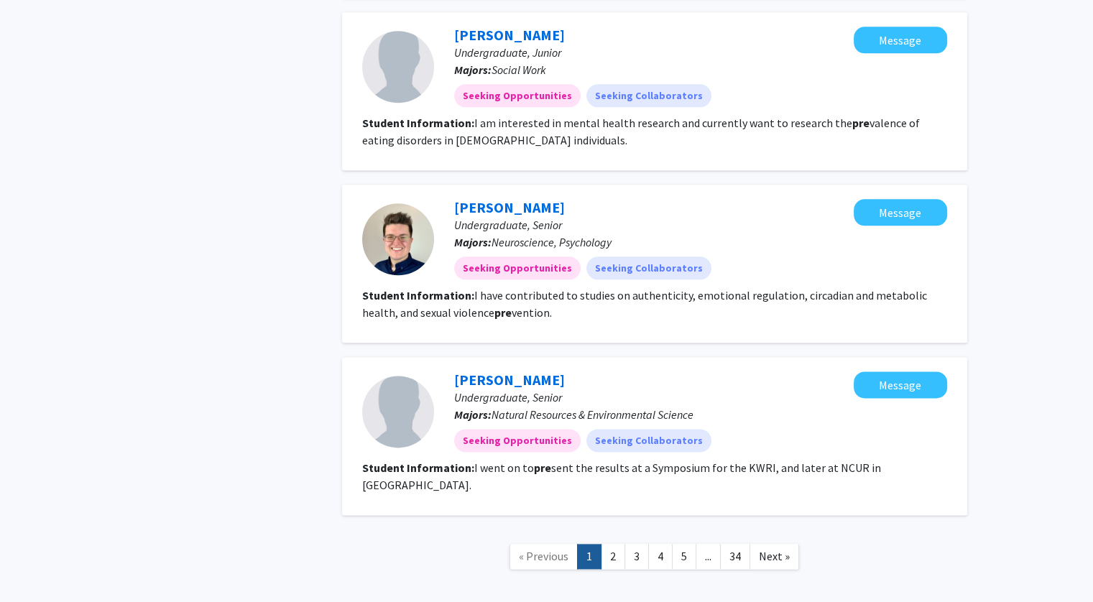
scroll to position [1752, 0]
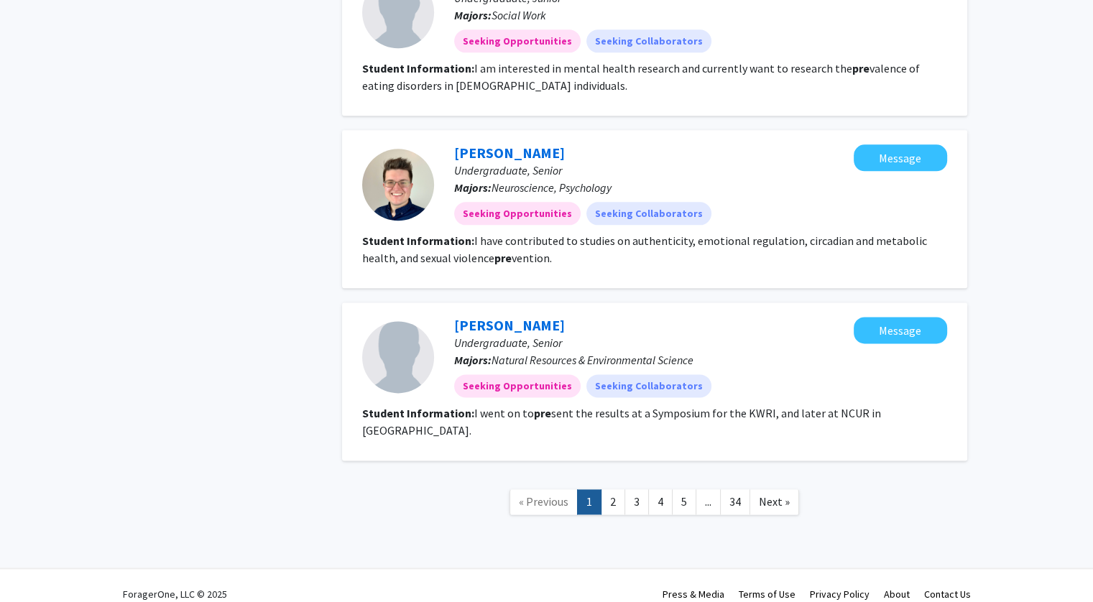
click at [619, 489] on link "2" at bounding box center [613, 501] width 24 height 25
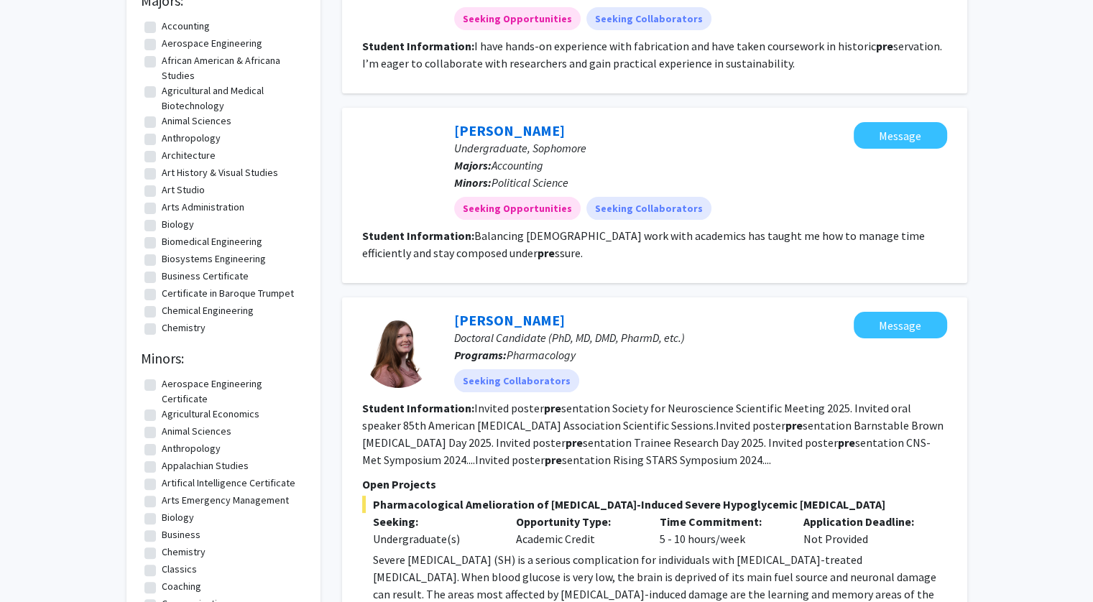
scroll to position [210, 0]
click at [505, 136] on link "Dawson Eliot" at bounding box center [509, 130] width 111 height 18
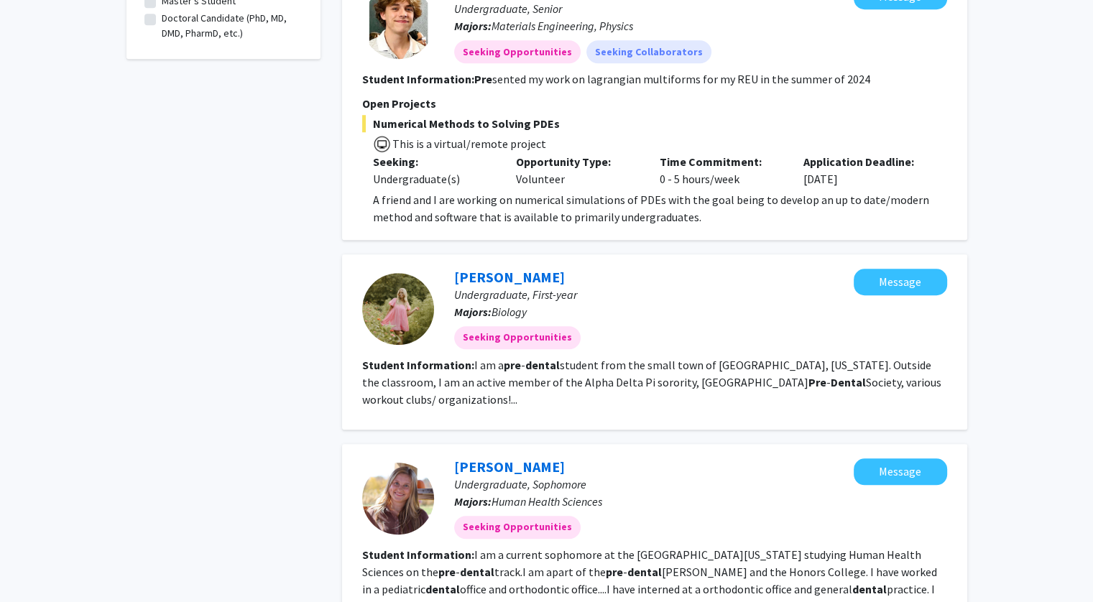
scroll to position [1174, 0]
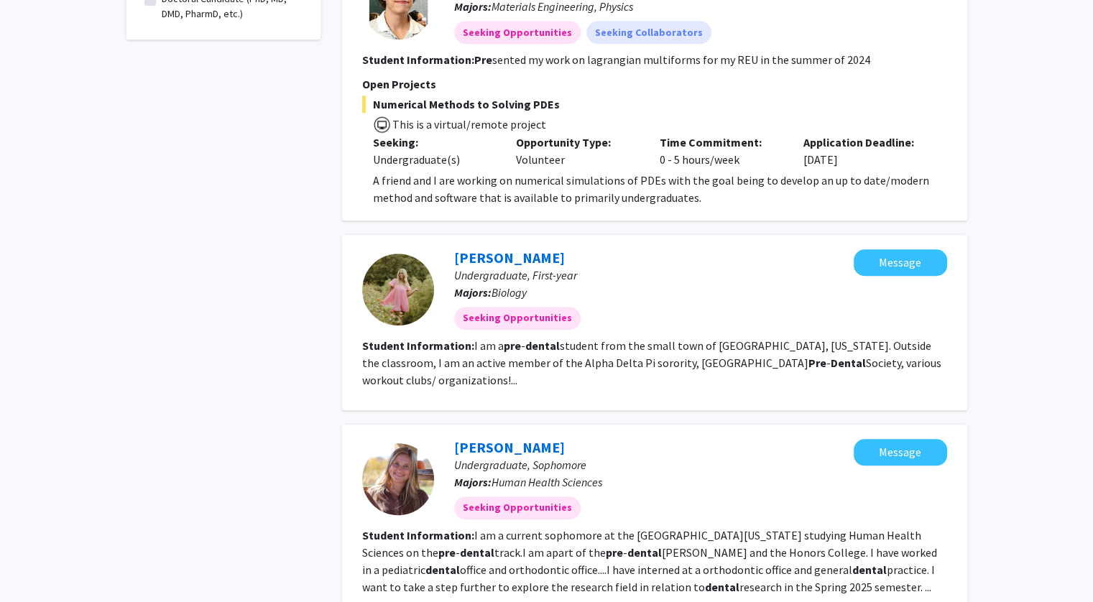
click at [527, 260] on link "Payton Vitangeli" at bounding box center [509, 258] width 111 height 18
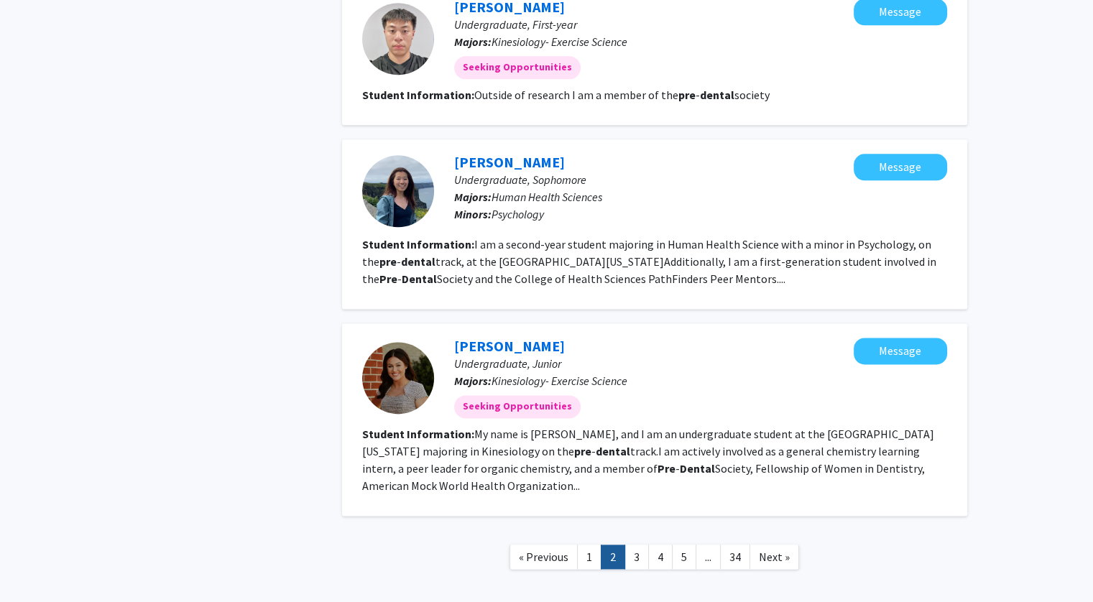
scroll to position [1822, 0]
click at [494, 152] on link "Ivy Choi" at bounding box center [509, 161] width 111 height 18
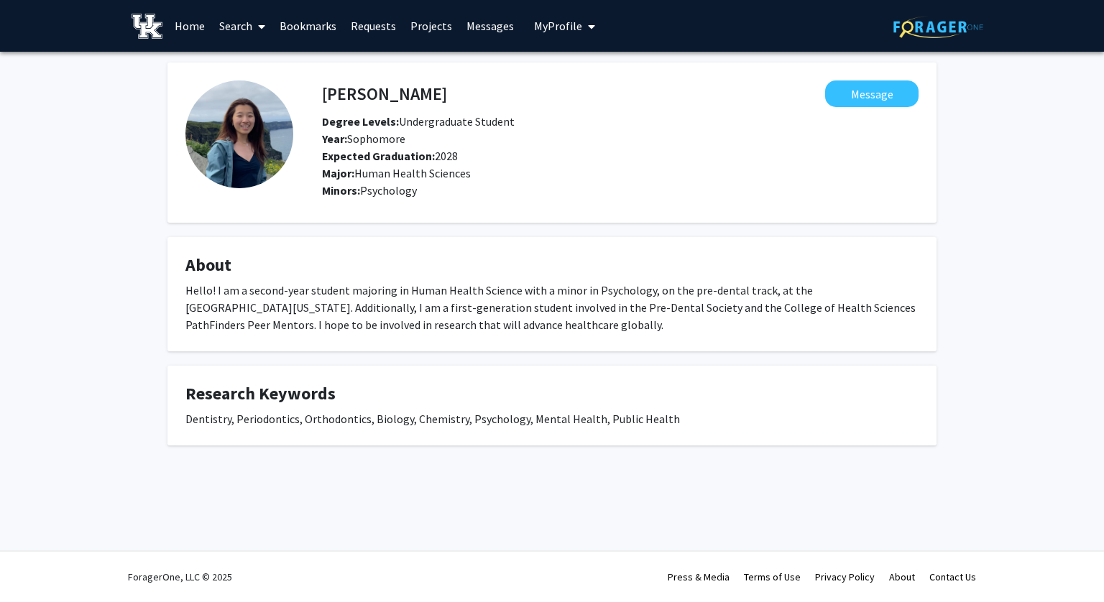
drag, startPoint x: 187, startPoint y: 419, endPoint x: 173, endPoint y: 416, distance: 14.0
click at [173, 416] on fg-card "Research Keywords Dentistry, Periodontics, Orthodontics, Biology, Chemistry, Ps…" at bounding box center [551, 406] width 769 height 80
click at [321, 453] on div "Ivy Choi Message Degree Levels: Undergraduate Student Year: Sophomore Expected …" at bounding box center [552, 272] width 1104 height 440
click at [560, 30] on span "My Profile" at bounding box center [558, 26] width 48 height 14
click at [596, 75] on span "View Profile" at bounding box center [623, 83] width 87 height 16
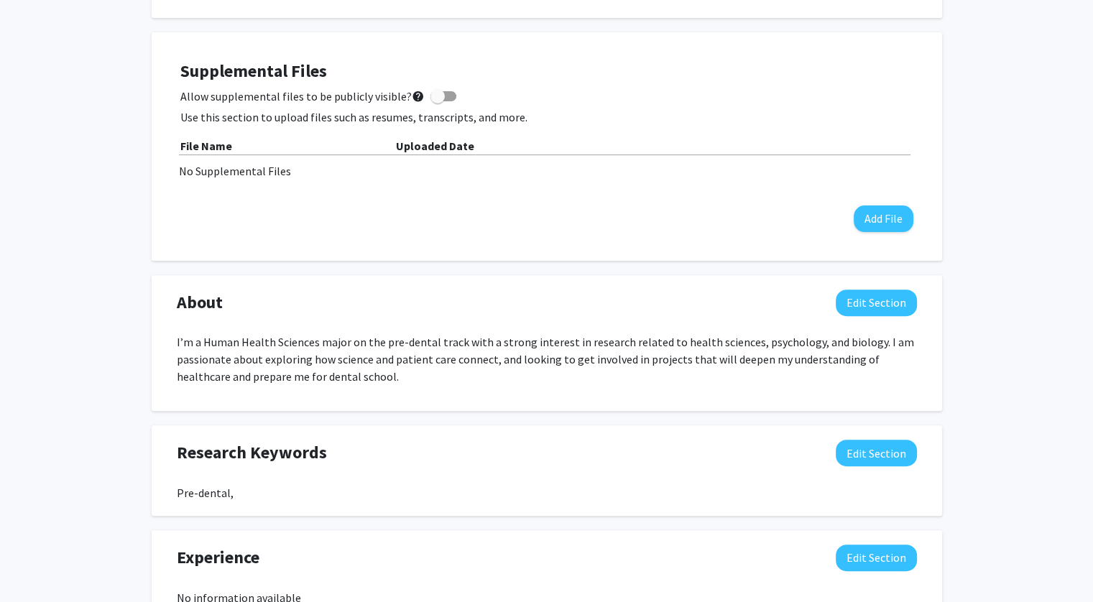
scroll to position [414, 0]
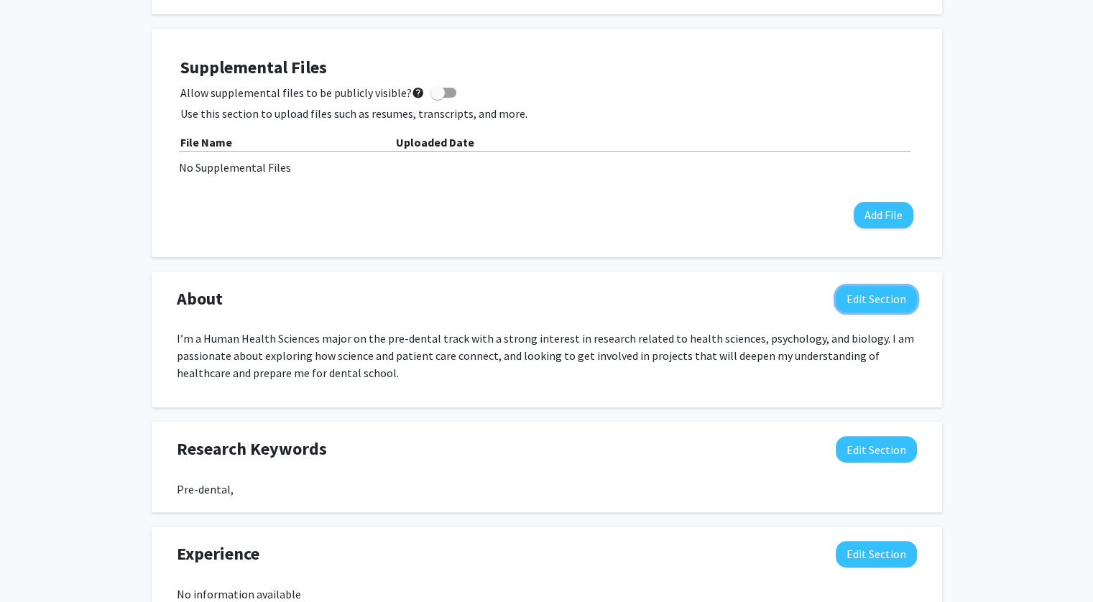
click at [851, 300] on button "Edit Section" at bounding box center [876, 299] width 81 height 27
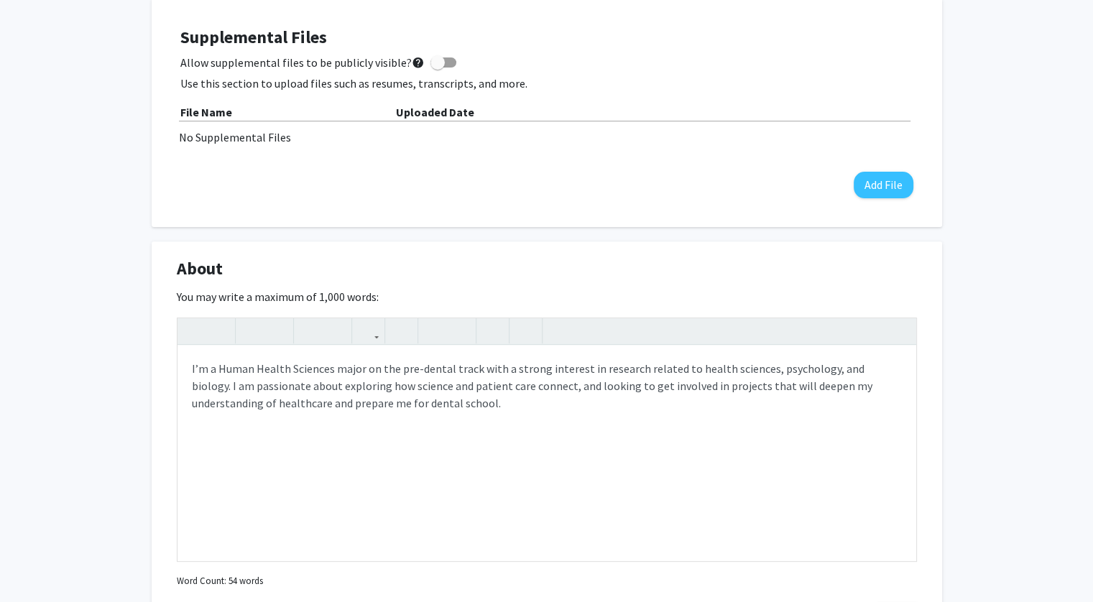
scroll to position [454, 0]
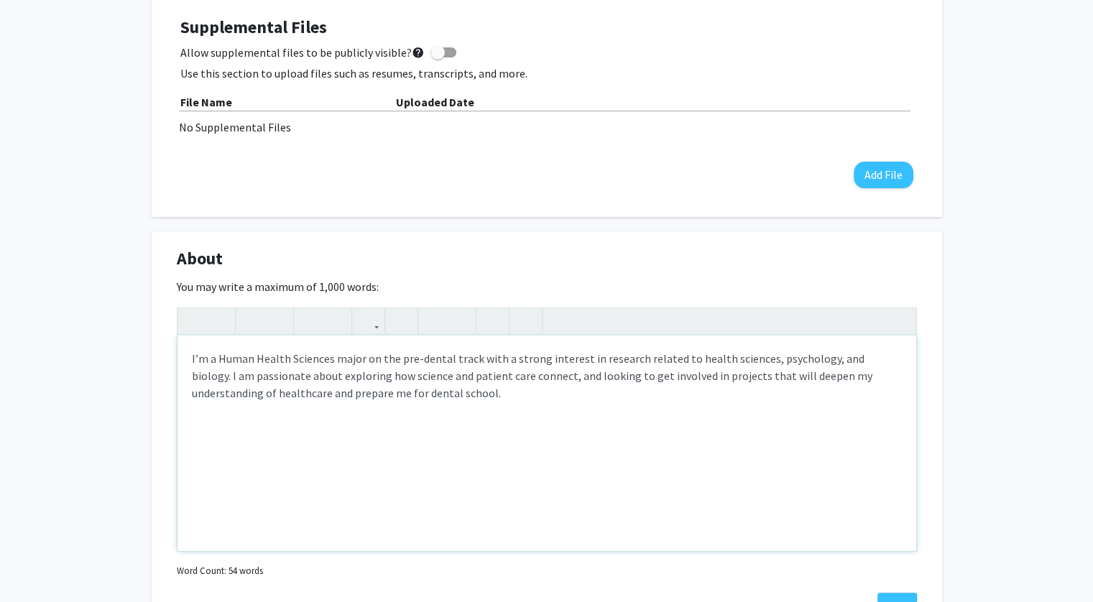
click at [208, 360] on p "I’m a Human Health Sciences major on the pre-dental track with a strong interes…" at bounding box center [547, 376] width 710 height 52
click at [224, 360] on p "I am a Human Health Sciences major on the pre-dental track with a strong intere…" at bounding box center [547, 376] width 710 height 52
click at [483, 361] on p "I am a sophomore majoring in Human Health Sciences major on the pre-dental trac…" at bounding box center [547, 376] width 710 height 52
drag, startPoint x: 310, startPoint y: 375, endPoint x: 727, endPoint y: 350, distance: 417.5
click at [727, 350] on p "I am a sophomore majoring in Human Health Sciences on the pre-dental track with…" at bounding box center [547, 376] width 710 height 52
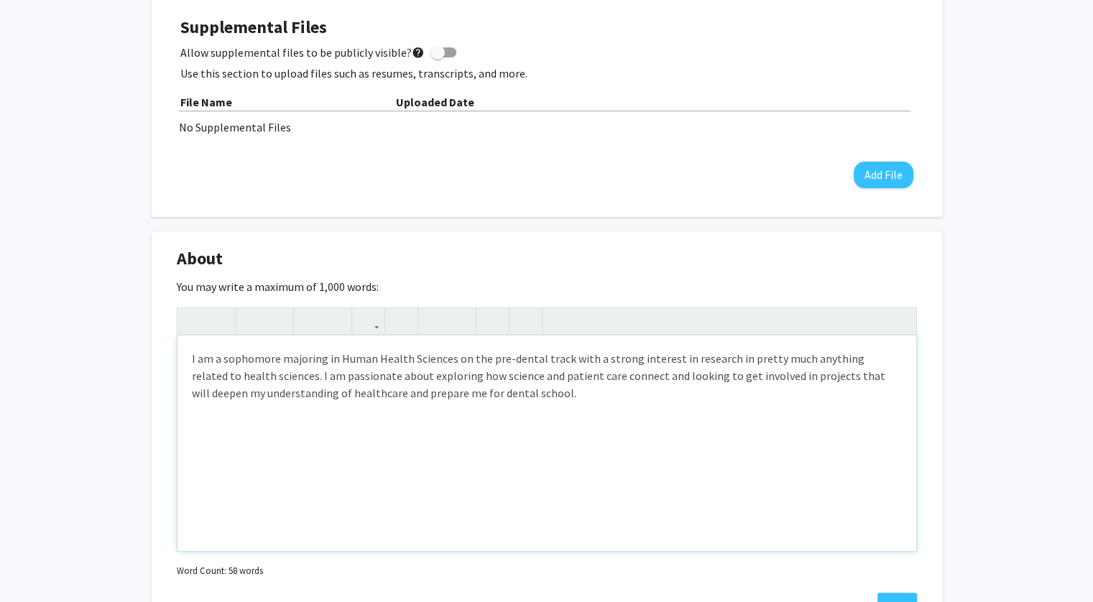
click at [267, 375] on p "I am a sophomore majoring in Human Health Sciences on the pre-dental track with…" at bounding box center [547, 376] width 710 height 52
type textarea "<p>I am a sophomore majoring in Human Health Sciences on the pre-dental track w…"
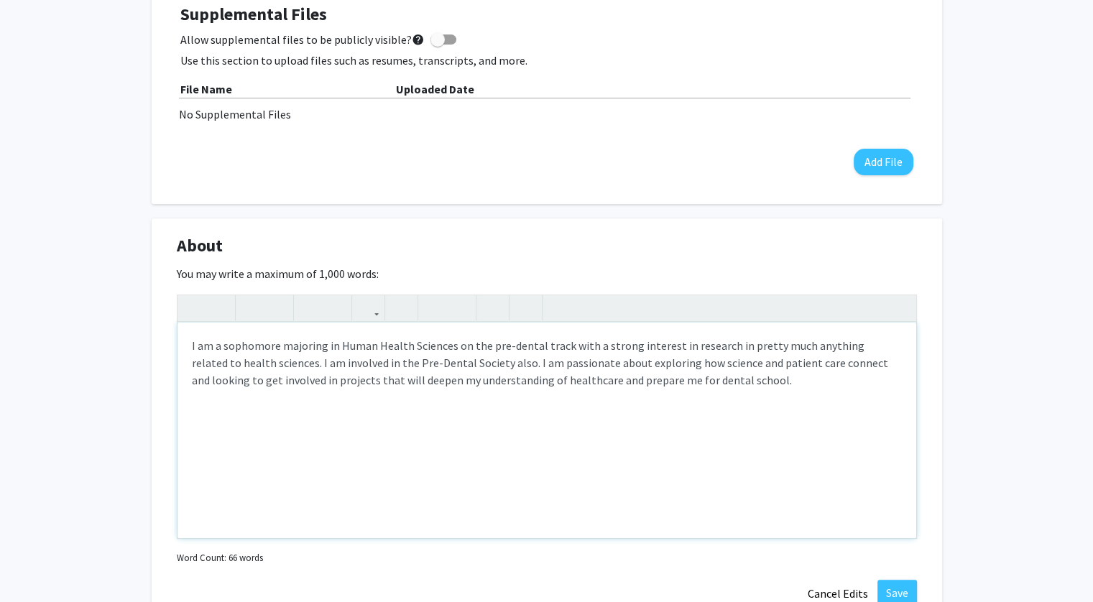
scroll to position [482, 0]
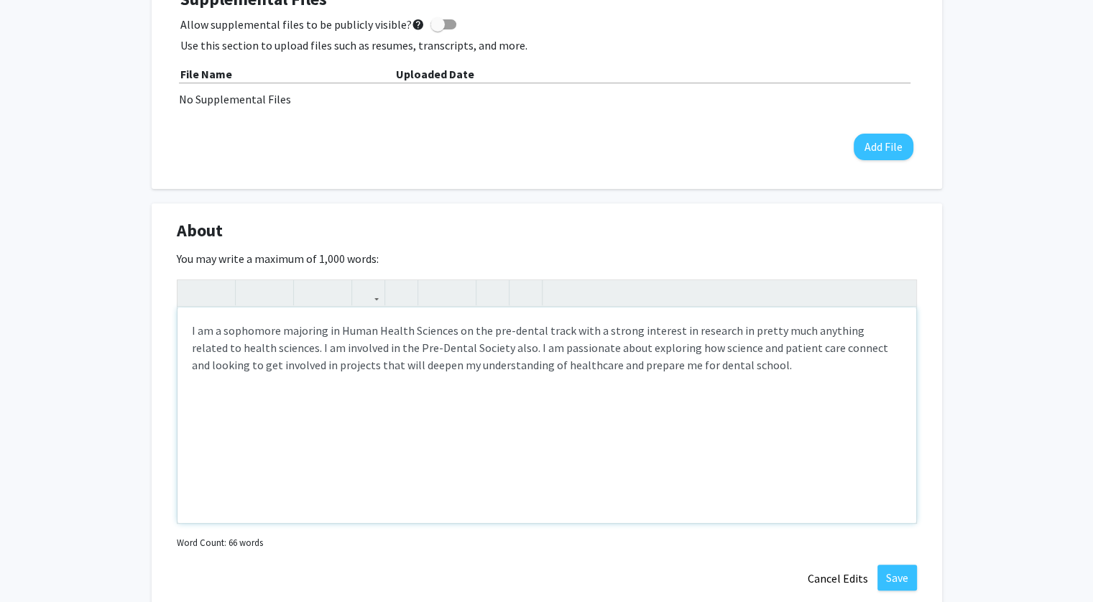
click at [720, 369] on p "I am a sophomore majoring in Human Health Sciences on the pre-dental track with…" at bounding box center [547, 348] width 710 height 52
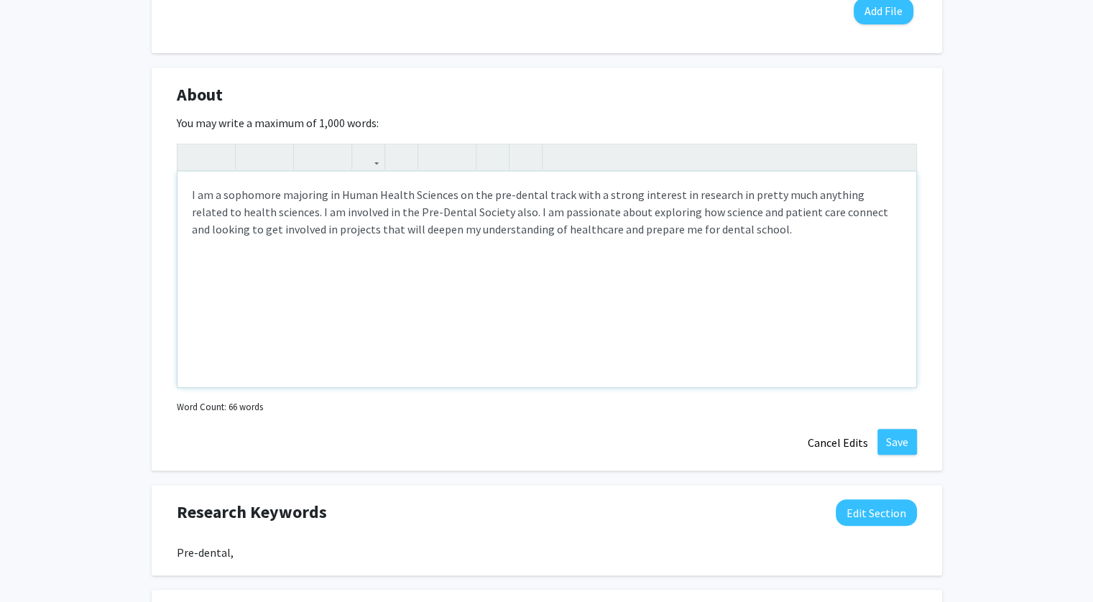
scroll to position [632, 0]
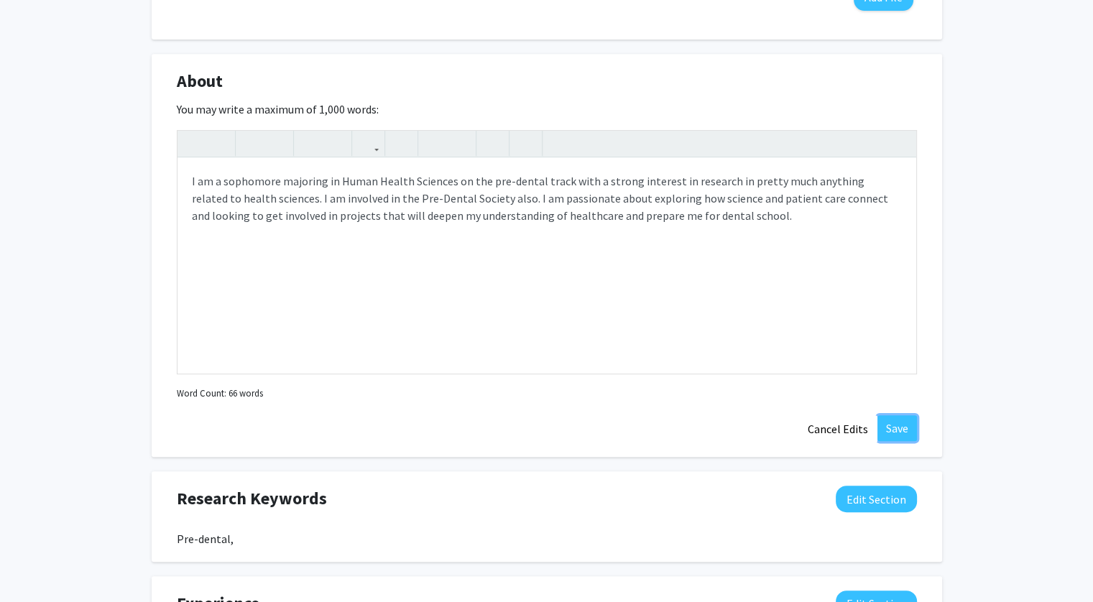
click at [897, 423] on button "Save" at bounding box center [897, 428] width 40 height 26
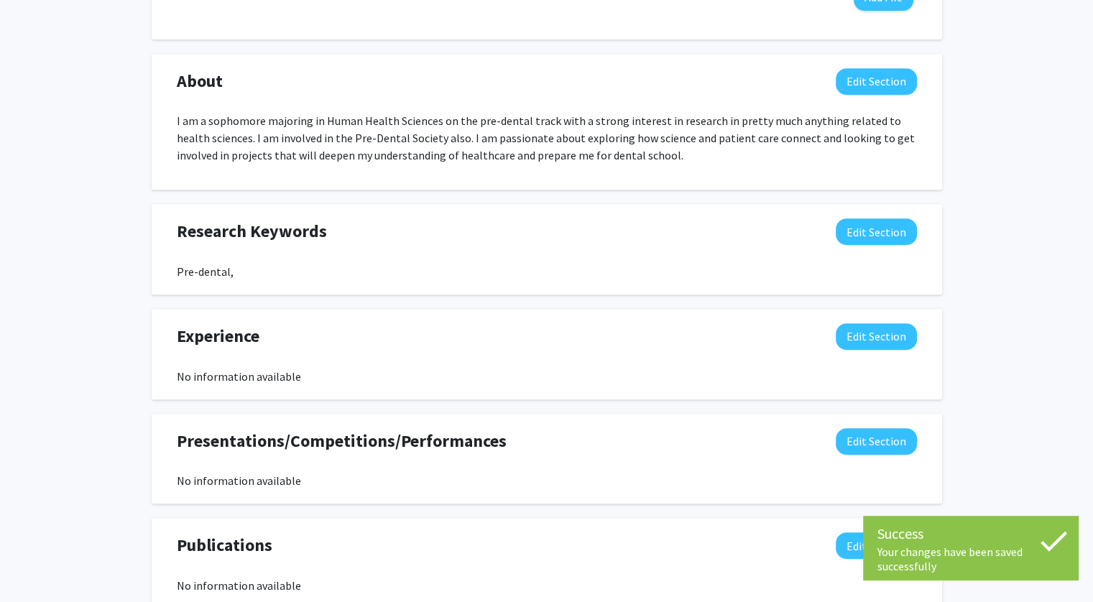
scroll to position [655, 0]
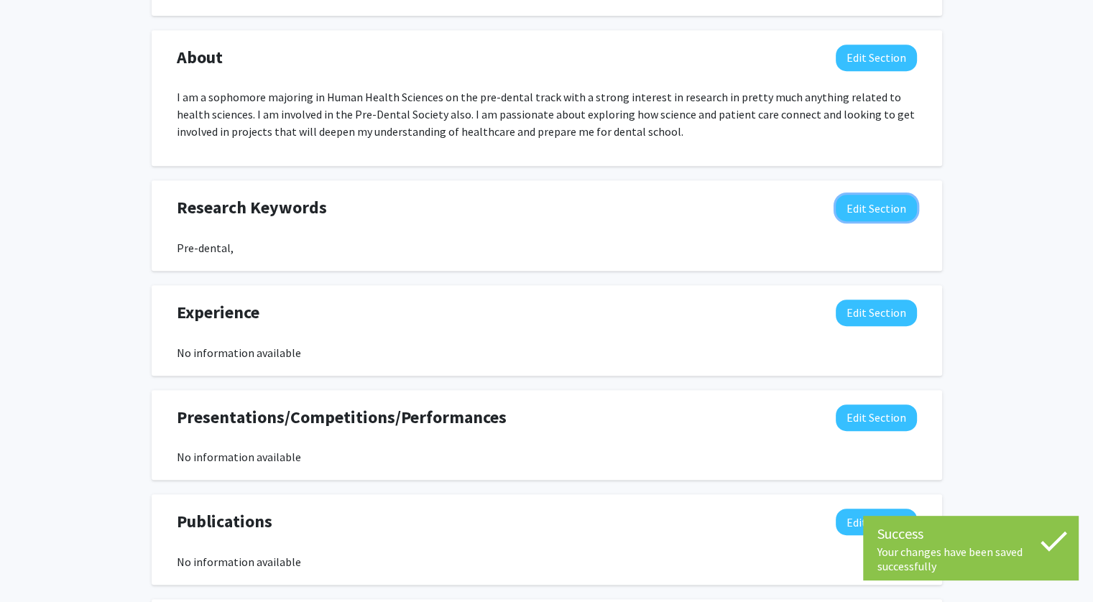
click at [891, 213] on button "Edit Section" at bounding box center [876, 208] width 81 height 27
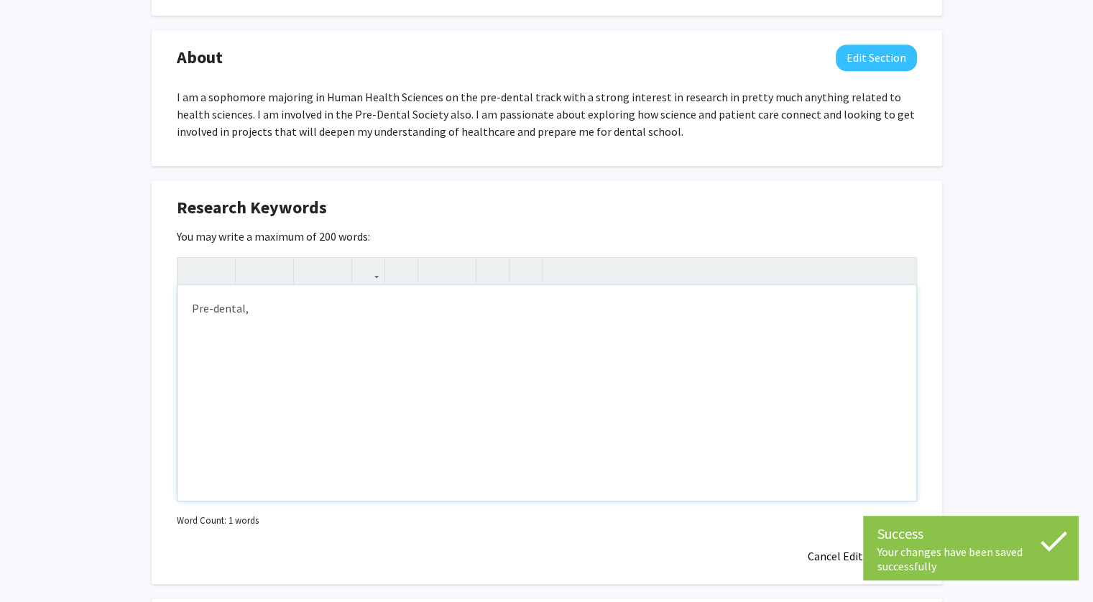
click at [268, 313] on div "Pre-dental," at bounding box center [546, 393] width 739 height 216
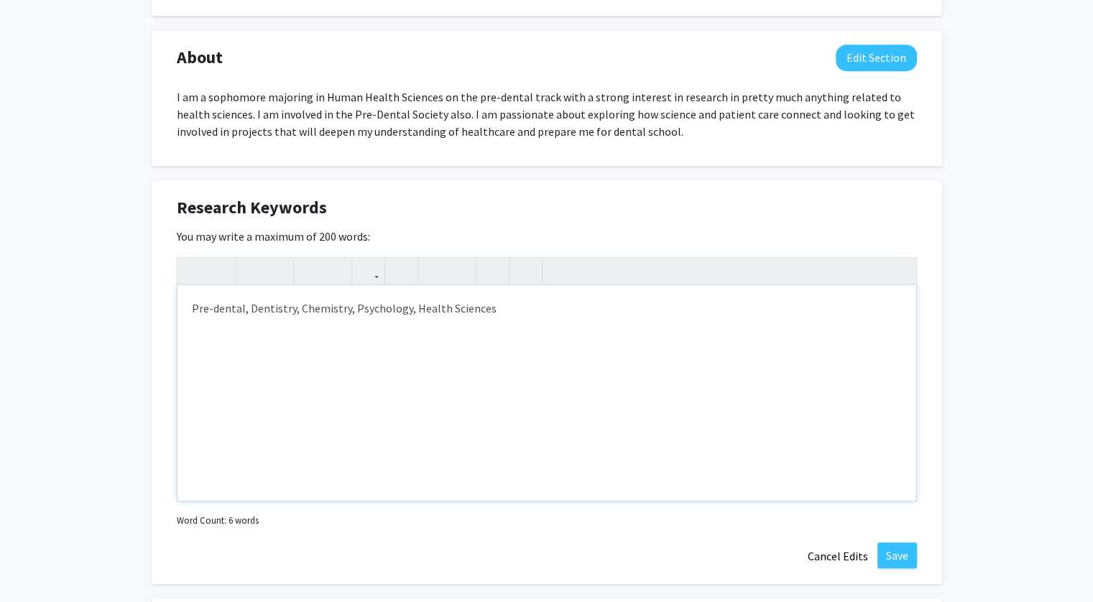
type textarea "Pre-dental, Dentistry, Chemistry, Psychology, Health Sciences&nbsp;"
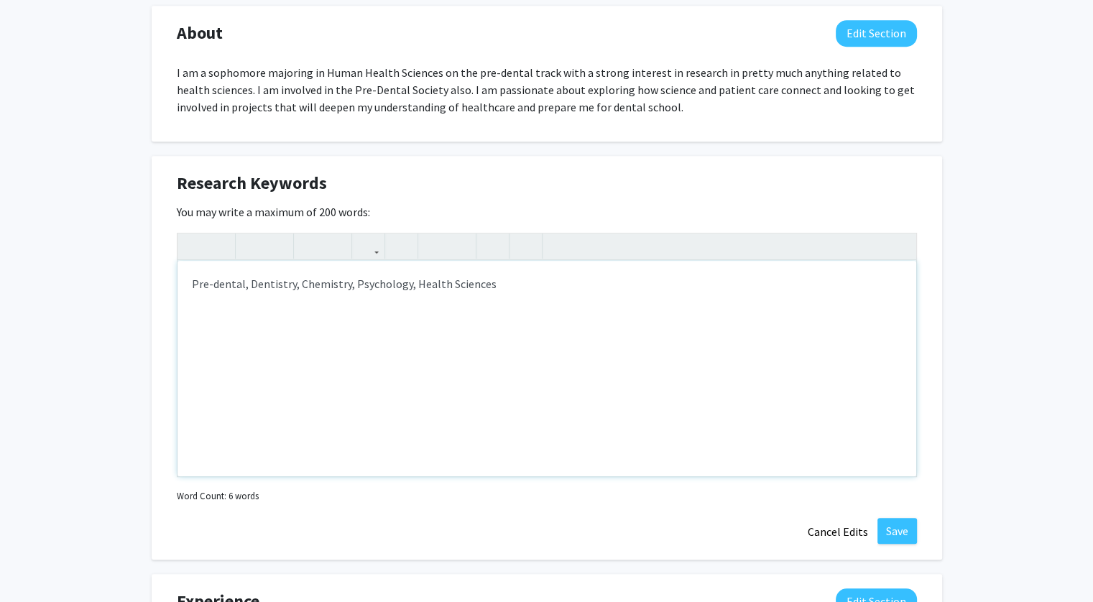
scroll to position [681, 0]
click at [893, 530] on button "Save" at bounding box center [897, 530] width 40 height 26
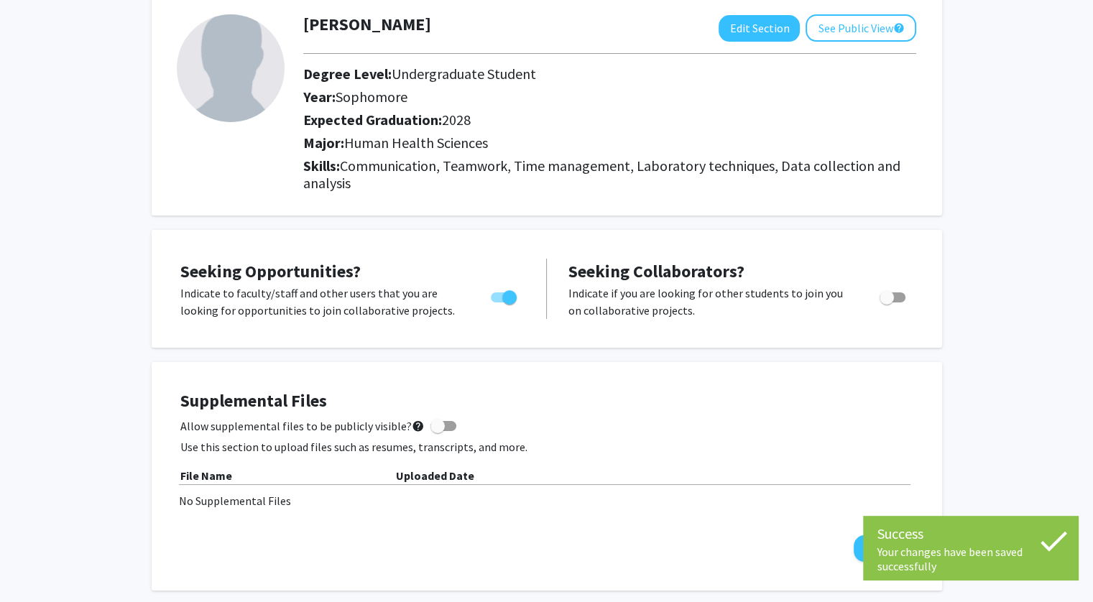
scroll to position [0, 0]
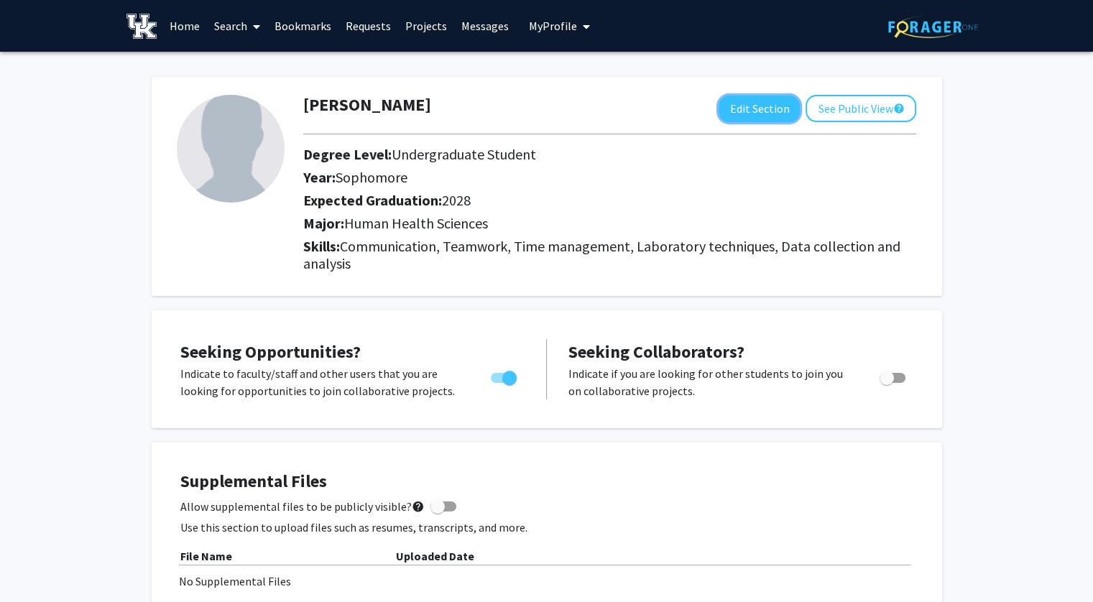
click at [765, 109] on button "Edit Section" at bounding box center [758, 109] width 81 height 27
select select "sophomore"
select select "2028"
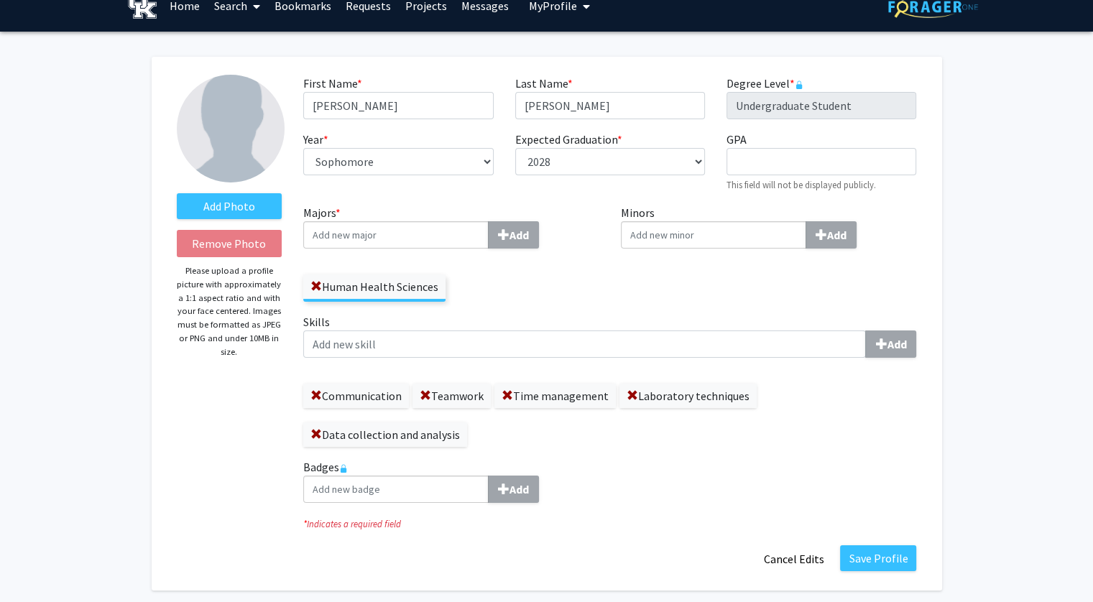
scroll to position [29, 0]
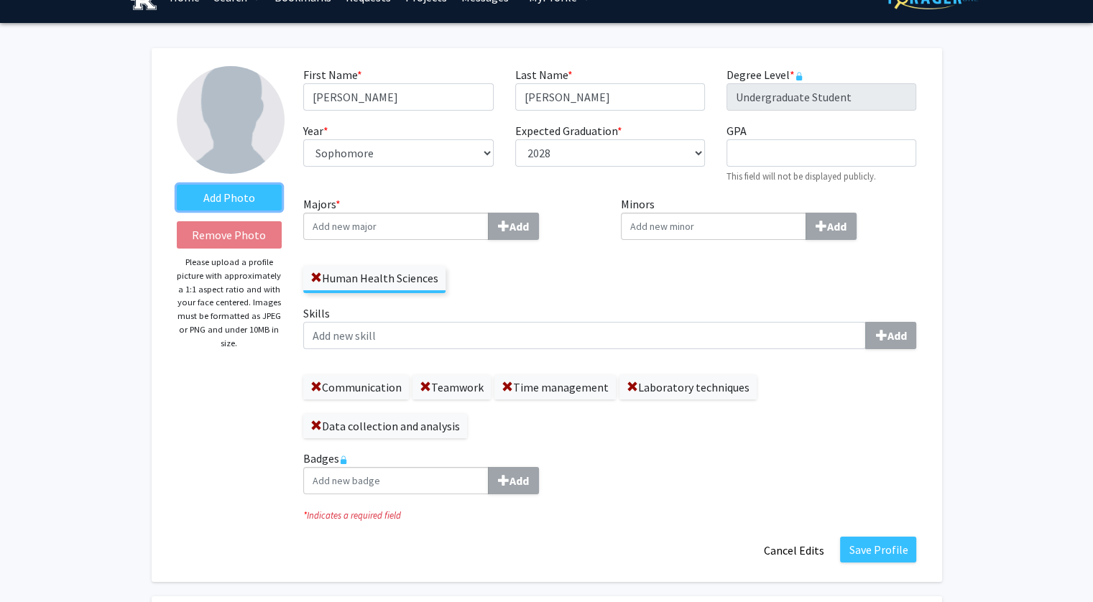
click at [264, 201] on label "Add Photo" at bounding box center [230, 198] width 106 height 26
click at [0, 0] on input "Add Photo" at bounding box center [0, 0] width 0 height 0
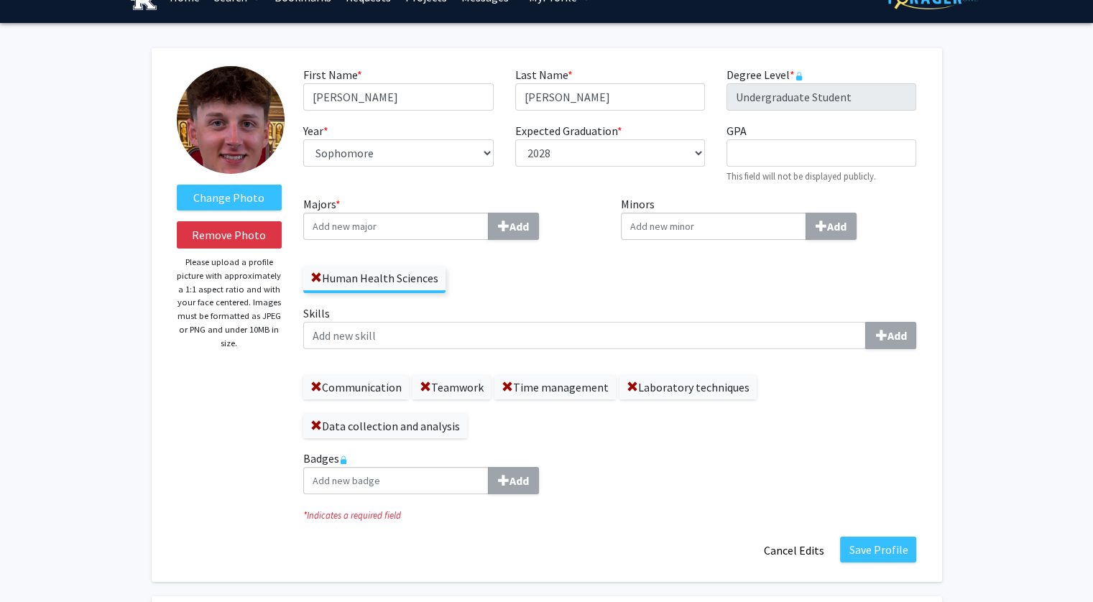
click at [241, 166] on img at bounding box center [231, 120] width 108 height 108
click at [256, 200] on label "Change Photo" at bounding box center [230, 198] width 106 height 26
click at [0, 0] on input "Change Photo" at bounding box center [0, 0] width 0 height 0
click at [216, 237] on button "Remove Photo" at bounding box center [230, 234] width 106 height 27
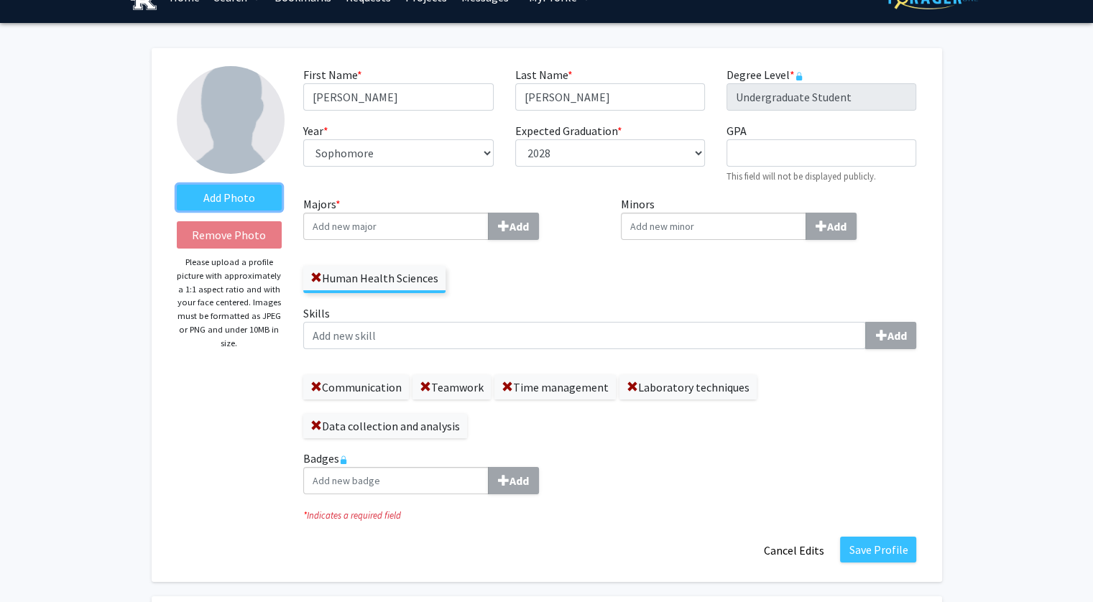
click at [234, 198] on label "Add Photo" at bounding box center [230, 198] width 106 height 26
click at [0, 0] on input "Add Photo" at bounding box center [0, 0] width 0 height 0
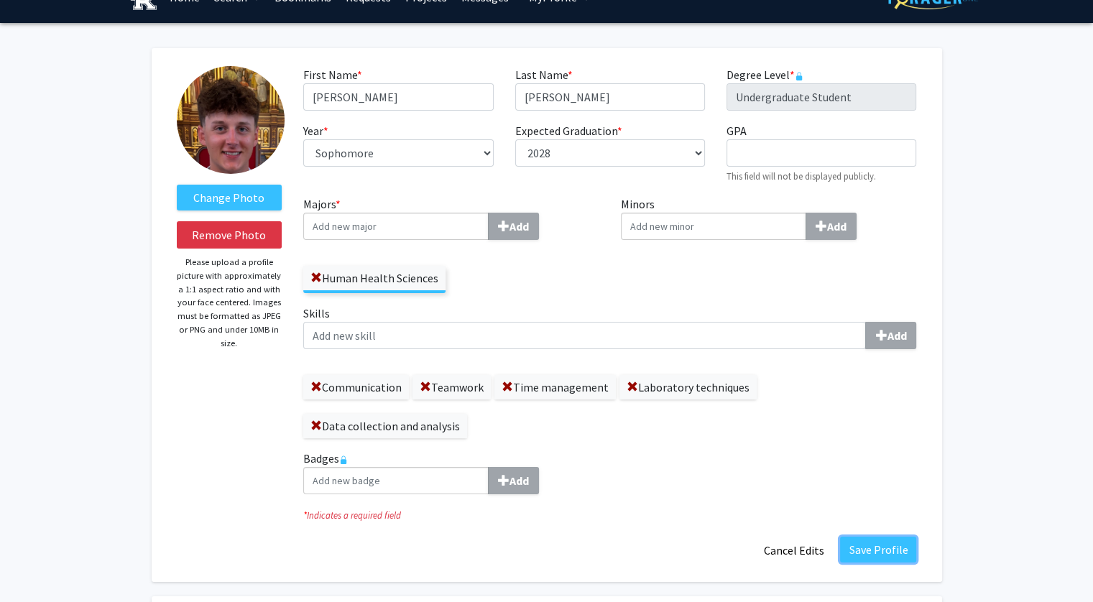
click at [862, 549] on button "Save Profile" at bounding box center [878, 550] width 76 height 26
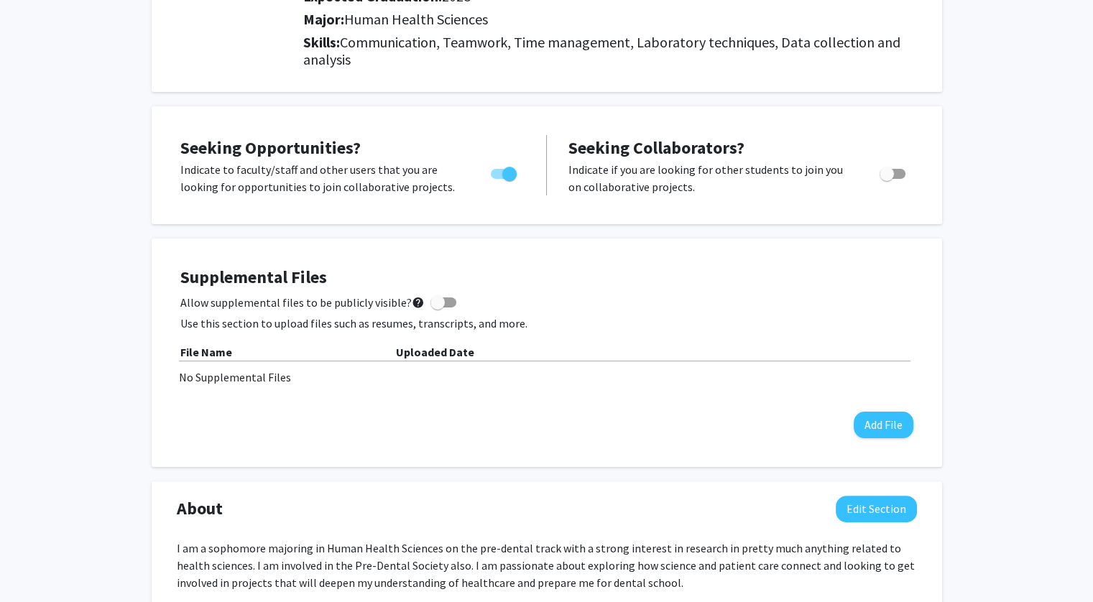
scroll to position [0, 0]
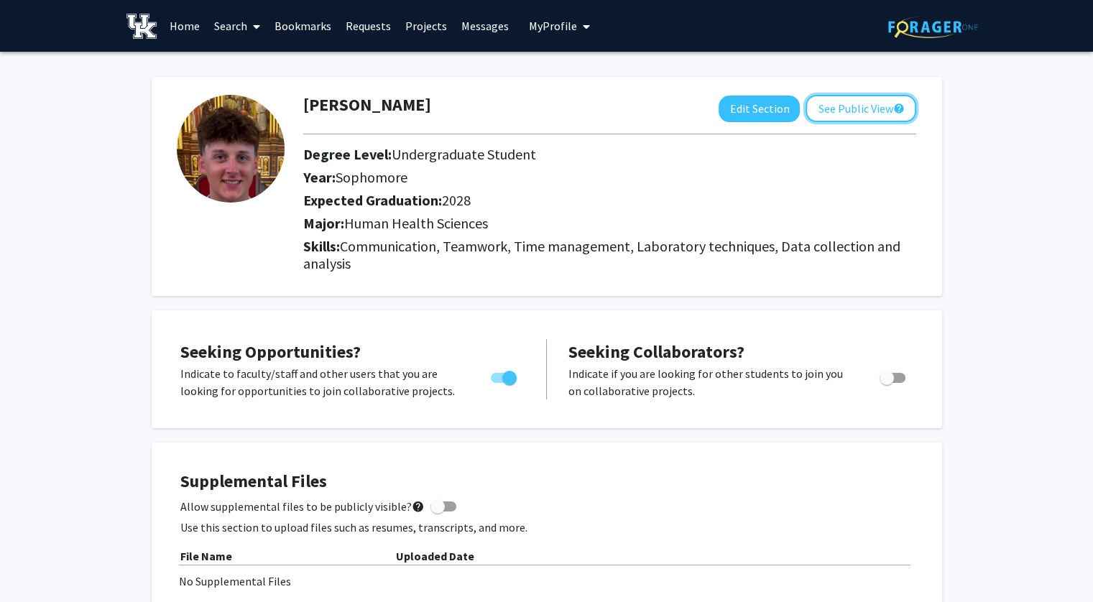
click at [834, 99] on button "See Public View help" at bounding box center [860, 108] width 111 height 27
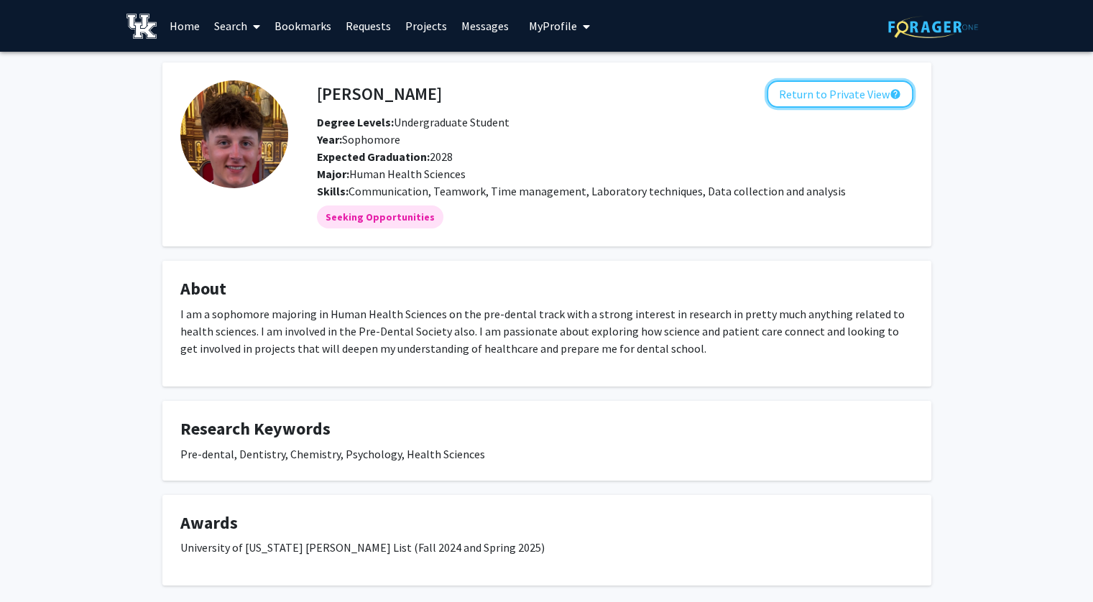
click at [803, 92] on button "Return to Private View help" at bounding box center [840, 93] width 147 height 27
